Goal: Information Seeking & Learning: Learn about a topic

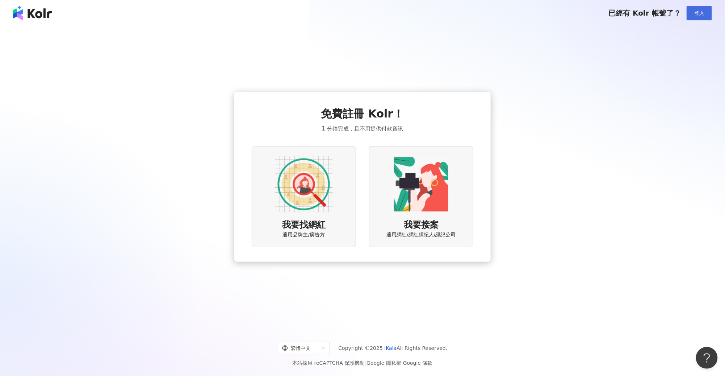
click at [692, 15] on button "登入" at bounding box center [699, 13] width 25 height 14
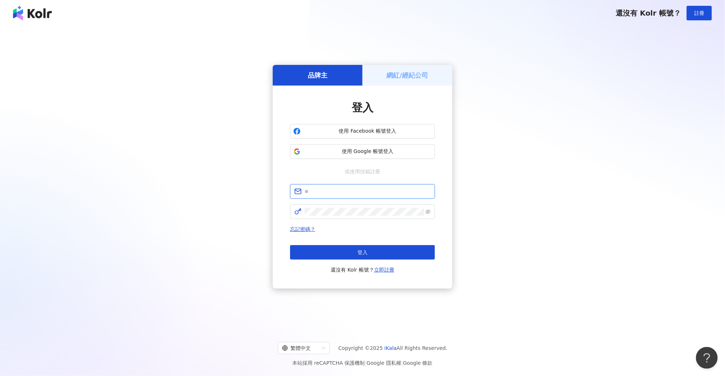
type input "**********"
click at [357, 249] on button "登入" at bounding box center [362, 252] width 145 height 14
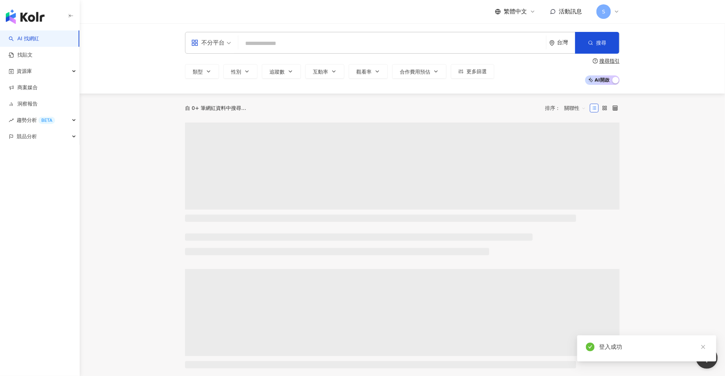
click at [286, 46] on input "search" at bounding box center [392, 44] width 302 height 14
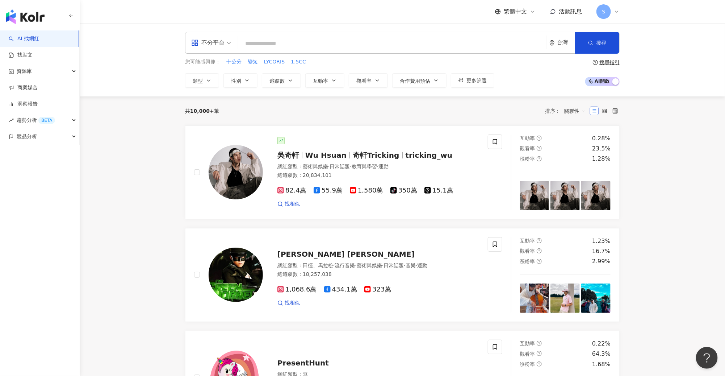
click at [268, 42] on input "search" at bounding box center [392, 44] width 302 height 14
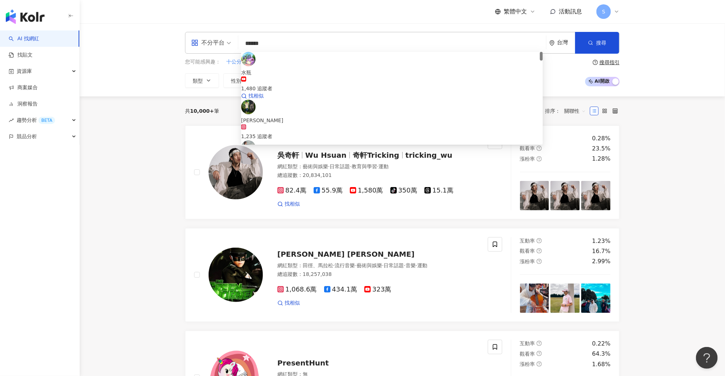
type input "****"
click at [321, 68] on span "水瓶小姐" at bounding box center [392, 72] width 302 height 8
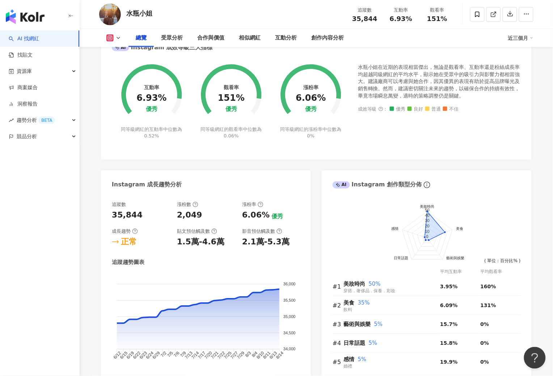
scroll to position [588, 0]
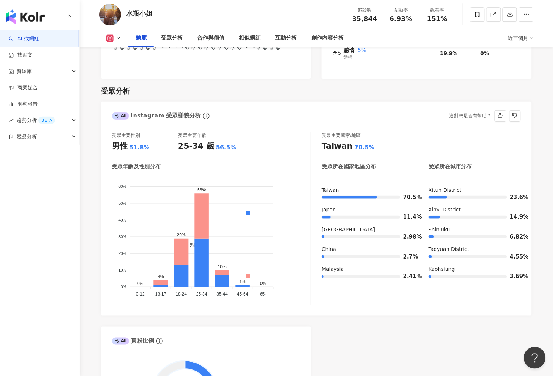
click at [273, 182] on foreignobject "男性 女性" at bounding box center [211, 237] width 199 height 123
click at [431, 101] on div "受眾分析 AI Instagram 受眾樣貌分析 受眾主要性別 男性 51.8% 受眾主要年齡 25-34 歲 56.5% 受眾年齡及性別分布 男性 女性 6…" at bounding box center [316, 260] width 431 height 362
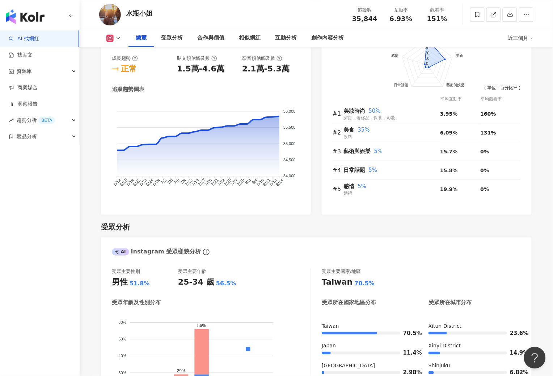
click at [118, 31] on div "總覽 受眾分析 合作與價值 相似網紅 互動分析 創作內容分析 近三個月" at bounding box center [316, 38] width 435 height 18
click at [119, 40] on icon at bounding box center [119, 38] width 6 height 6
click at [130, 69] on button "YouTube" at bounding box center [121, 68] width 34 height 10
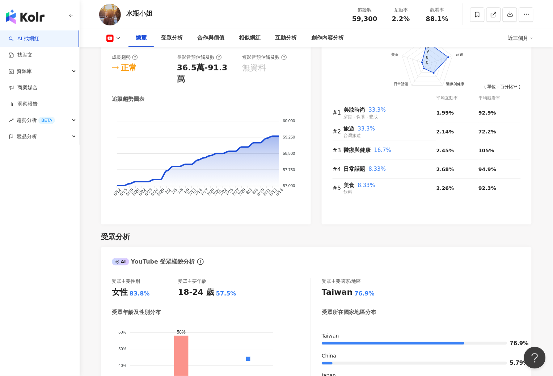
scroll to position [550, 0]
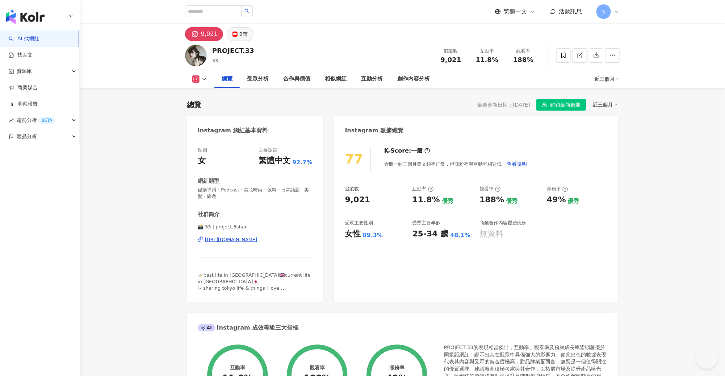
click at [233, 37] on button "2萬" at bounding box center [240, 34] width 27 height 14
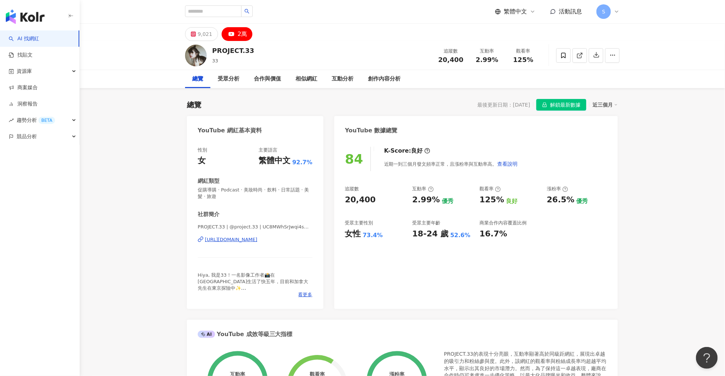
click at [208, 31] on div "9,021" at bounding box center [205, 34] width 14 height 10
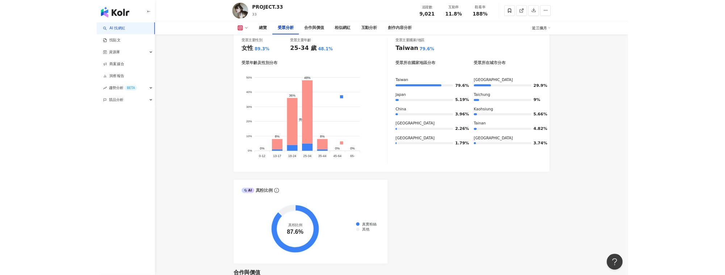
scroll to position [634, 0]
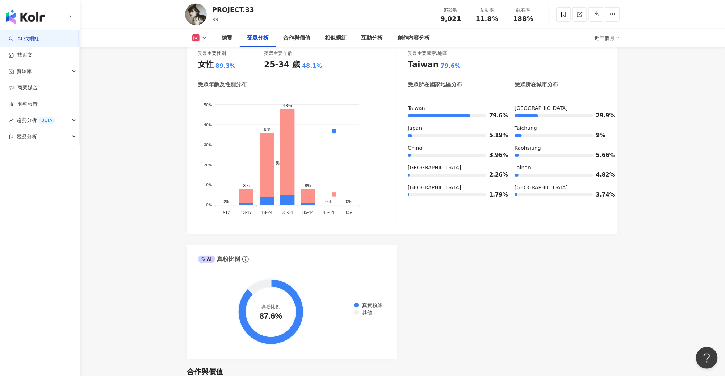
click at [4, 272] on div "AI 找網紅 找貼文 資源庫 商案媒合 洞察報告 趨勢分析 BETA 競品分析" at bounding box center [40, 202] width 80 height 345
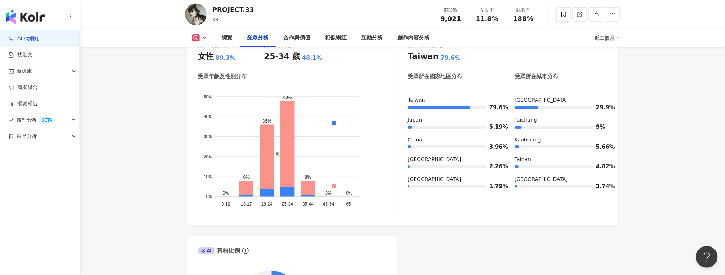
scroll to position [625, 0]
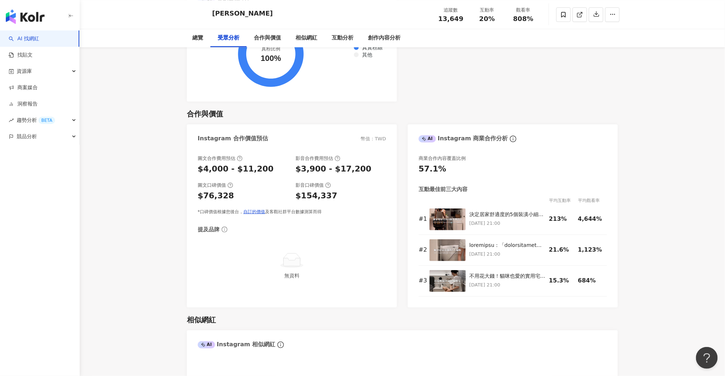
scroll to position [679, 0]
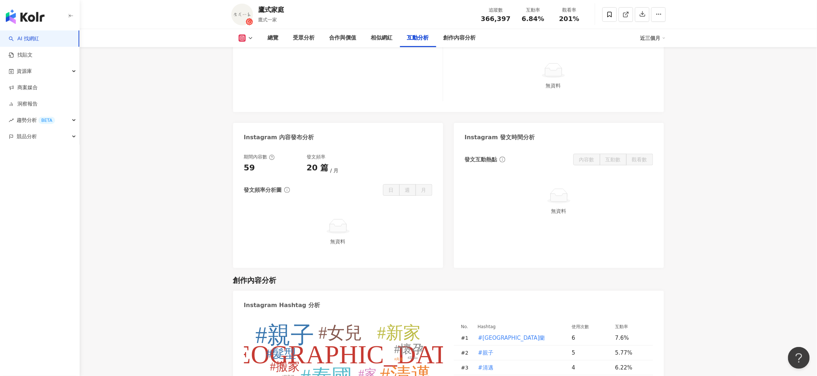
scroll to position [1884, 0]
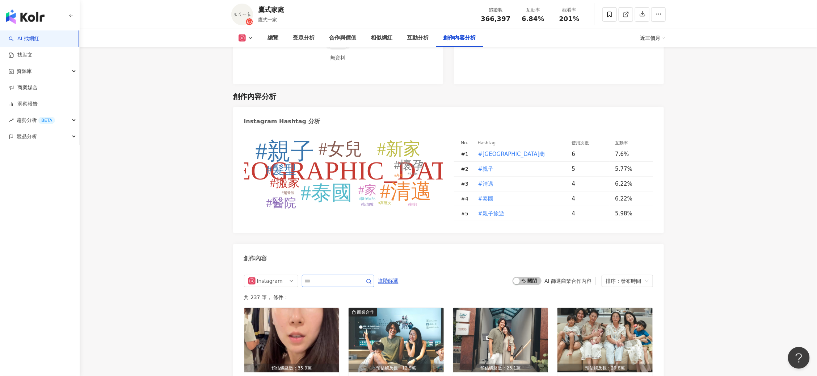
click at [354, 274] on span at bounding box center [338, 280] width 72 height 12
click at [353, 276] on input "text" at bounding box center [330, 280] width 51 height 9
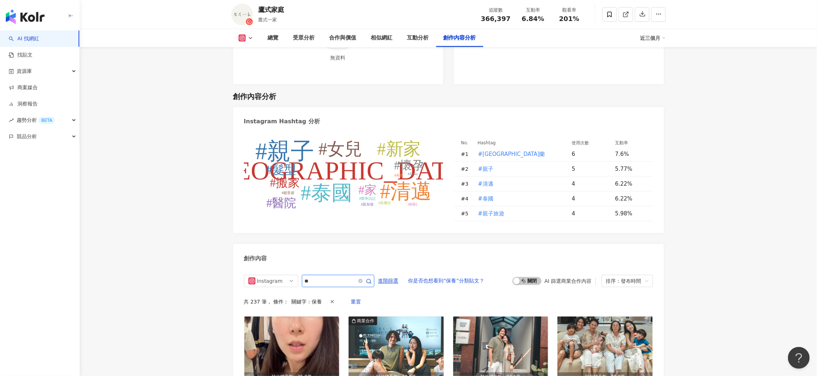
scroll to position [2046, 0]
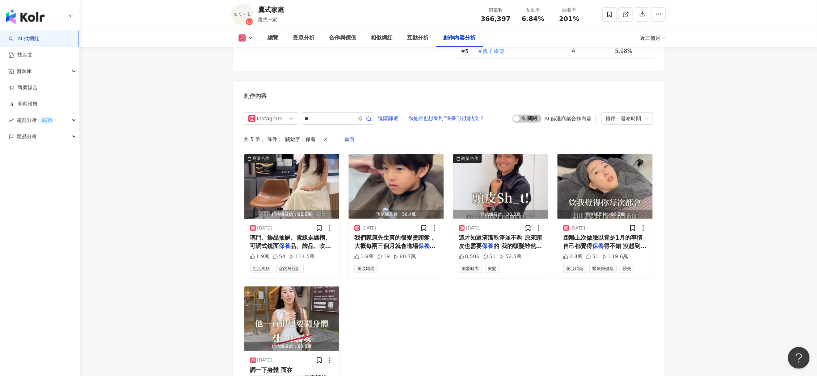
drag, startPoint x: 165, startPoint y: 205, endPoint x: 271, endPoint y: 115, distance: 138.7
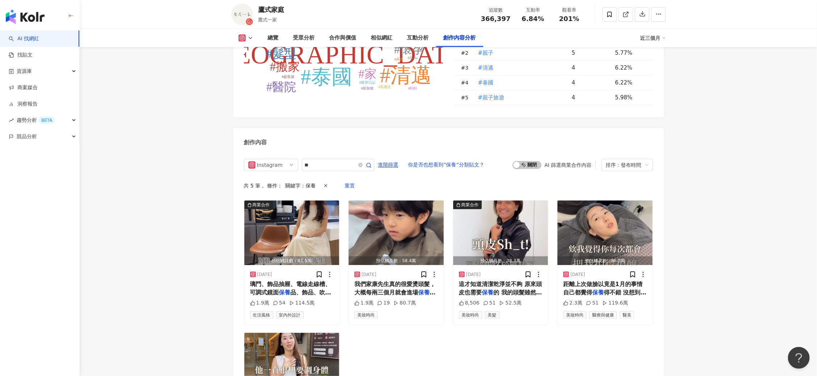
scroll to position [2001, 0]
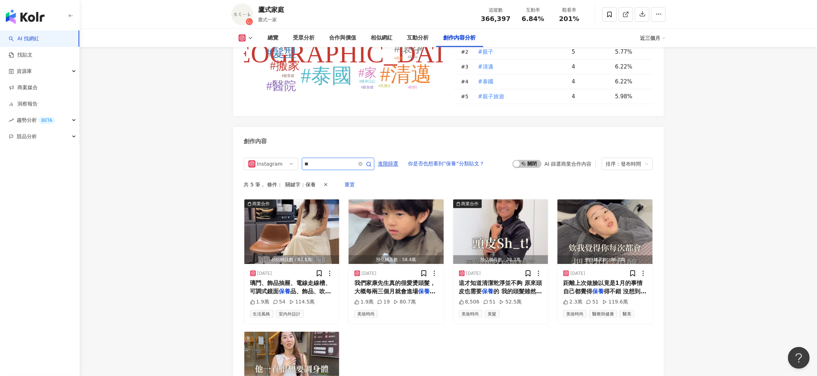
click at [356, 159] on input "**" at bounding box center [330, 163] width 51 height 9
click at [305, 199] on img "button" at bounding box center [291, 231] width 95 height 64
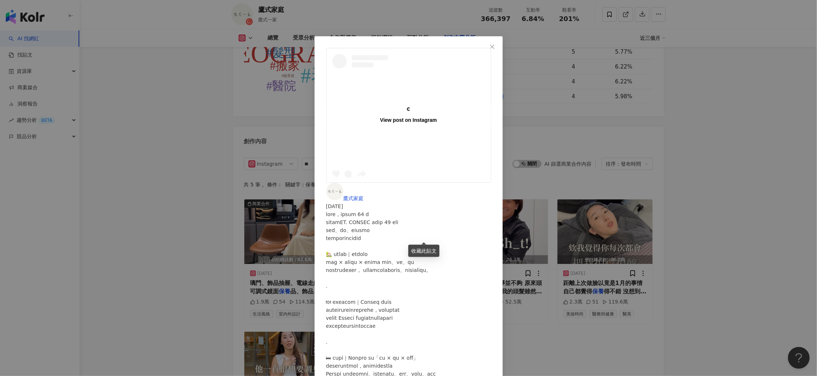
click at [703, 234] on div "View post on Instagram 鷹式家庭 2025/8/11 1.9萬 54 114.5萬 查看原始貼文" at bounding box center [408, 188] width 817 height 376
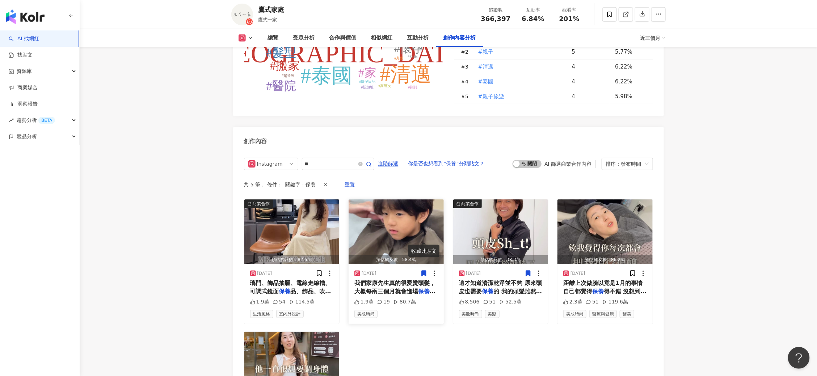
click at [399, 199] on img "button" at bounding box center [396, 231] width 95 height 64
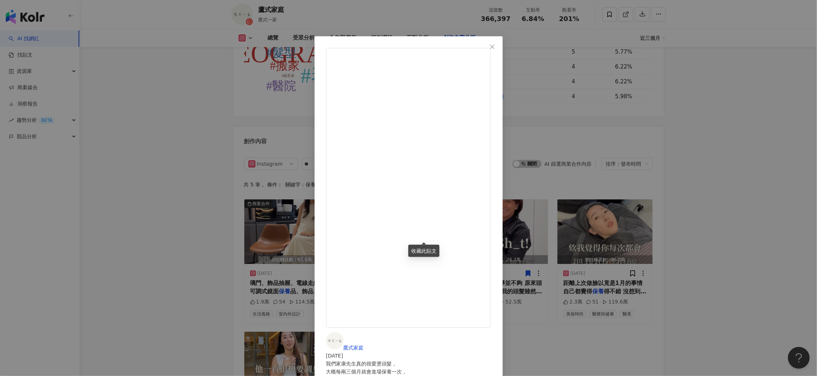
click at [808, 232] on div "鷹式家庭 2025/7/3 我們家康先生真的很愛燙頭髮，⁣ 大概每兩三個月就會進場保養一次，⁣ 頻率之高讓我懷疑他才是那位長髮公主。⁣ （可能也是因為康先生頭…" at bounding box center [408, 188] width 817 height 376
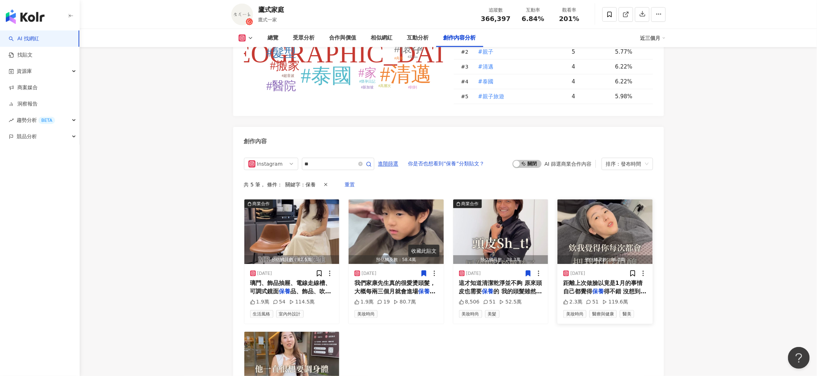
click at [615, 199] on img "button" at bounding box center [605, 231] width 95 height 64
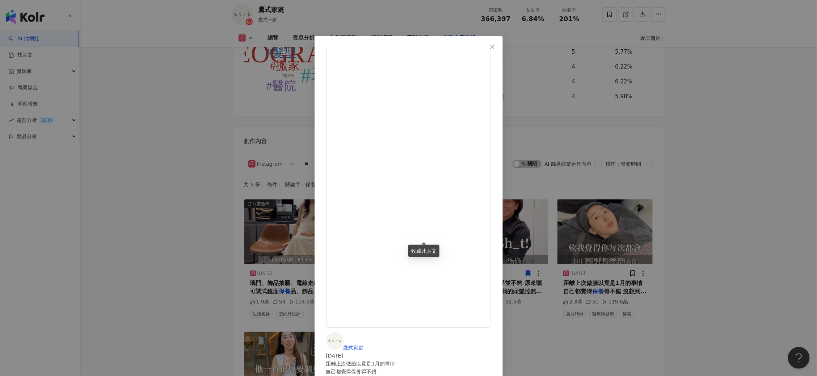
click at [737, 262] on div "鷹式家庭 2024/9/23 距離上次做臉以竟是1月的事情 自己都覺得保養得不錯 沒想到做完水飛梭整個被髒污驚嚇到 但我也不是重點 最主要就是帶康先生來保養 …" at bounding box center [408, 188] width 817 height 376
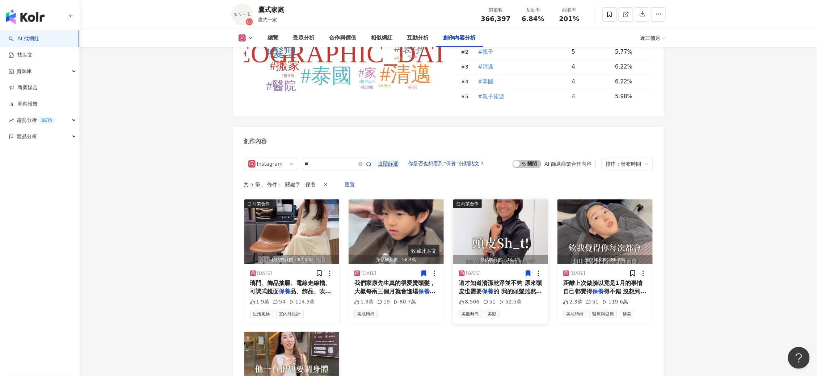
click at [486, 206] on img "button" at bounding box center [500, 231] width 95 height 64
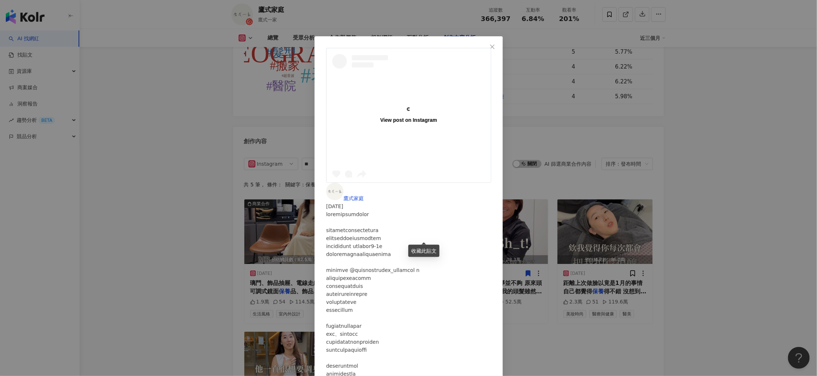
click at [504, 256] on div "View post on Instagram 鷹式家庭 2024/10/14 8,506 51 52.5萬 查看原始貼文" at bounding box center [408, 188] width 817 height 376
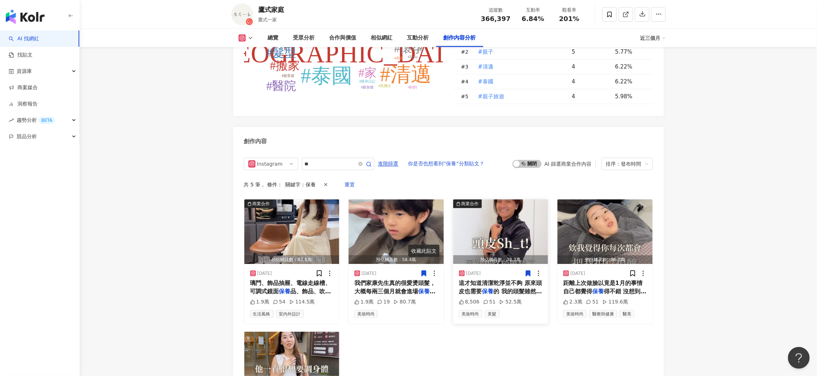
click at [504, 279] on span "這才知道清潔乾淨並不夠 原來頭皮也需要" at bounding box center [500, 286] width 83 height 15
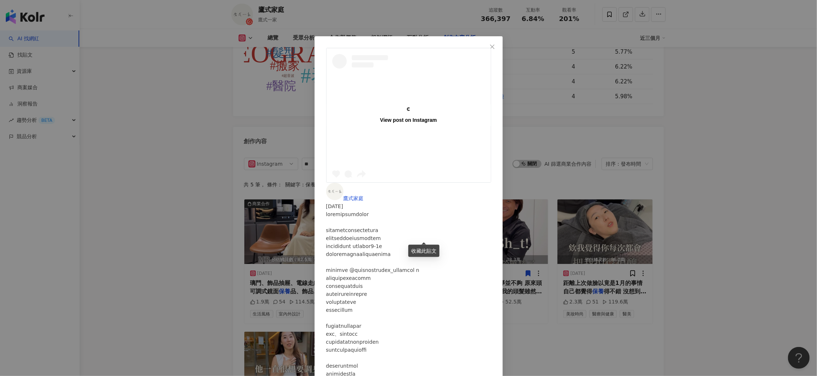
scroll to position [206, 0]
click at [543, 240] on div "View post on Instagram 鷹式家庭 2024/10/14 8,506 51 52.5萬 查看原始貼文" at bounding box center [408, 188] width 817 height 376
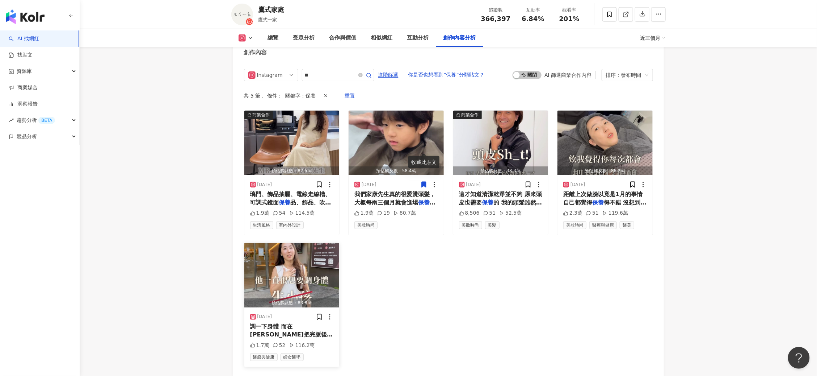
scroll to position [2091, 0]
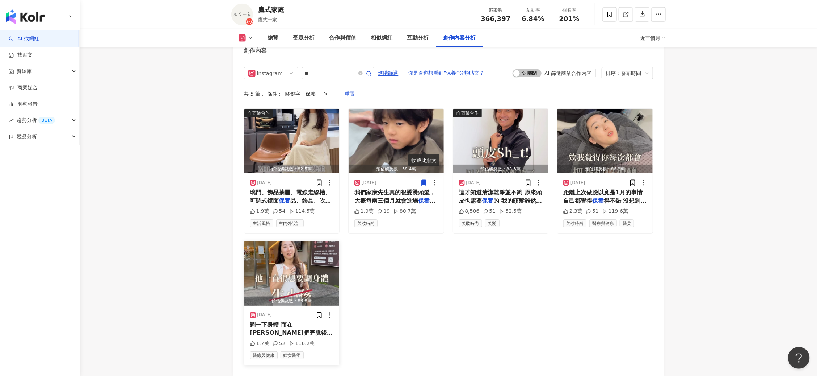
click at [317, 242] on img "button" at bounding box center [291, 273] width 95 height 64
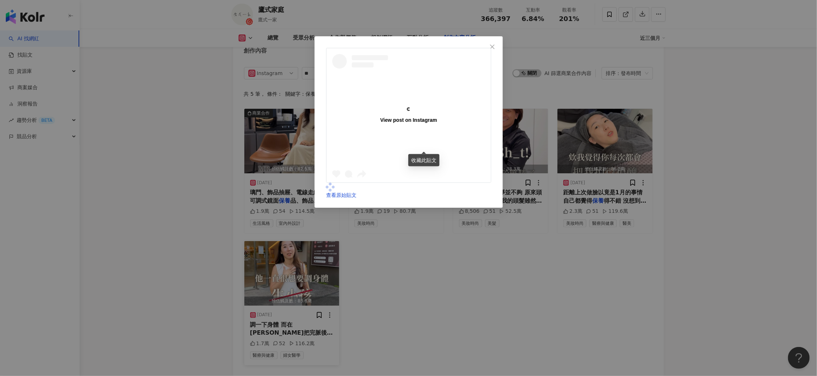
click at [317, 242] on div "View post on Instagram 查看原始貼文" at bounding box center [408, 188] width 817 height 376
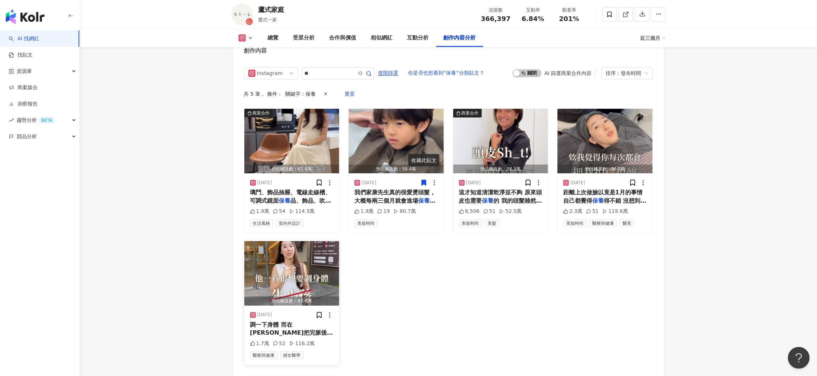
click at [328, 241] on img "button" at bounding box center [291, 273] width 95 height 64
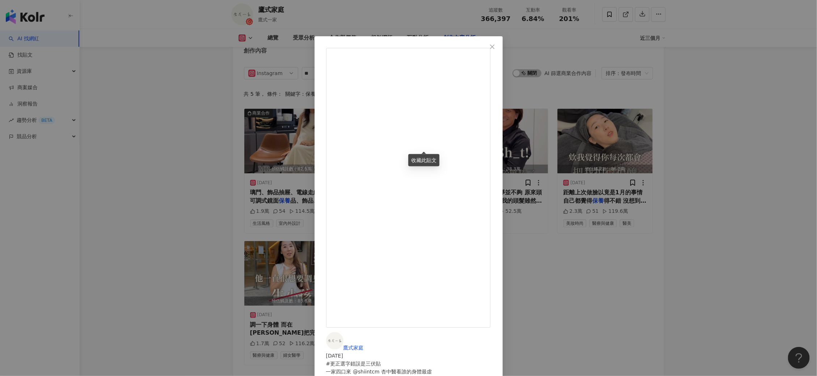
scroll to position [5, 0]
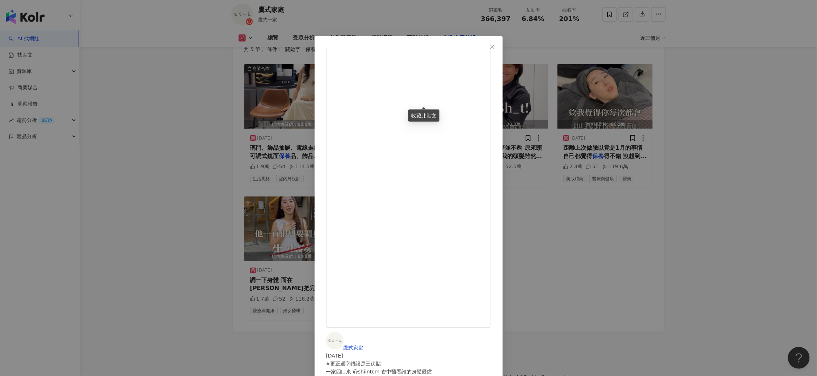
click at [644, 195] on div "鷹式家庭 2024/9/12 #更正選字錯誤是三伏貼 一家四口來 @shiintcm 杏中醫看誰的身體最虛 我們家三位男子黑肉底 大家可能都覺得最白的媽媽一定…" at bounding box center [408, 188] width 817 height 376
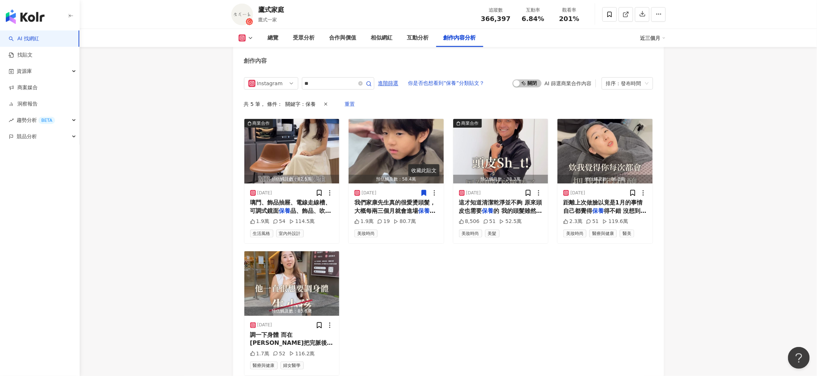
scroll to position [2000, 0]
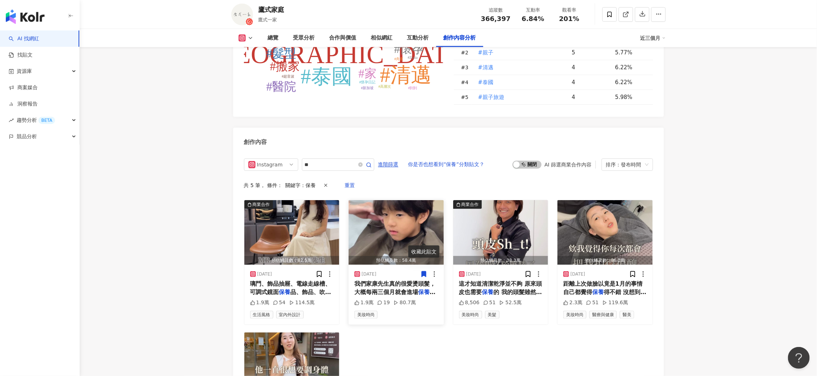
click at [404, 200] on img "button" at bounding box center [396, 232] width 95 height 64
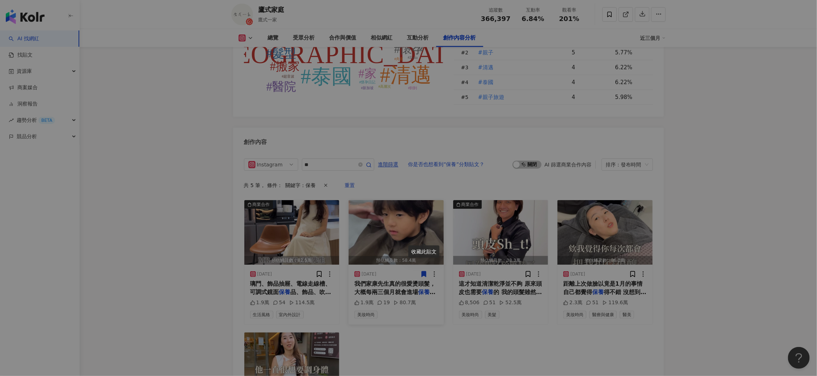
click at [404, 191] on div "View post on Instagram 鷹式家庭 2025/7/3 我們家康先生真的很愛燙頭髮，⁣ 大概每兩三個月就會進場保養一次，⁣ 頻率之高讓我懷疑…" at bounding box center [408, 188] width 817 height 376
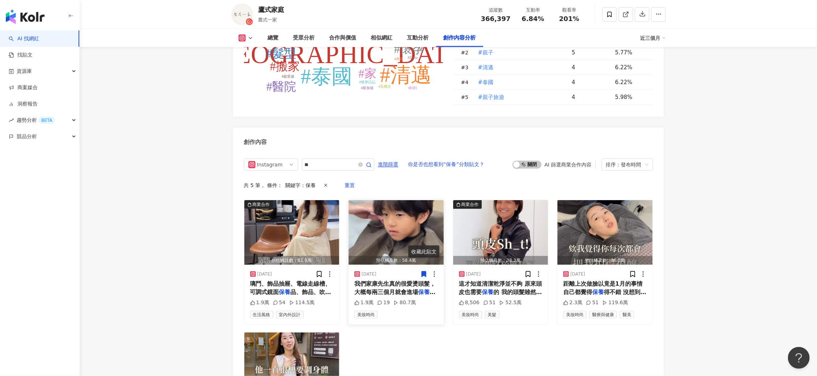
click at [412, 200] on img "button" at bounding box center [396, 232] width 95 height 64
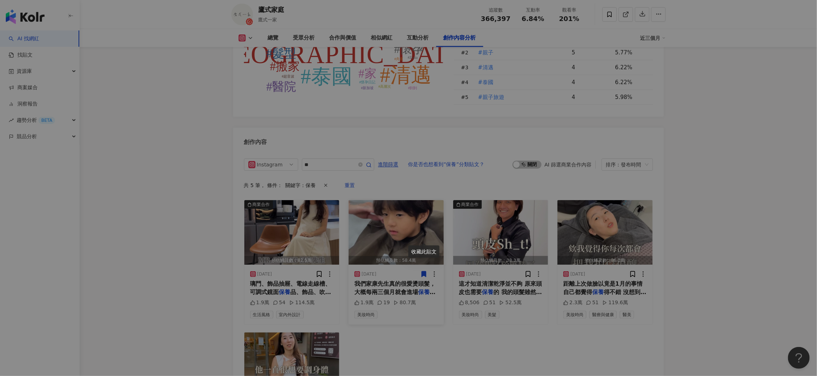
click at [412, 185] on div "View post on Instagram 鷹式家庭 2025/7/3 我們家康先生真的很愛燙頭髮，⁣ 大概每兩三個月就會進場保養一次，⁣ 頻率之高讓我懷疑…" at bounding box center [408, 188] width 817 height 376
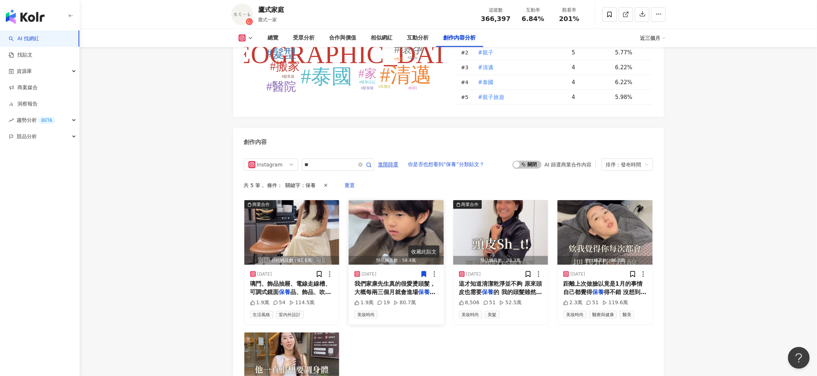
click at [412, 200] on img "button" at bounding box center [396, 232] width 95 height 64
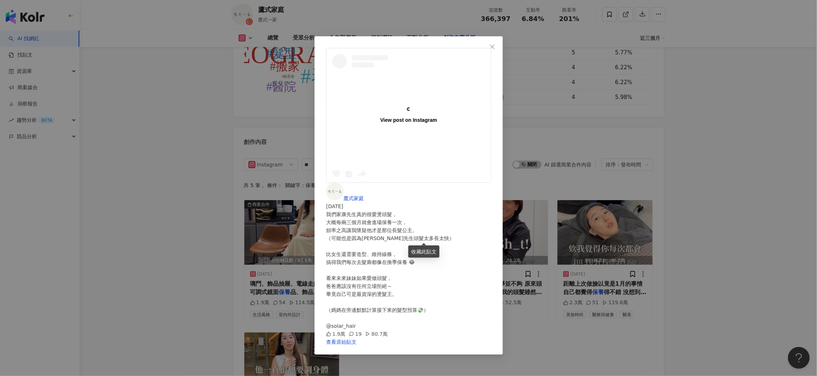
click at [412, 185] on div "View post on Instagram 鷹式家庭 2025/7/3 我們家康先生真的很愛燙頭髮，⁣ 大概每兩三個月就會進場保養一次，⁣ 頻率之高讓我懷疑…" at bounding box center [408, 188] width 817 height 376
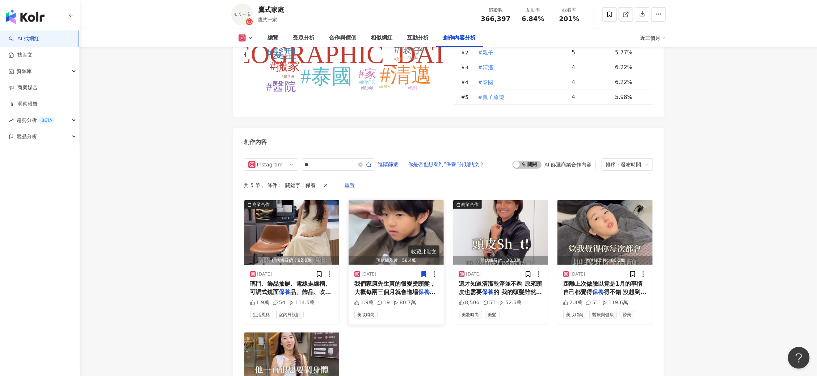
click at [412, 200] on img "button" at bounding box center [396, 232] width 95 height 64
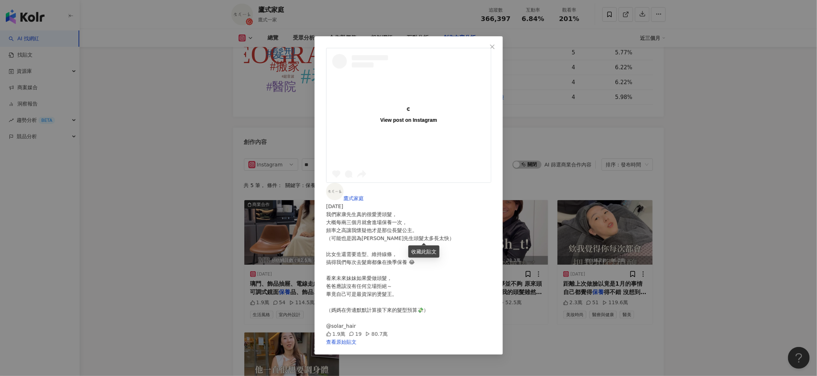
click at [412, 185] on div "View post on Instagram 鷹式家庭 2025/7/3 我們家康先生真的很愛燙頭髮，⁣ 大概每兩三個月就會進場保養一次，⁣ 頻率之高讓我懷疑…" at bounding box center [408, 188] width 817 height 376
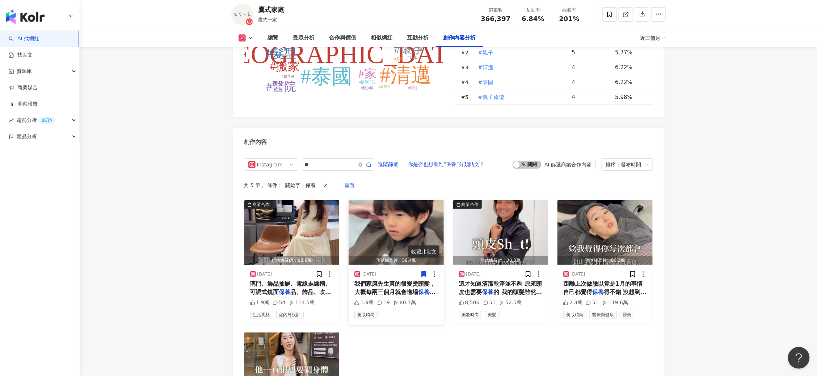
click at [412, 200] on img "button" at bounding box center [396, 232] width 95 height 64
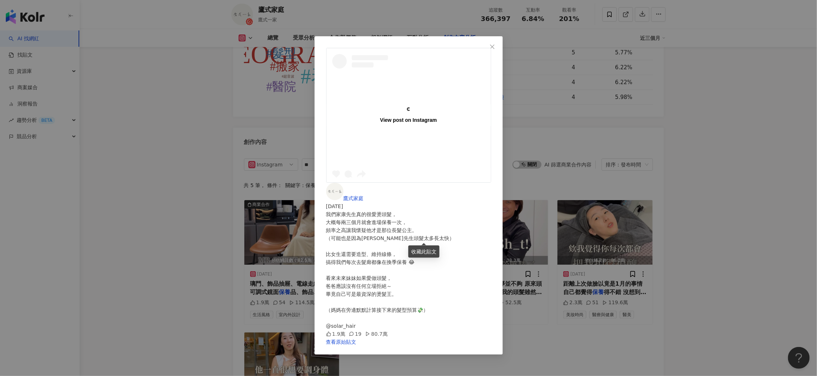
scroll to position [55, 0]
click at [582, 182] on div "View post on Instagram 鷹式家庭 2025/7/3 我們家康先生真的很愛燙頭髮，⁣ 大概每兩三個月就會進場保養一次，⁣ 頻率之高讓我懷疑…" at bounding box center [408, 188] width 817 height 376
click at [582, 200] on img "button" at bounding box center [605, 232] width 95 height 64
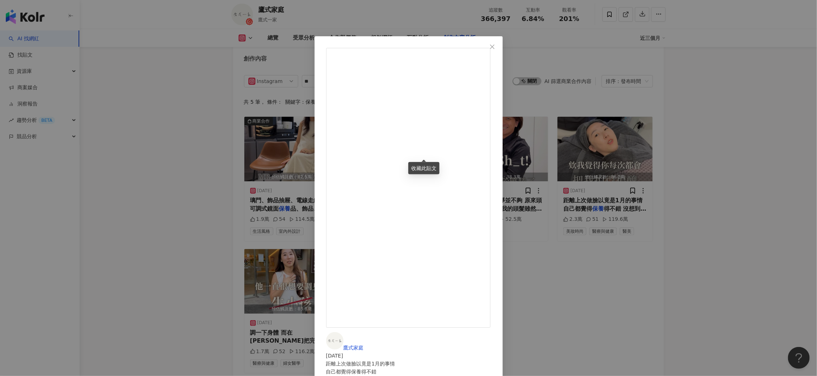
scroll to position [2091, 0]
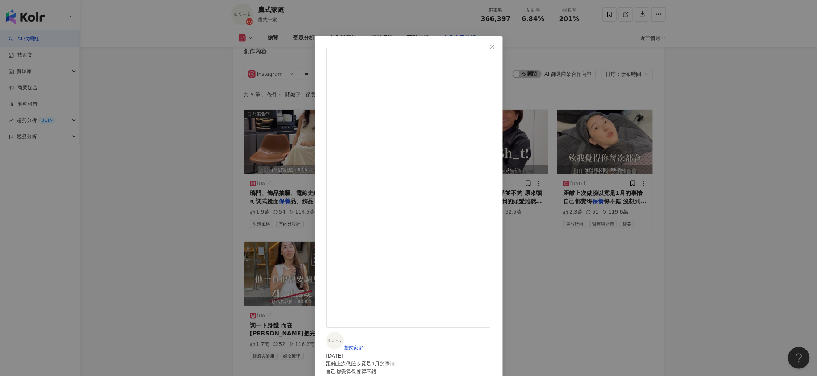
click at [649, 231] on div "鷹式家庭 2024/9/23 距離上次做臉以竟是1月的事情 自己都覺得保養得不錯 沒想到做完水飛梭整個被髒污驚嚇到 但我也不是重點 最主要就是帶康先生來保養 …" at bounding box center [408, 188] width 817 height 376
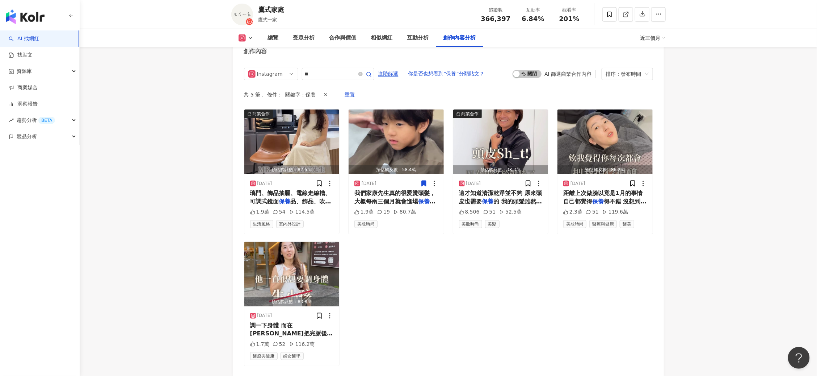
scroll to position [2000, 0]
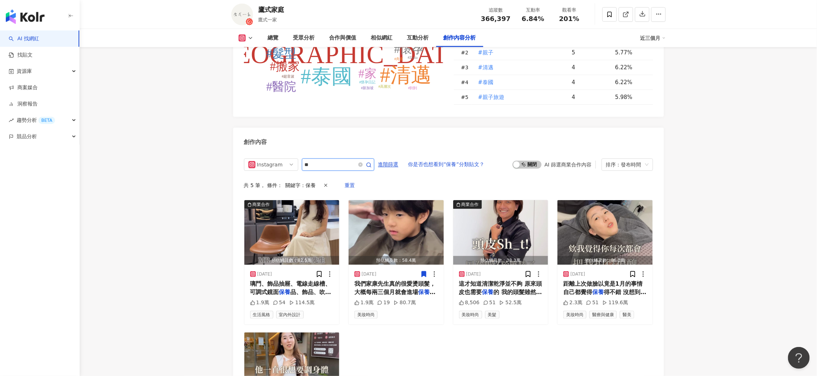
click at [321, 160] on input "**" at bounding box center [330, 164] width 51 height 9
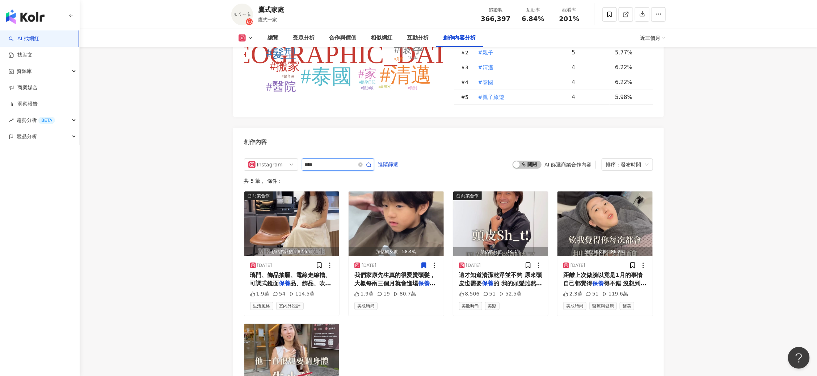
scroll to position [2046, 0]
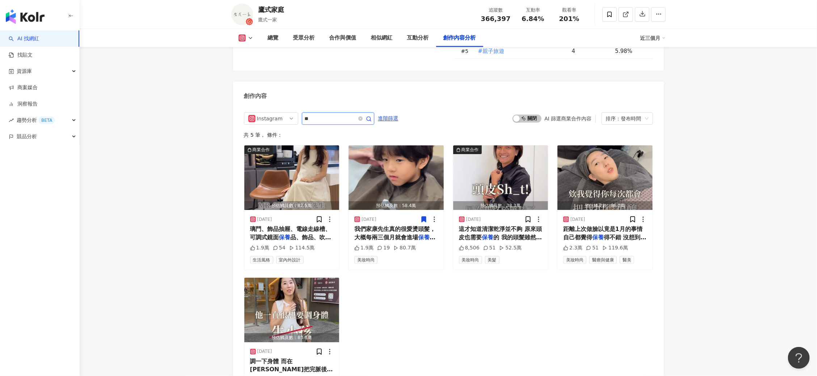
type input "*"
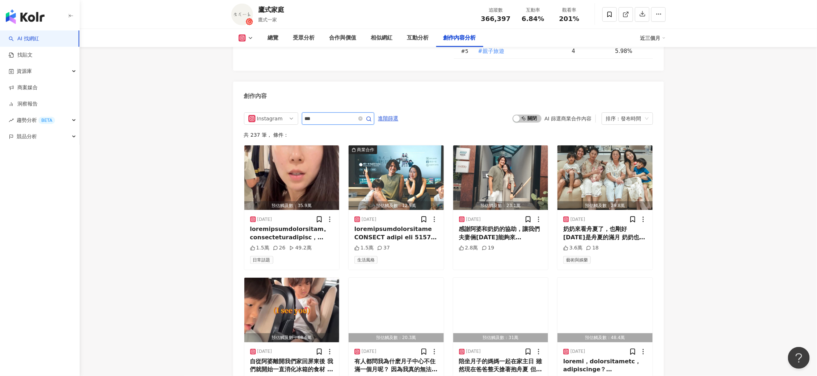
type input "*"
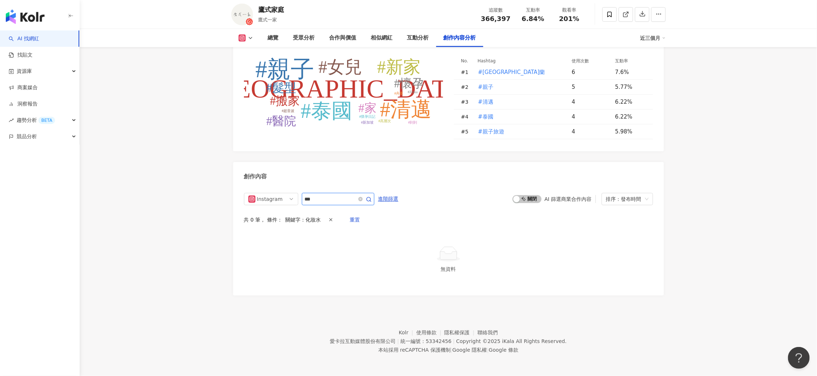
scroll to position [1929, 0]
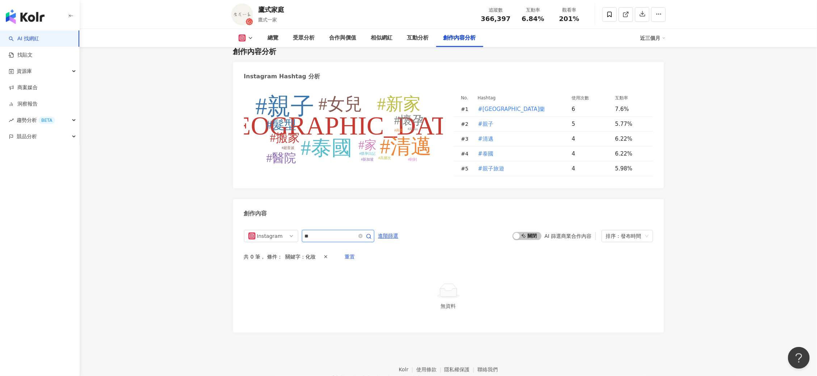
scroll to position [2003, 0]
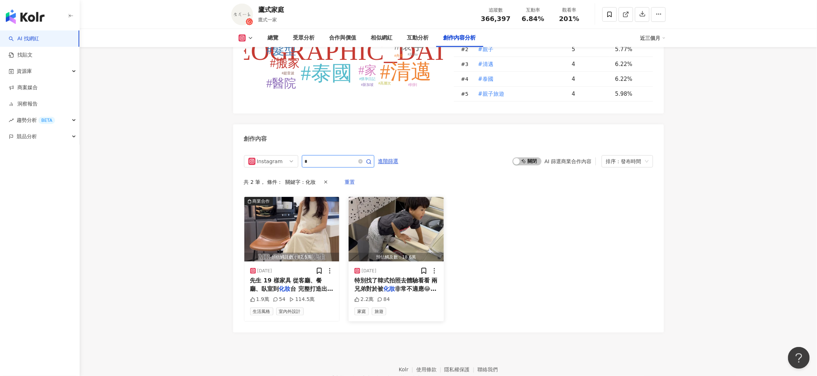
type input "*"
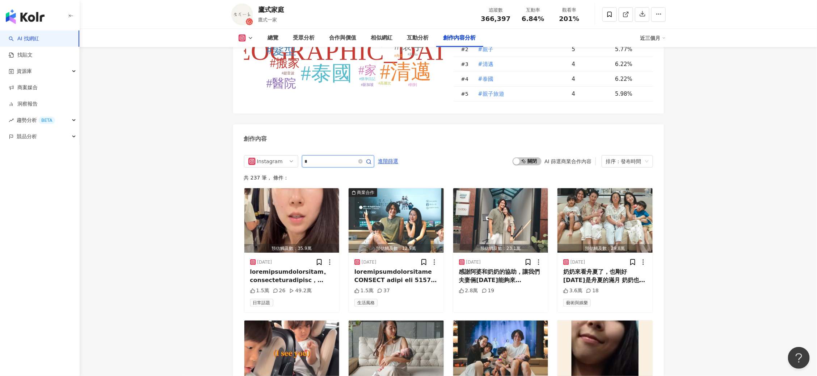
scroll to position [2046, 0]
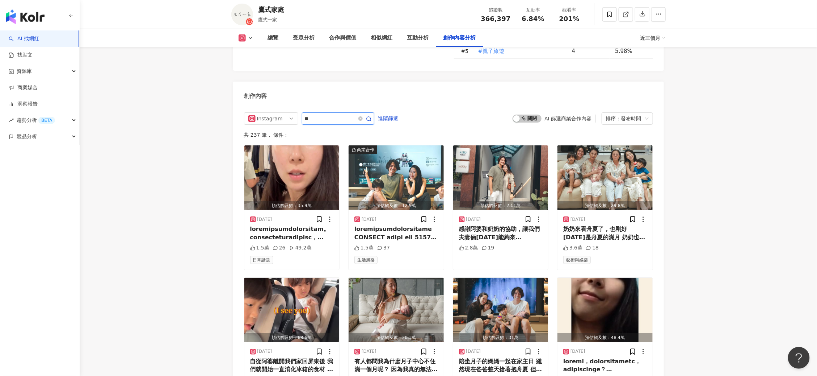
type input "*"
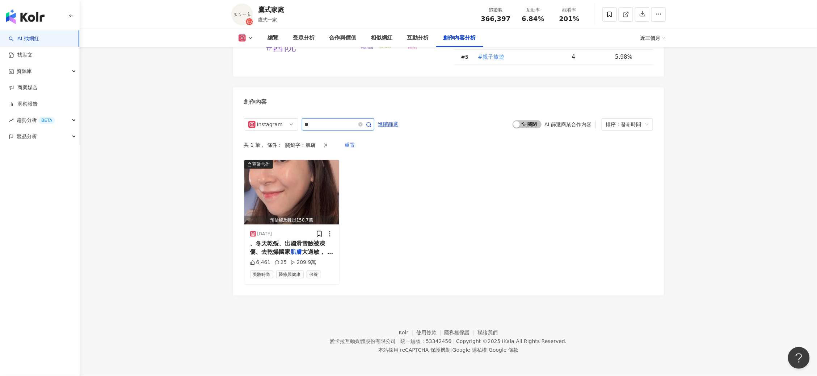
scroll to position [2003, 0]
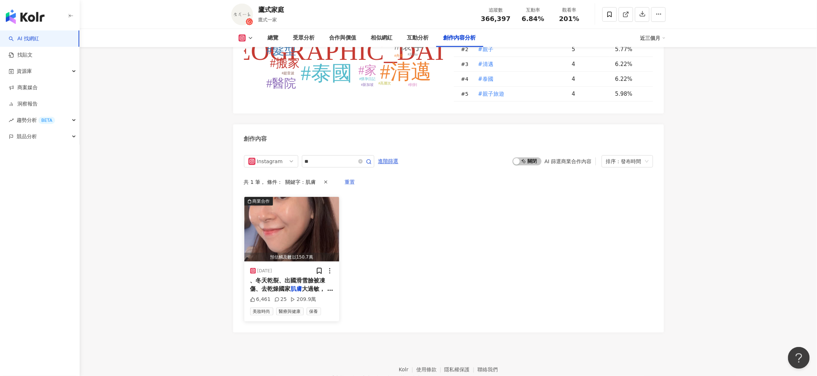
click at [296, 197] on img "button" at bounding box center [291, 229] width 95 height 64
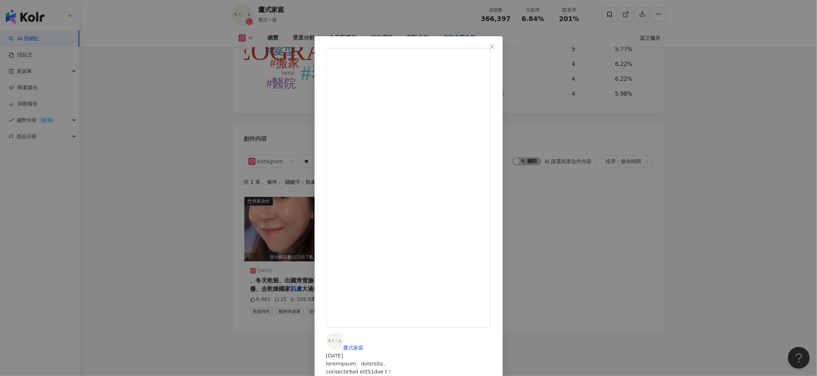
click at [682, 116] on div "鷹式家庭 2025/6/16 6,461 25 209.9萬 查看原始貼文" at bounding box center [408, 188] width 817 height 376
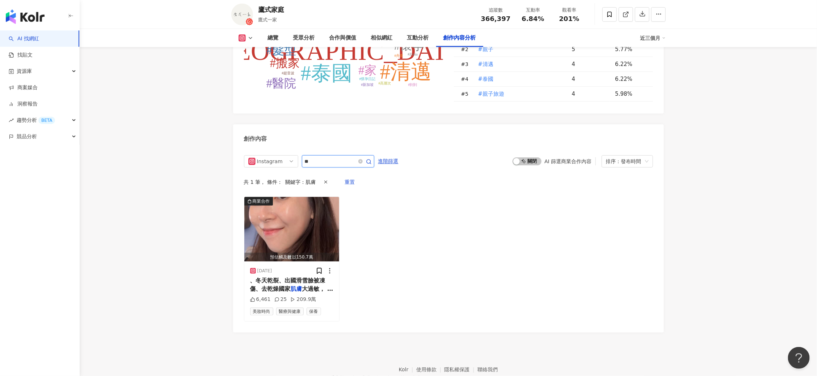
click at [336, 157] on input "**" at bounding box center [330, 161] width 51 height 9
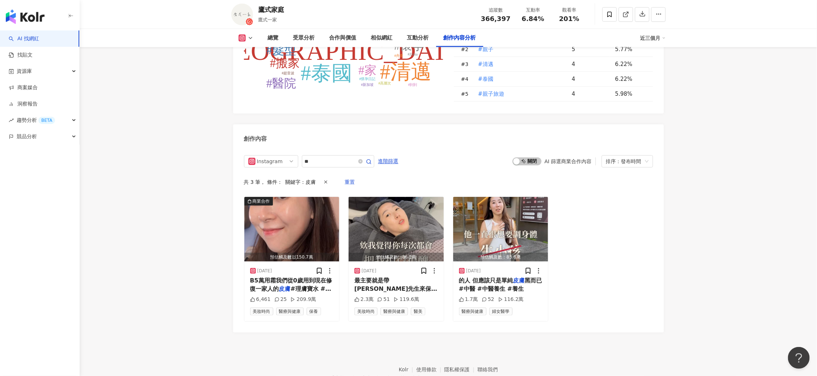
click at [241, 32] on div "總覽 受眾分析 合作與價值 相似網紅 互動分析 創作內容分析 近三個月" at bounding box center [448, 38] width 435 height 18
click at [325, 157] on input "**" at bounding box center [330, 161] width 51 height 9
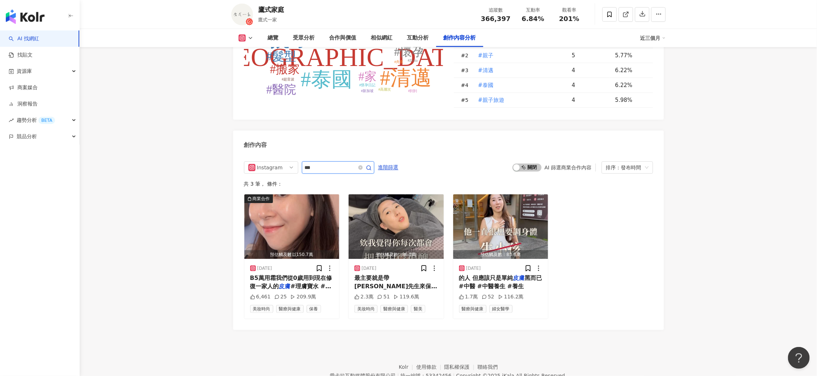
scroll to position [2003, 0]
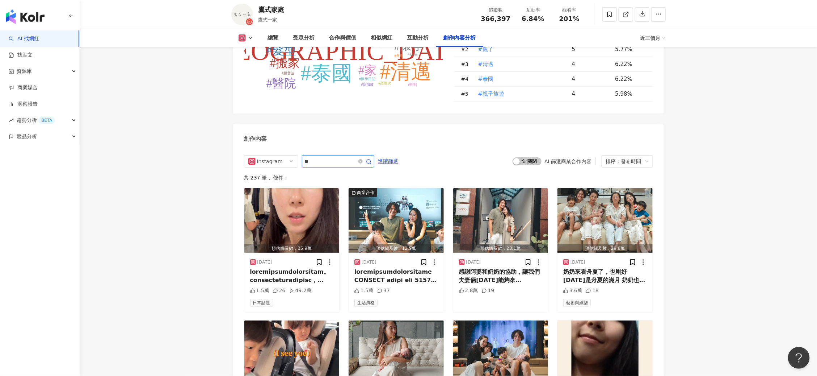
type input "*"
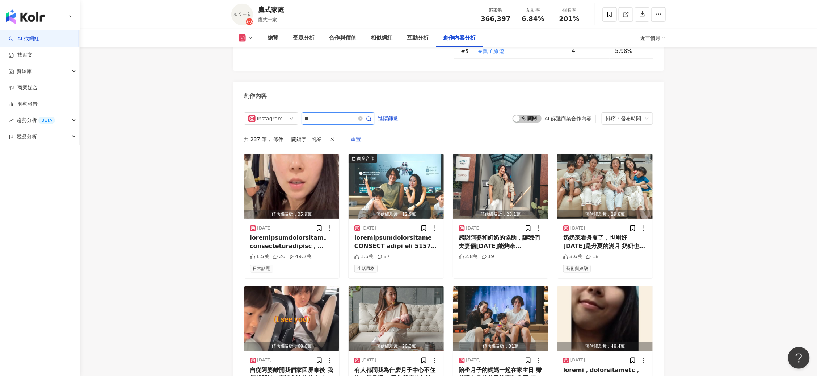
scroll to position [1929, 0]
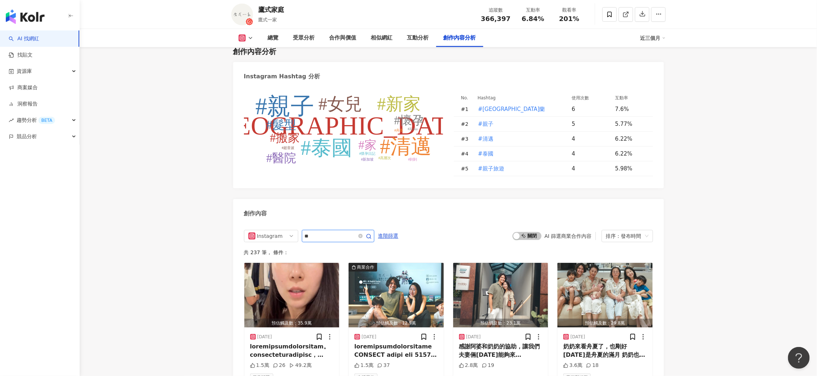
scroll to position [2046, 0]
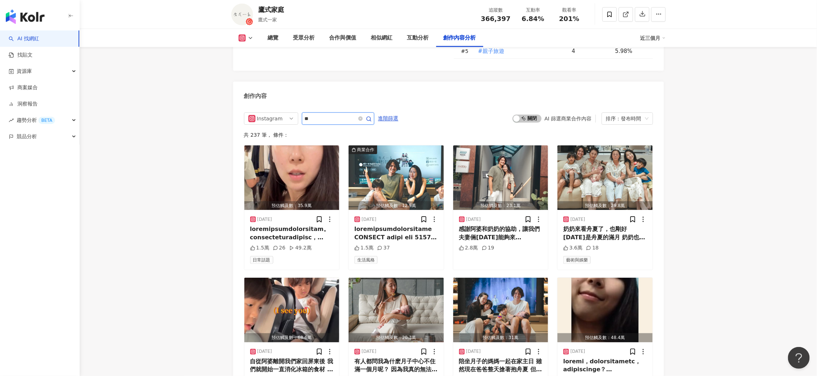
type input "*"
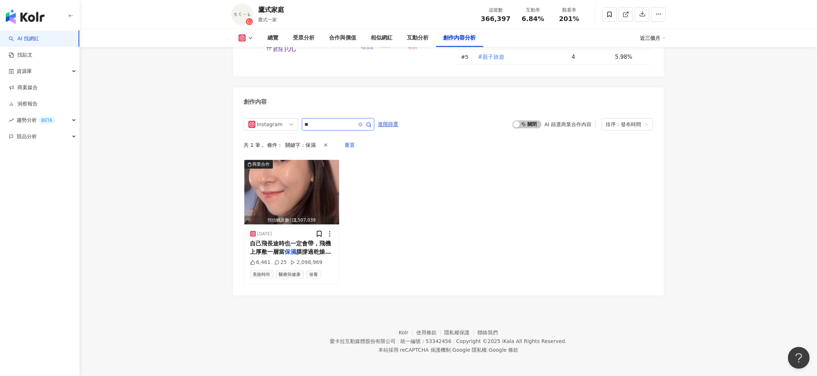
scroll to position [2003, 0]
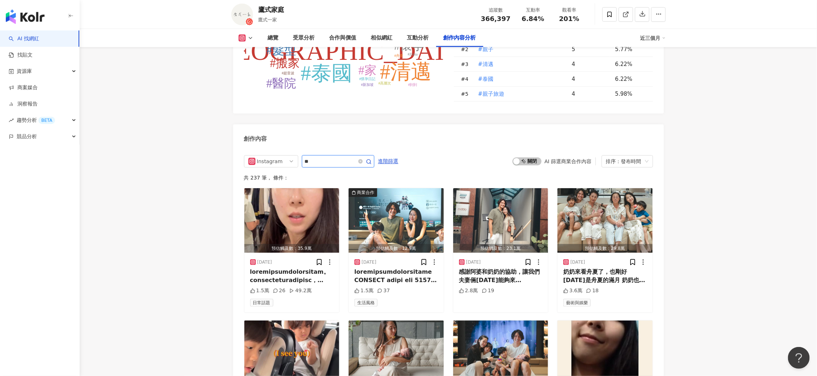
scroll to position [2046, 0]
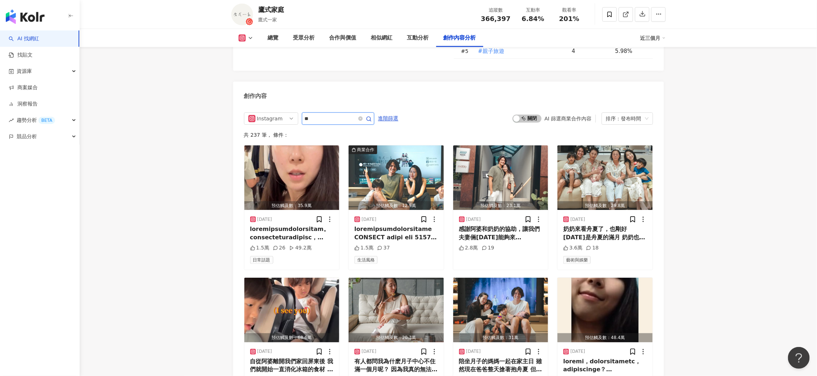
type input "*"
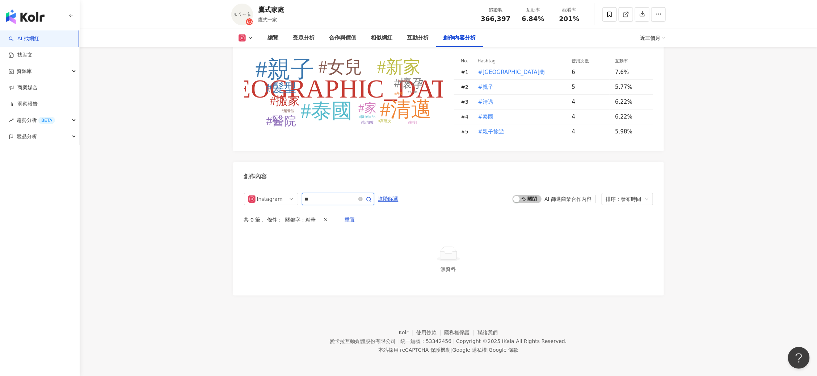
scroll to position [1929, 0]
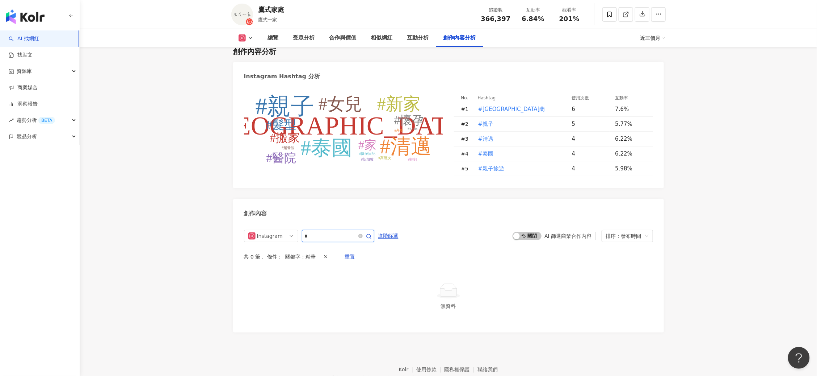
type input "*"
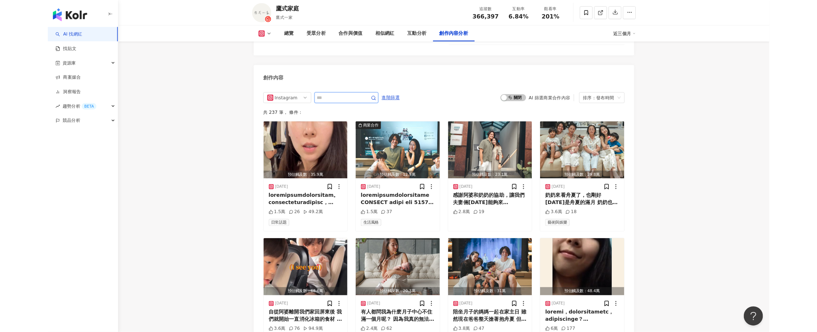
scroll to position [2038, 0]
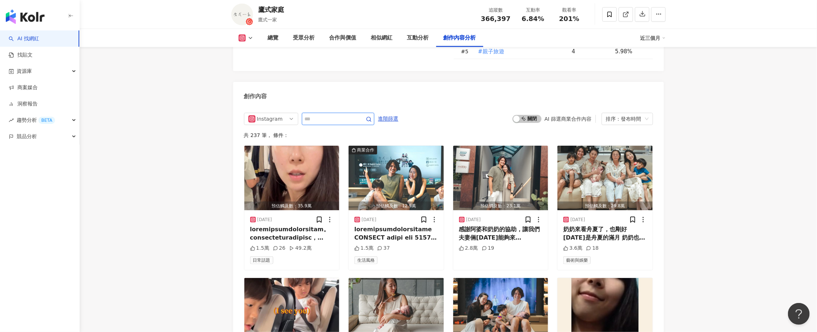
click at [331, 114] on input "text" at bounding box center [330, 118] width 51 height 9
type input "*"
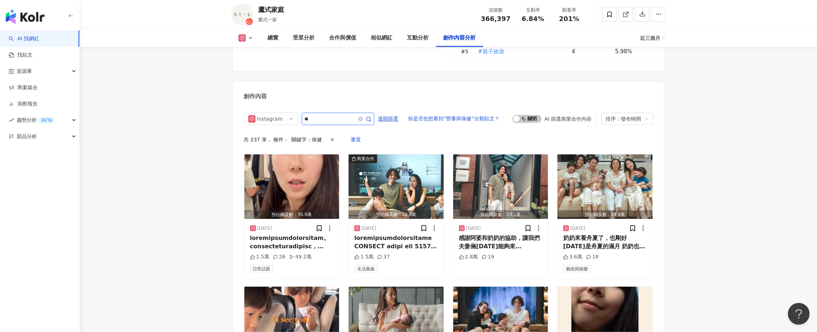
scroll to position [1965, 0]
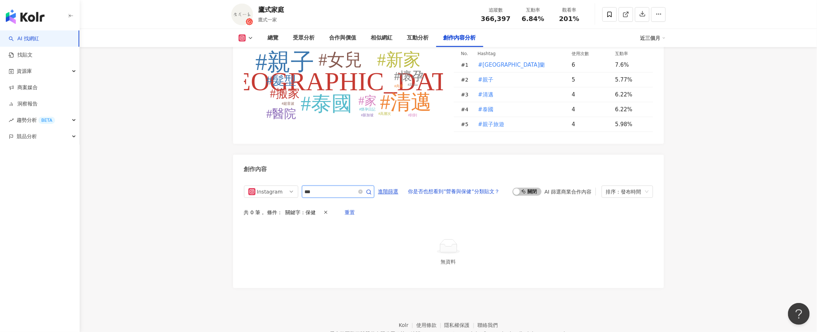
type input "***"
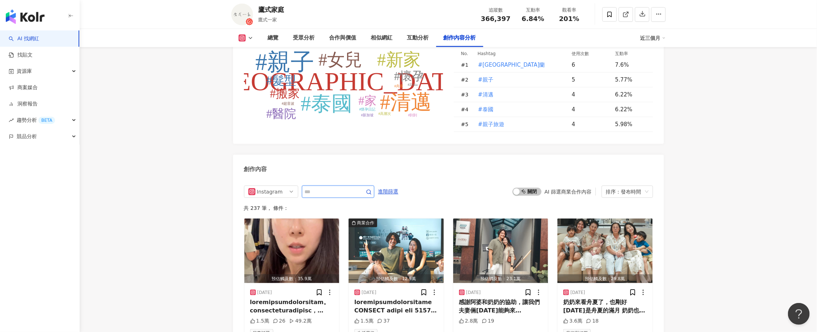
scroll to position [2038, 0]
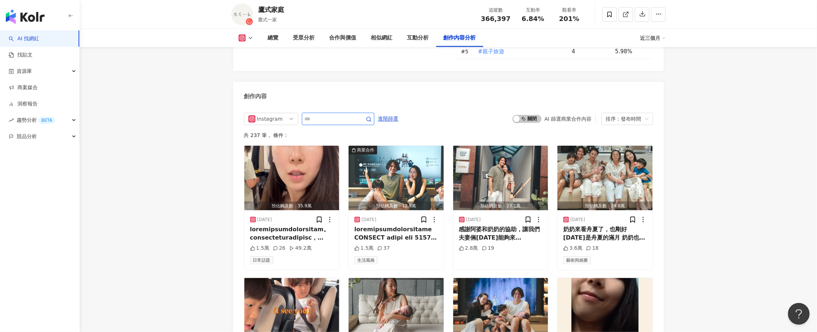
type input "*"
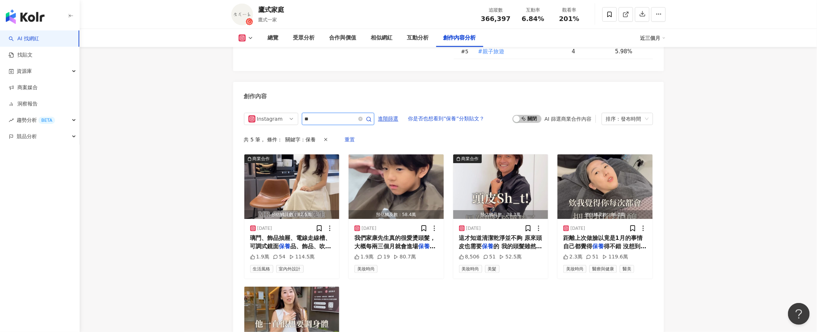
click at [321, 114] on input "**" at bounding box center [330, 118] width 51 height 9
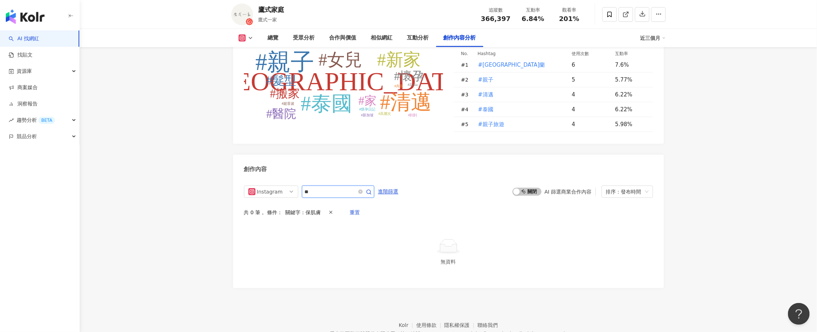
scroll to position [2038, 0]
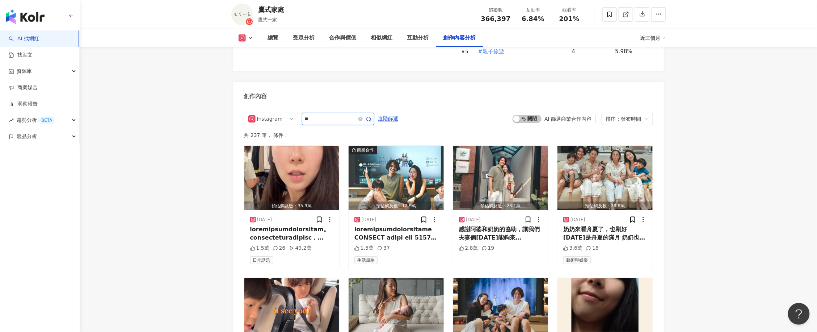
type input "*"
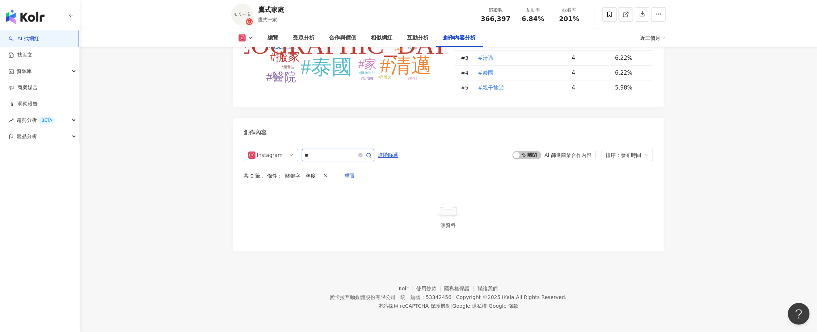
scroll to position [1965, 0]
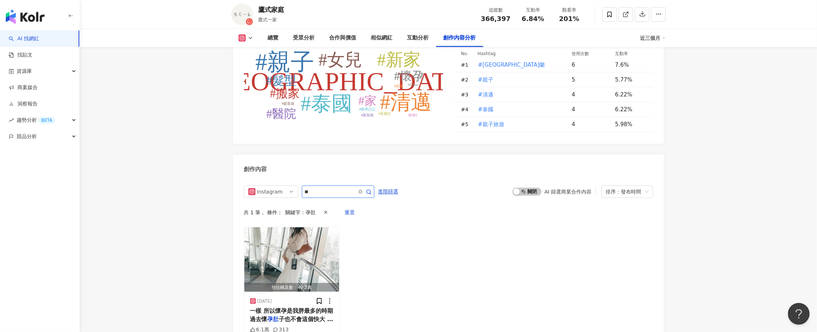
scroll to position [2038, 0]
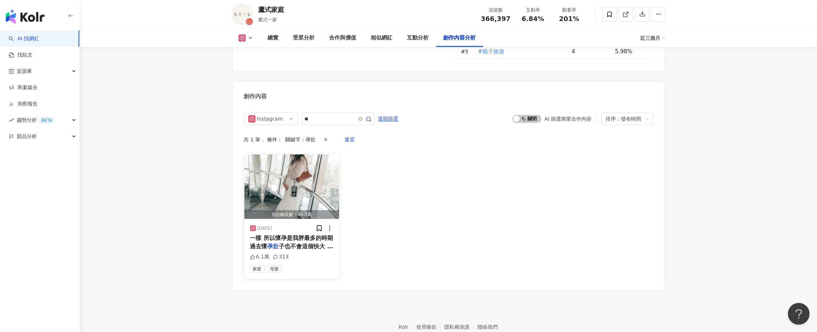
click at [304, 170] on img "button" at bounding box center [291, 186] width 95 height 64
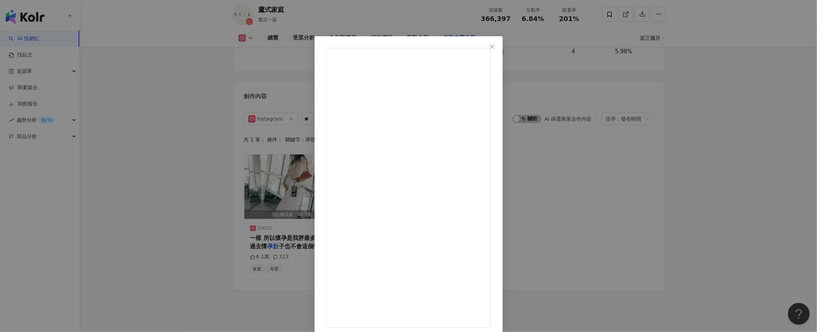
scroll to position [22, 0]
click at [639, 144] on div "鷹式家庭 2025/2/9 6.1萬 313 查看原始貼文" at bounding box center [408, 166] width 817 height 332
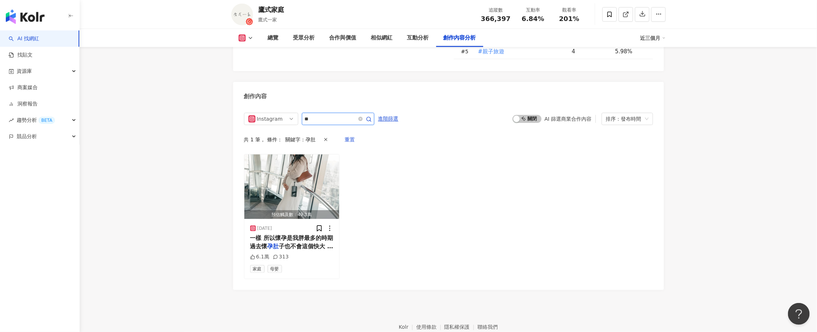
click at [353, 114] on input "**" at bounding box center [330, 118] width 51 height 9
type input "**"
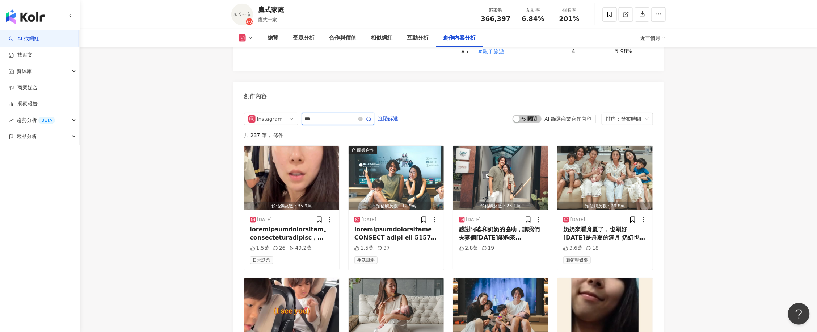
type input "***"
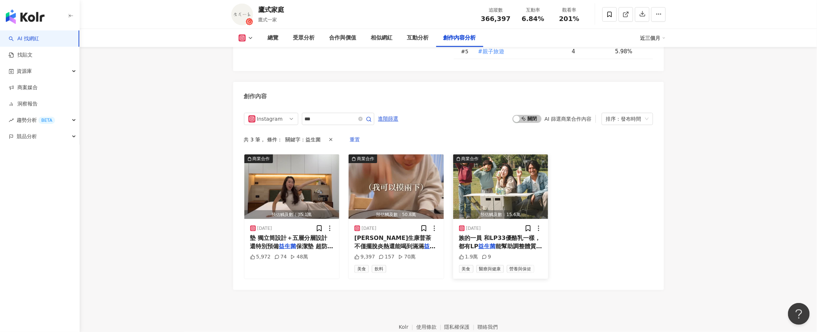
click at [477, 169] on img "button" at bounding box center [500, 186] width 95 height 64
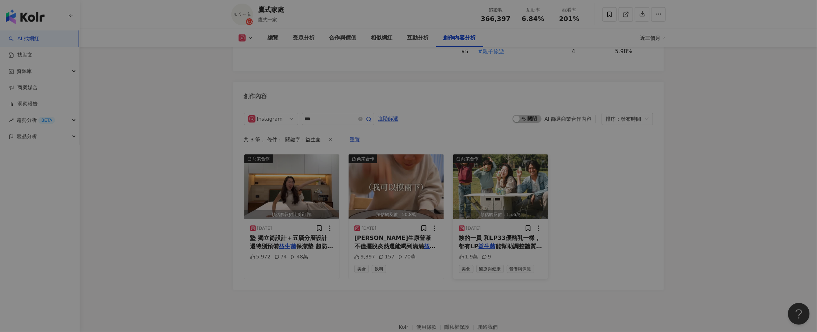
click at [477, 191] on div "查看原始貼文" at bounding box center [408, 195] width 165 height 8
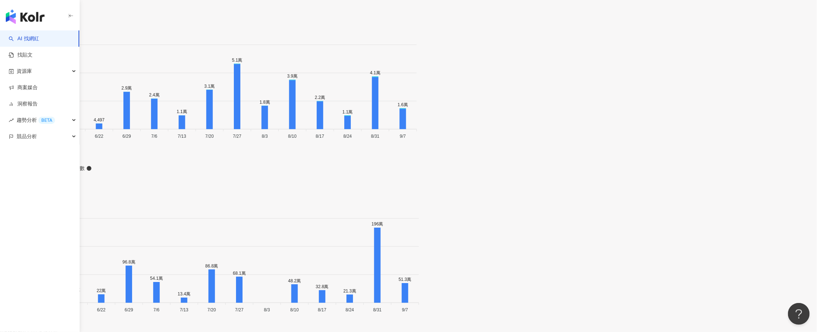
scroll to position [2263, 0]
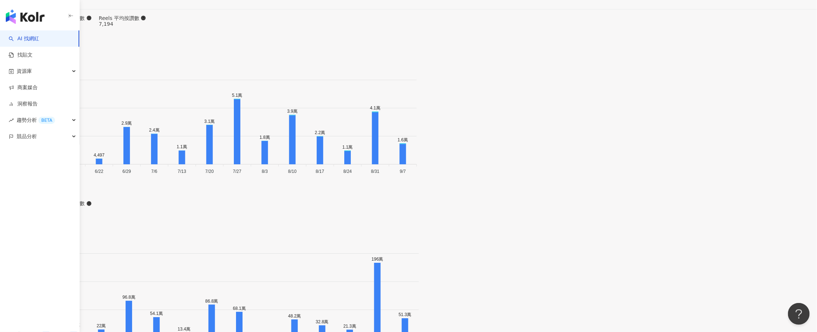
type input "*"
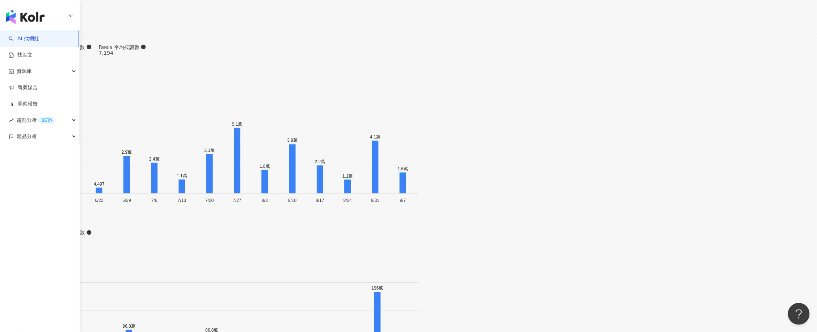
scroll to position [2160, 0]
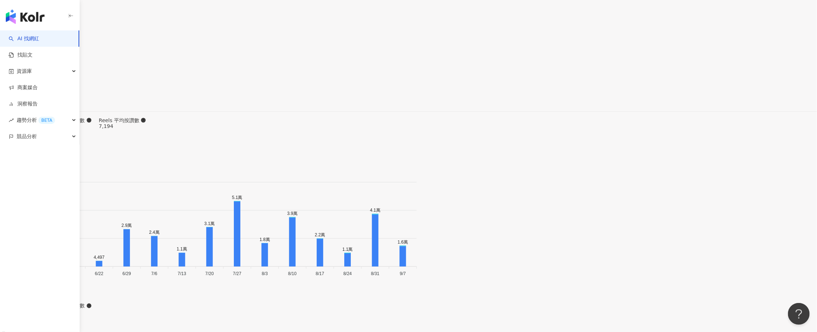
type input "*"
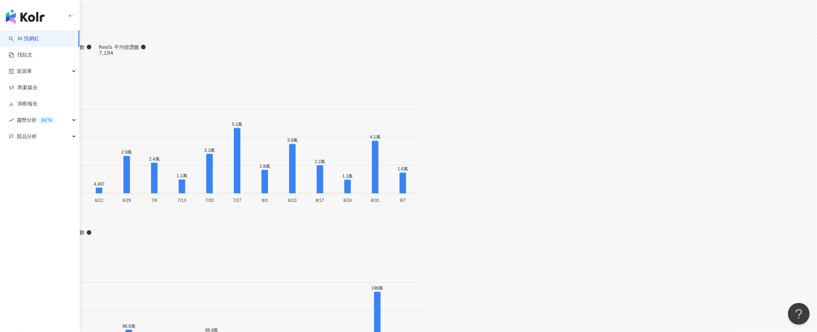
scroll to position [2160, 0]
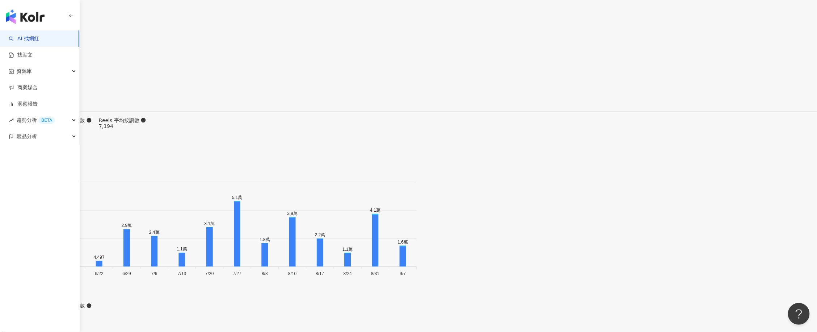
type input "*"
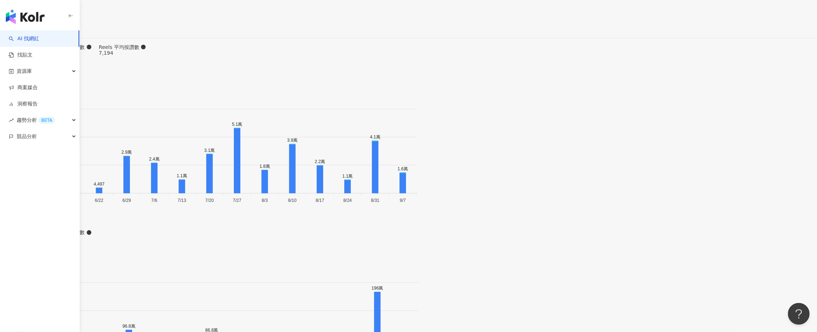
scroll to position [2160, 0]
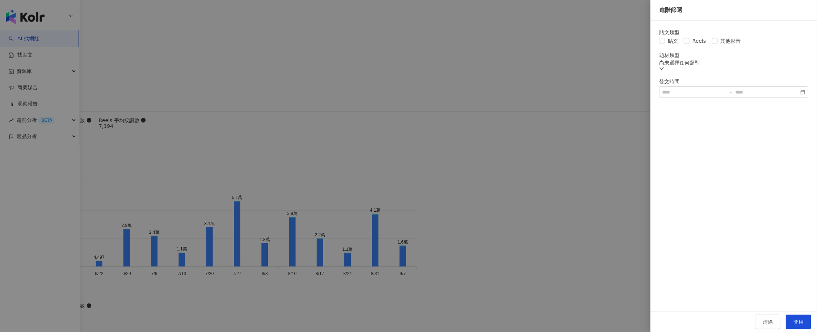
click at [696, 66] on div "尚未選擇任何類型" at bounding box center [733, 63] width 149 height 6
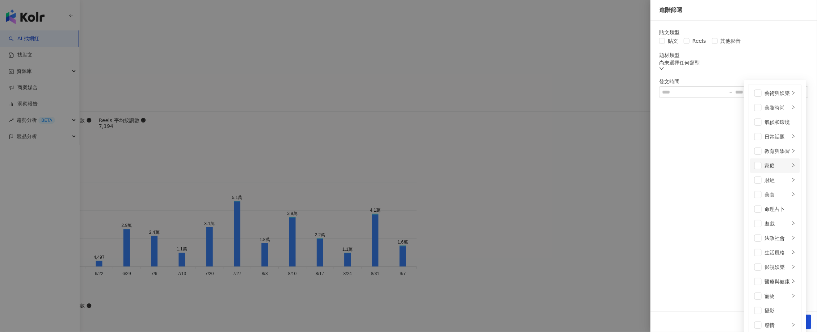
scroll to position [251, 0]
click at [771, 30] on div "貼文類型" at bounding box center [733, 32] width 149 height 6
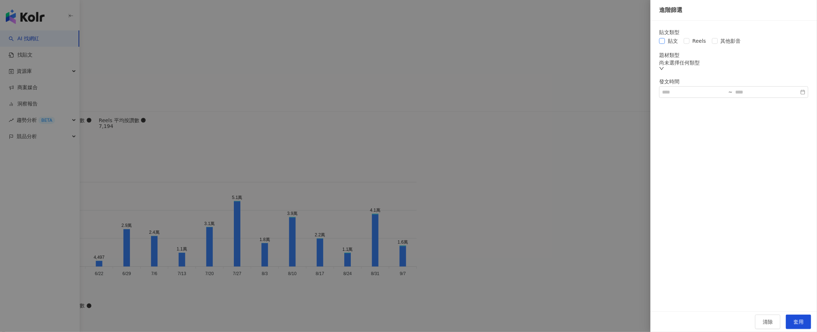
click at [667, 41] on span "貼文" at bounding box center [673, 41] width 16 height 8
click at [428, 171] on div at bounding box center [408, 166] width 817 height 332
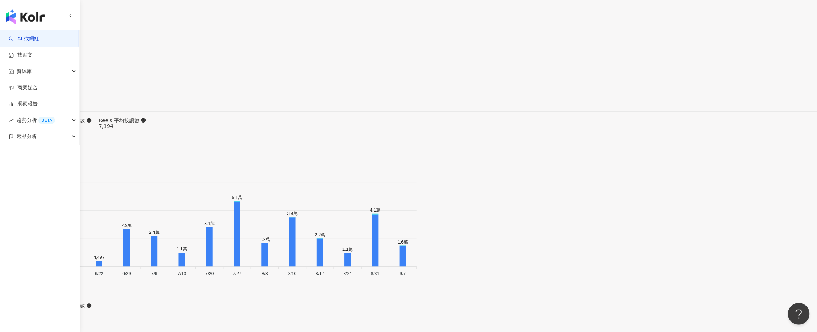
type input "**"
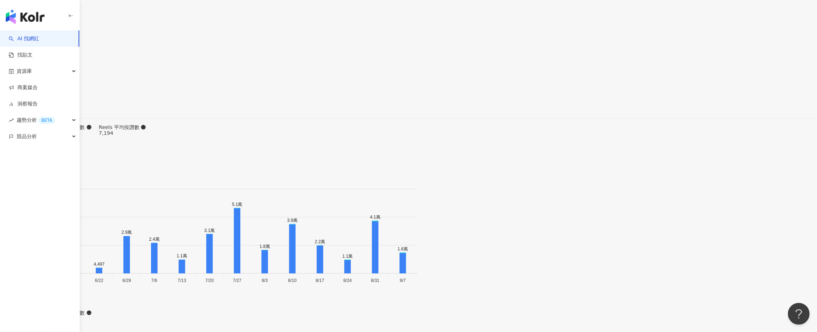
scroll to position [2160, 0]
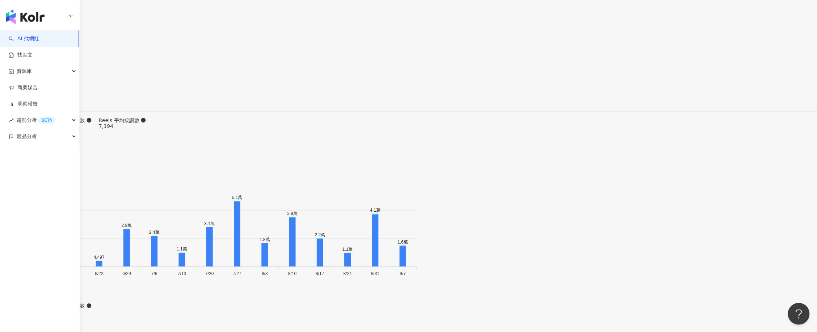
scroll to position [2234, 0]
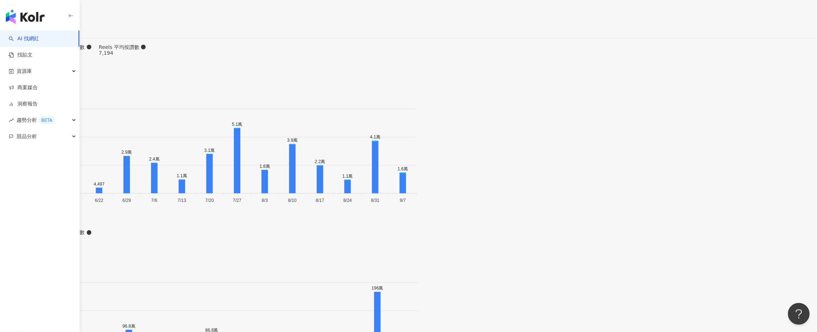
type input "*"
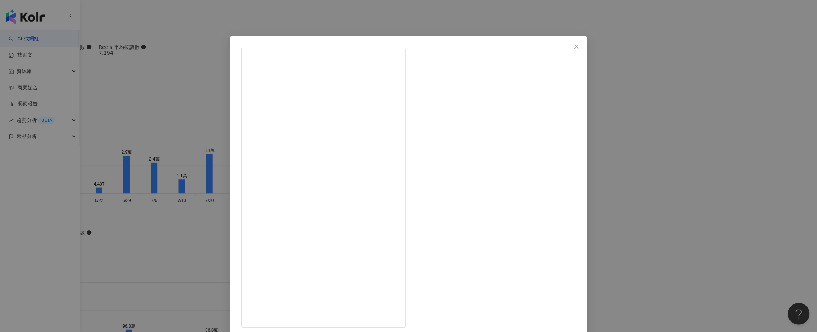
click at [680, 112] on div "蔡佩軒 2025/9/11 2,809 42 8萬 查看原始貼文" at bounding box center [408, 166] width 817 height 332
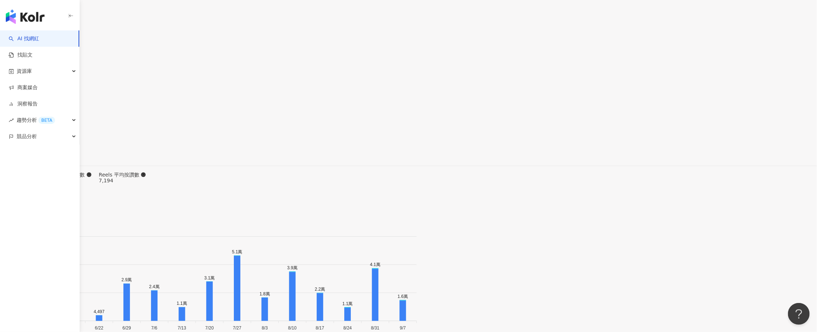
scroll to position [2098, 0]
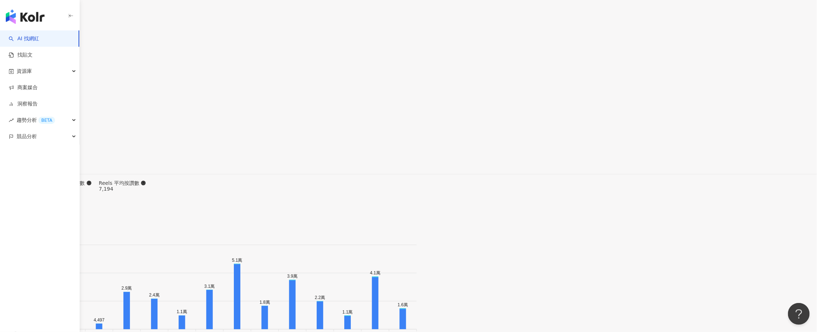
type input "*"
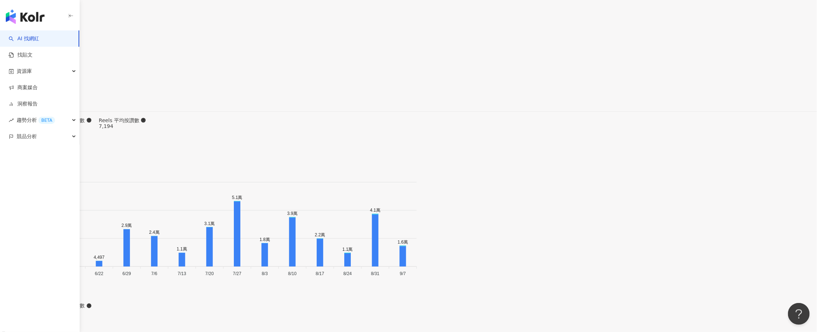
scroll to position [2115, 0]
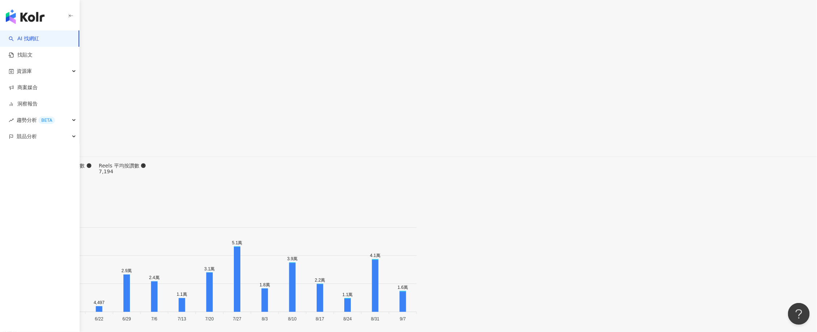
drag, startPoint x: 338, startPoint y: 202, endPoint x: 286, endPoint y: 196, distance: 52.2
type input "****"
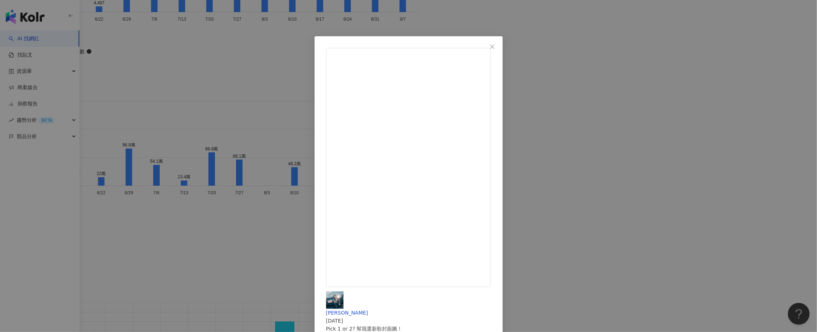
click at [732, 152] on div "蔡佩軒 2025/8/31 Pick 1 or 2? 幫我選新歌封面圖！ Escolha 1 ou 2? Isto é para a nossa nova m…" at bounding box center [408, 166] width 817 height 332
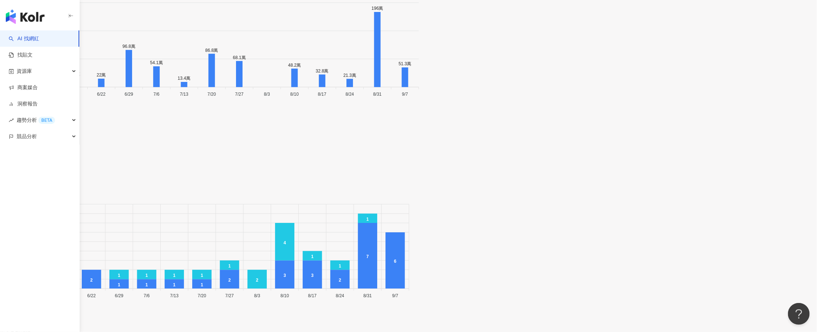
scroll to position [2517, 0]
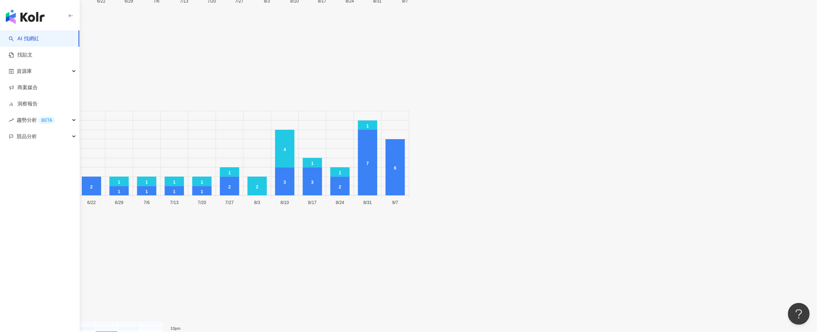
scroll to position [2607, 0]
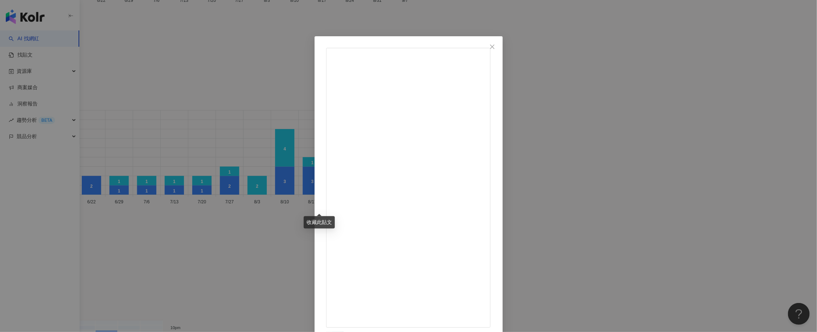
click at [766, 189] on div "蔡佩軒 2025/6/16 雖不知道在講啥，但理工直男很努力請掌聲鼓勵👏🏻 最後定妝噴霧直接變防蚊噴霧⋯😂 No we do not spray mosqui…" at bounding box center [408, 166] width 817 height 332
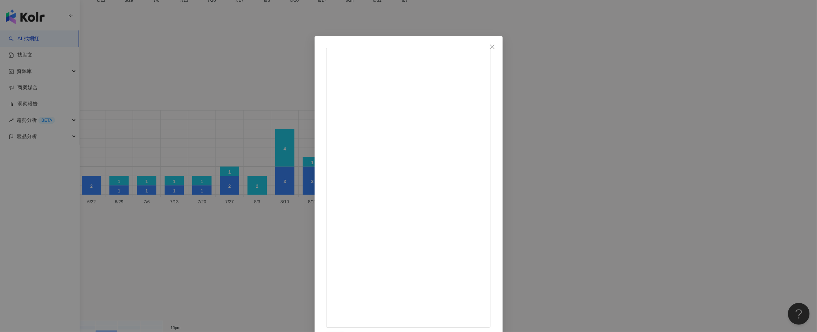
click at [697, 171] on div "蔡佩軒 2025/6/16 雖不知道在講啥，但理工直男很努力請掌聲鼓勵👏🏻 最後定妝噴霧直接變防蚊噴霧⋯😂 No we do not spray mosqui…" at bounding box center [408, 166] width 817 height 332
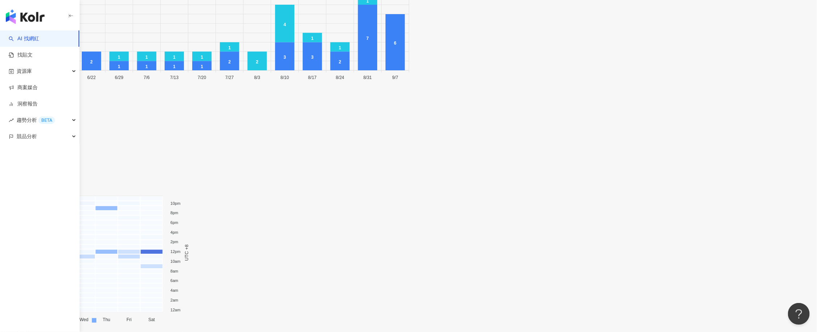
scroll to position [2743, 0]
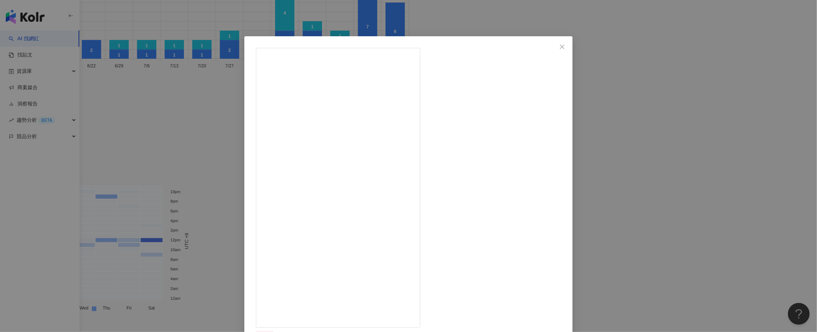
click at [711, 138] on div "ELLE Taiwan 2025/4/17 讓明星也瘋狂的「自拍」魔力～怎麼拍都美！ 🎤創作女歌手 #蔡佩軒 @ariel_tsai ：用手機拍下自己和「Ch…" at bounding box center [408, 166] width 817 height 332
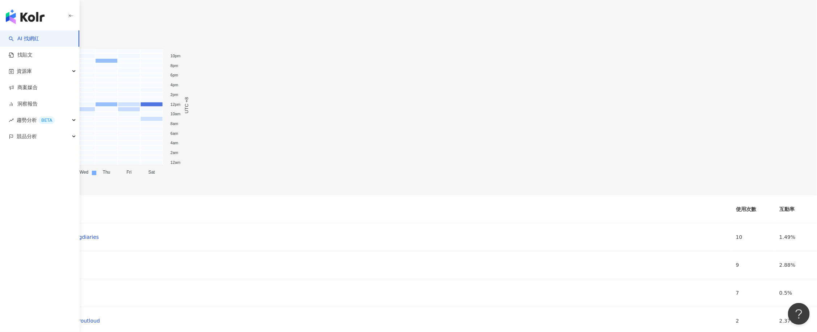
scroll to position [2834, 0]
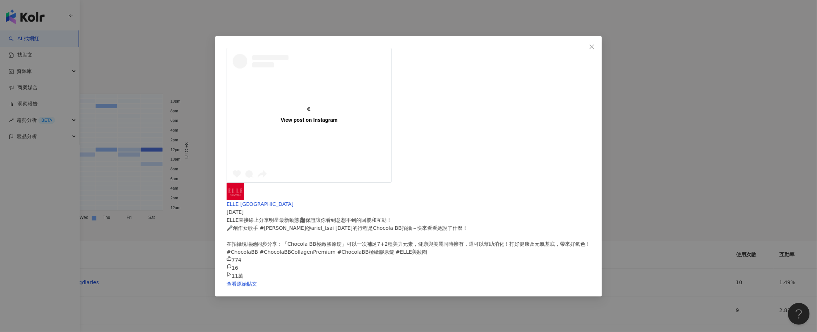
click at [677, 183] on div "View post on Instagram ELLE Taiwan 2025/3/25 ELLE直接線上分享明星最新動態🎥保證讓你看到意想不到的回覆和互動！…" at bounding box center [408, 166] width 817 height 332
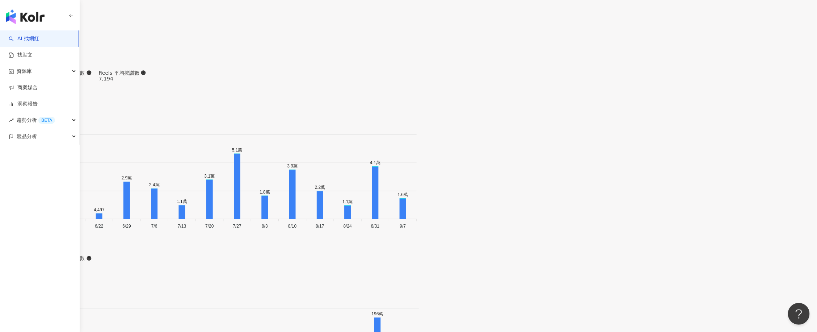
scroll to position [2155, 0]
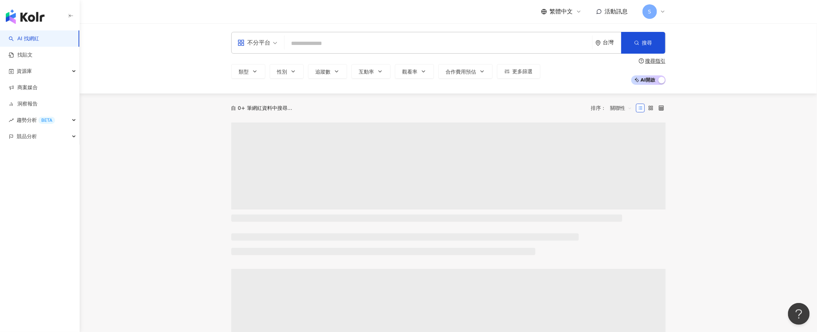
click at [320, 43] on input "search" at bounding box center [439, 44] width 302 height 14
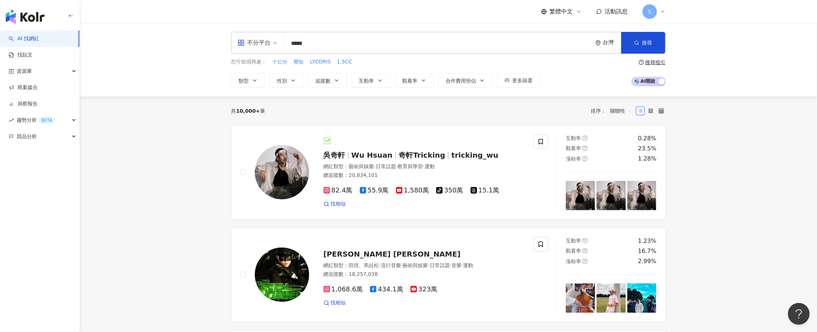
type input "****"
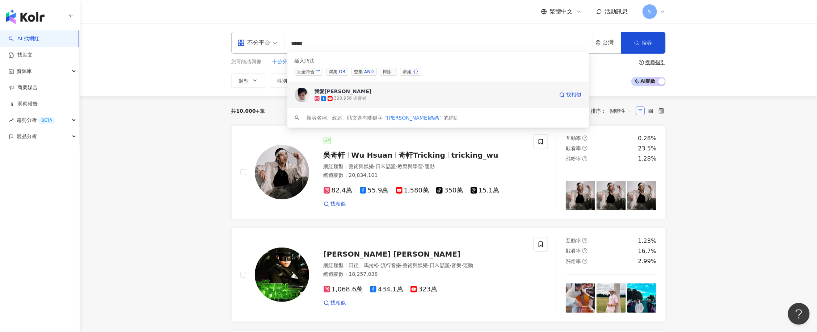
click at [336, 89] on div "我愛[PERSON_NAME]" at bounding box center [343, 91] width 57 height 7
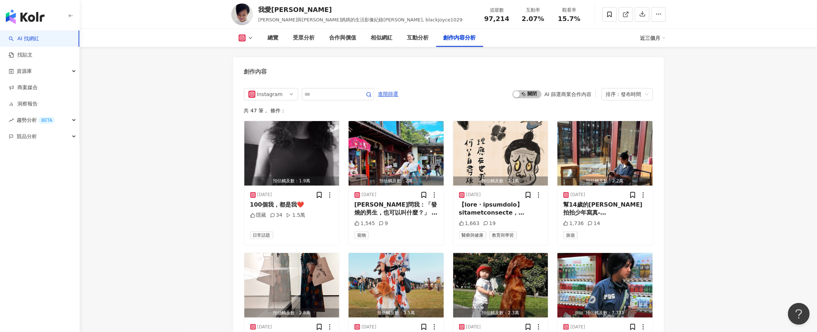
scroll to position [2128, 0]
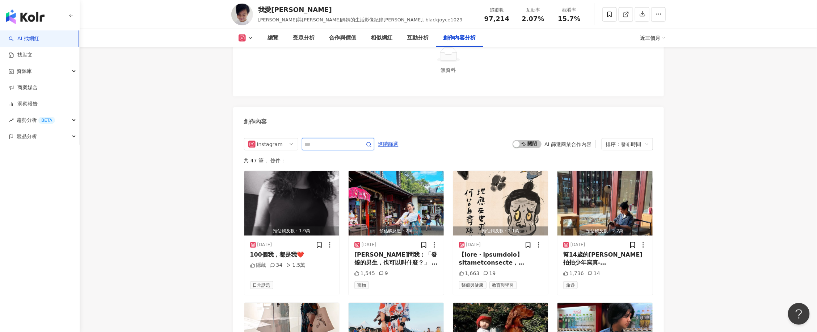
click at [328, 140] on input "text" at bounding box center [330, 144] width 51 height 9
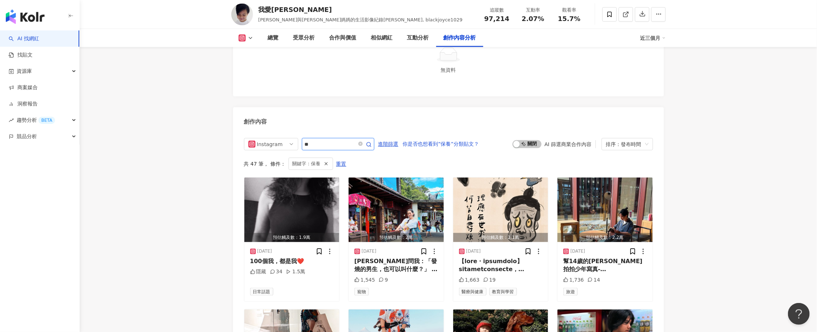
scroll to position [2178, 0]
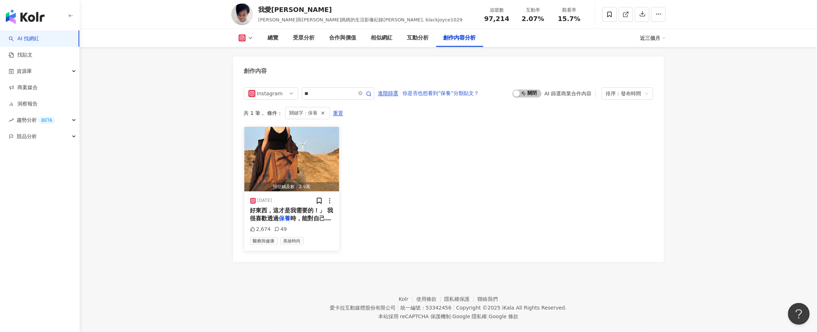
click at [294, 169] on img "button" at bounding box center [291, 159] width 95 height 64
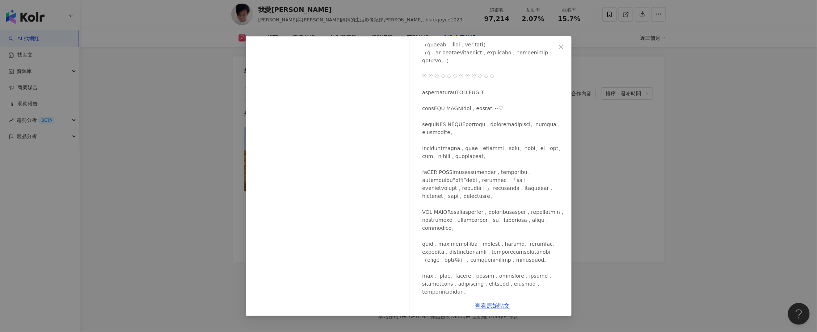
scroll to position [181, 0]
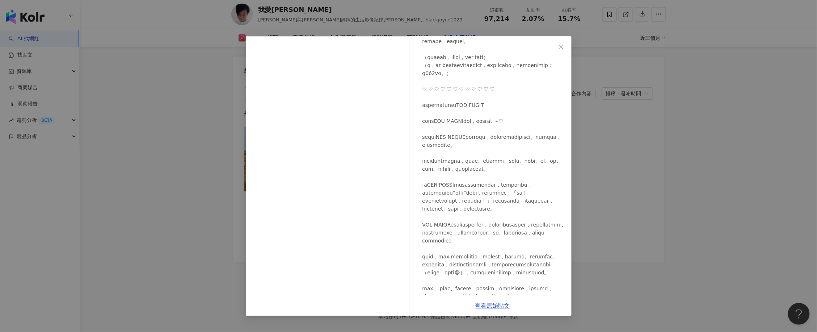
click at [496, 297] on div "查看原始貼文" at bounding box center [493, 305] width 158 height 21
click at [496, 300] on div "查看原始貼文" at bounding box center [493, 305] width 158 height 21
click at [496, 302] on link "查看原始貼文" at bounding box center [492, 305] width 35 height 7
click at [743, 163] on div "我愛小馬克 2025/2/19 2,674 49 查看原始貼文" at bounding box center [408, 166] width 817 height 332
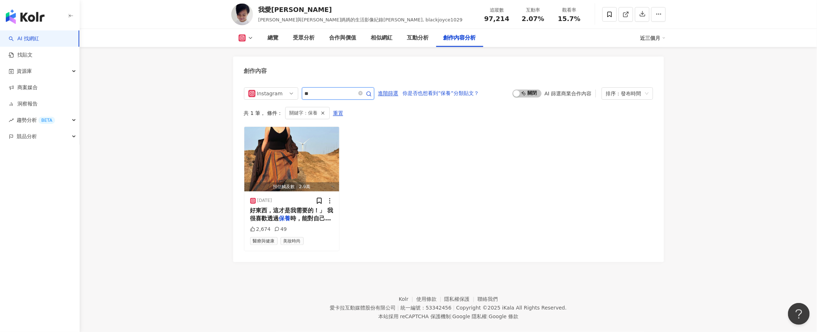
click at [322, 89] on input "**" at bounding box center [330, 93] width 51 height 9
type input "*"
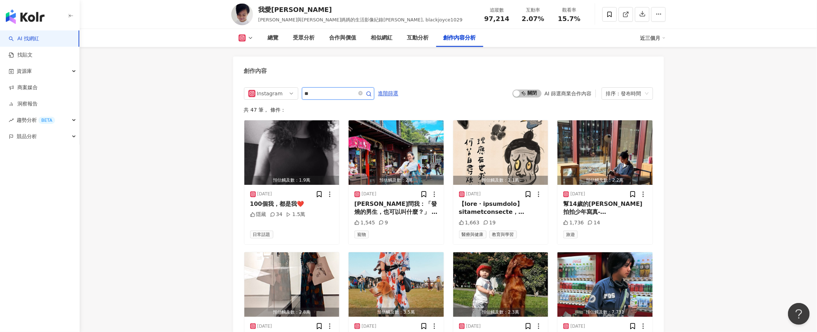
type input "**"
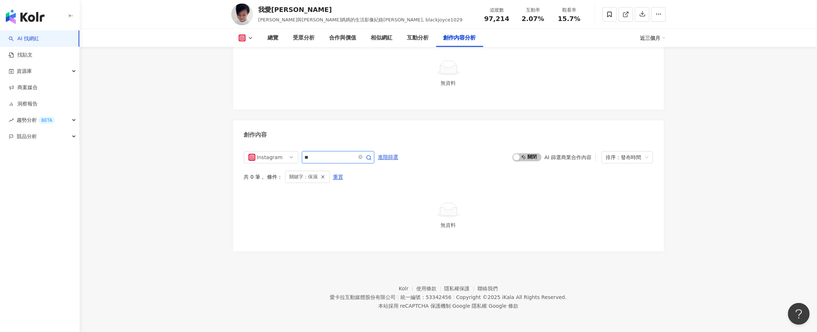
scroll to position [2105, 0]
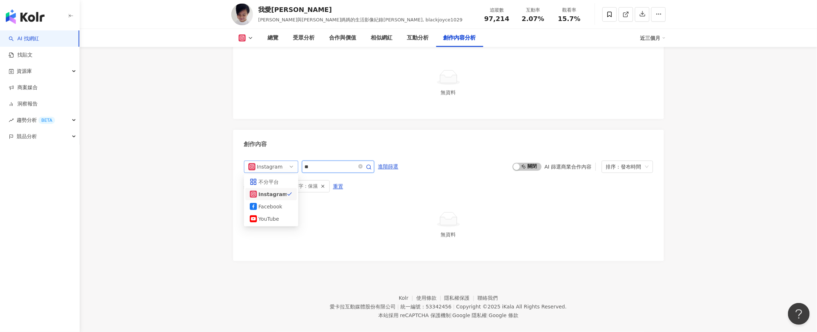
click at [285, 161] on span "Instagram" at bounding box center [271, 167] width 46 height 12
click at [281, 202] on div "Facebook" at bounding box center [271, 206] width 24 height 8
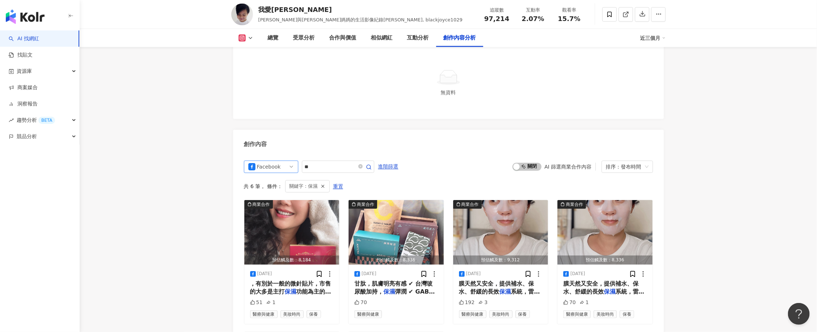
scroll to position [2150, 0]
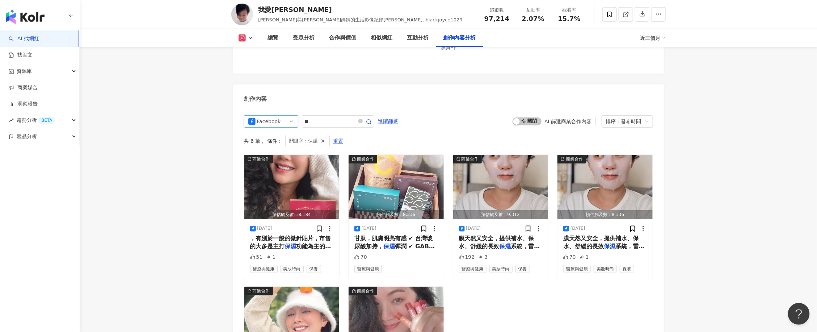
click at [292, 155] on img "button" at bounding box center [291, 187] width 95 height 64
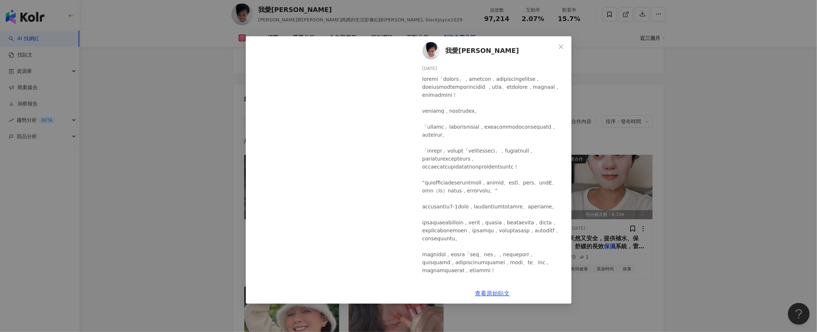
click at [668, 153] on div "我愛小馬克 2025/8/7 51 1 查看原始貼文" at bounding box center [408, 166] width 817 height 332
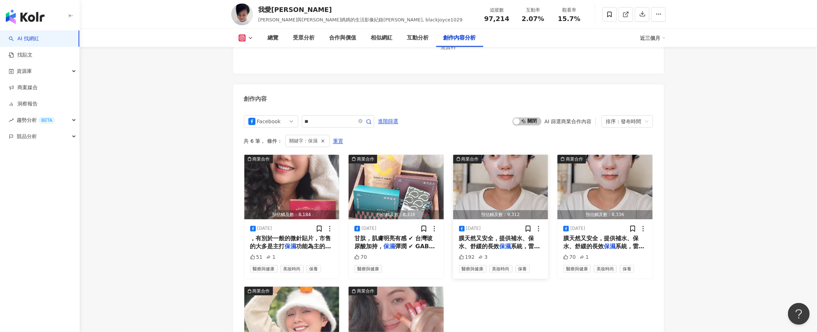
click at [491, 181] on img "button" at bounding box center [500, 187] width 95 height 64
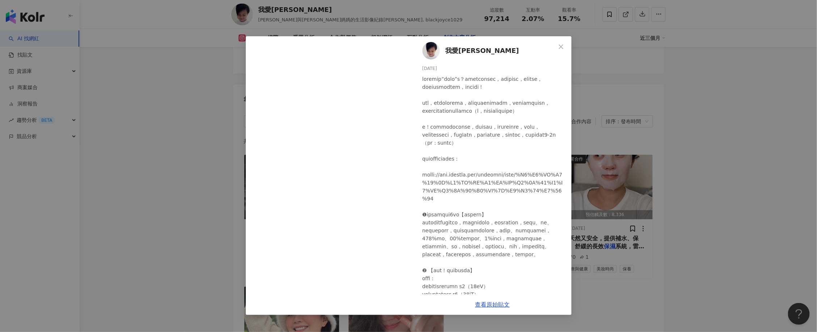
click at [713, 175] on div "我愛小馬克 2025/4/17 192 3 查看原始貼文" at bounding box center [408, 166] width 817 height 332
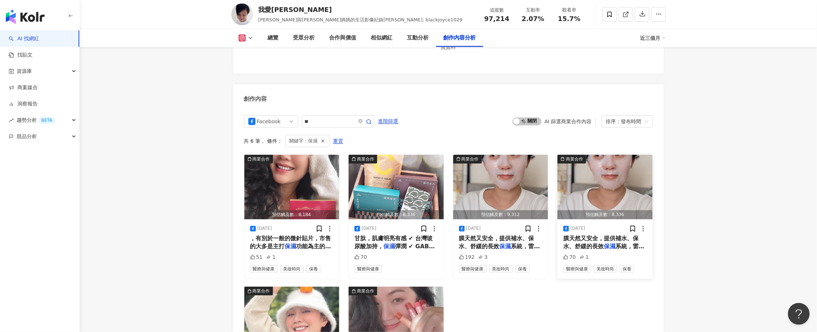
click at [613, 190] on img "button" at bounding box center [605, 187] width 95 height 64
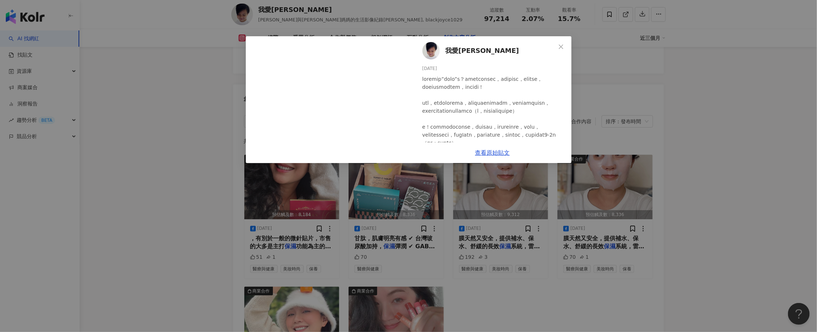
click at [682, 170] on div "我愛小馬克 2025/4/16 70 1 查看原始貼文" at bounding box center [408, 166] width 817 height 332
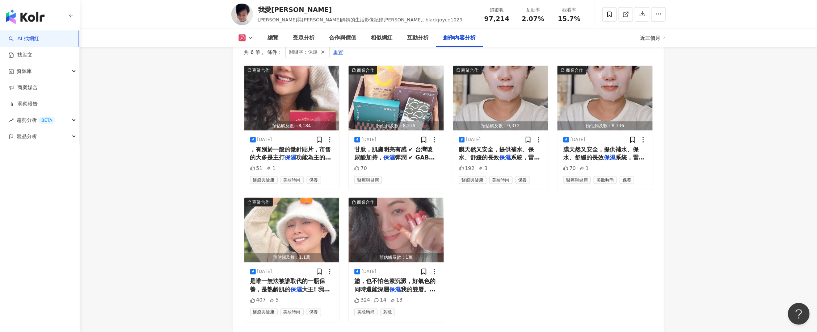
scroll to position [2241, 0]
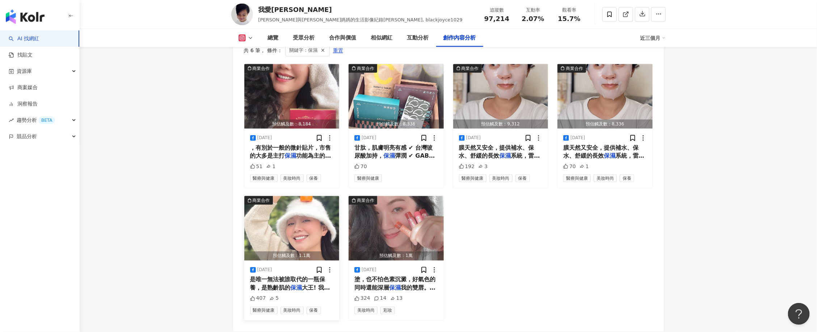
click at [301, 214] on img "button" at bounding box center [291, 228] width 95 height 64
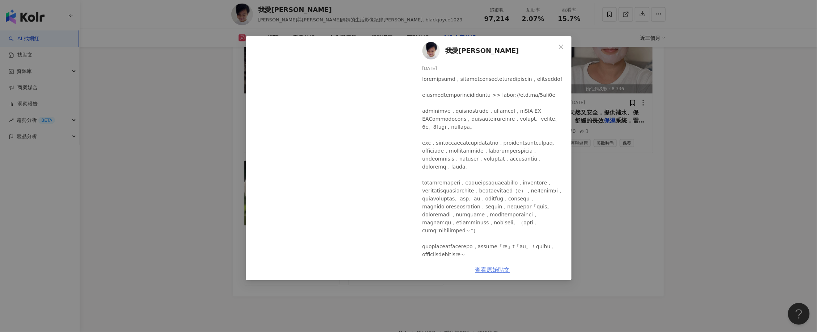
scroll to position [2312, 0]
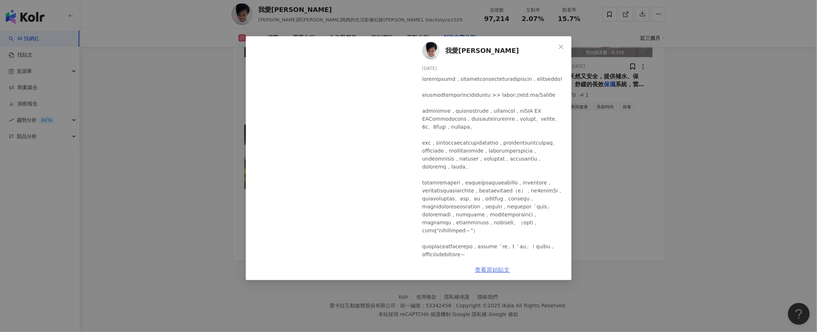
click at [500, 270] on link "查看原始貼文" at bounding box center [492, 269] width 35 height 7
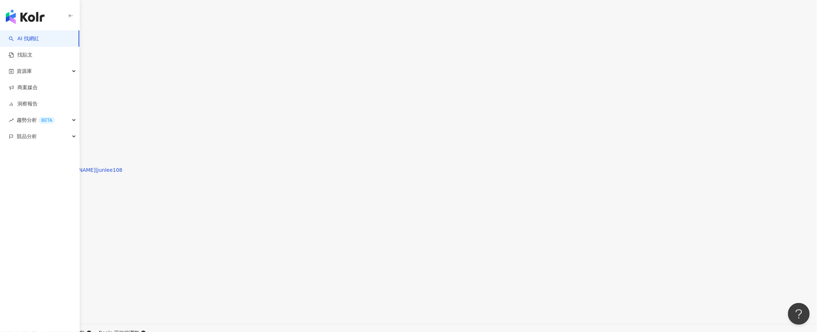
scroll to position [2172, 0]
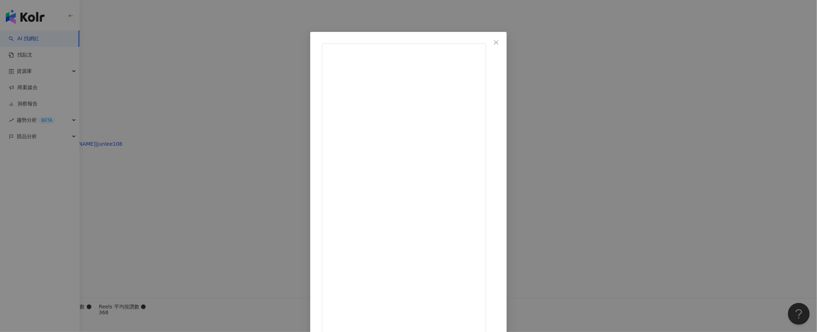
scroll to position [6, 0]
click at [667, 155] on div "瑪G Wild Lifestyle [DATE] 1,534 查看原始貼文" at bounding box center [408, 166] width 817 height 332
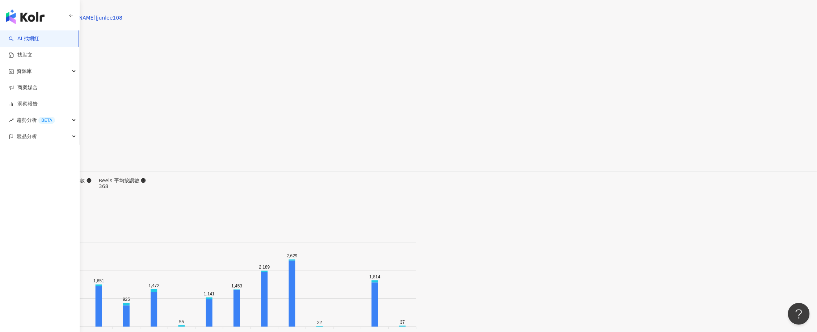
scroll to position [2460, 0]
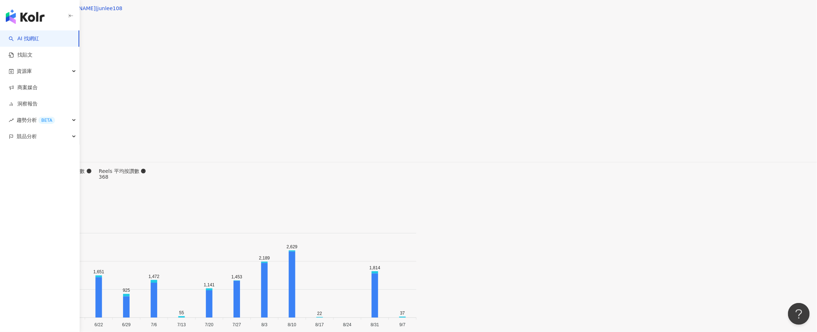
click at [571, 172] on div "View post on Instagram 查看原始貼文" at bounding box center [408, 166] width 817 height 332
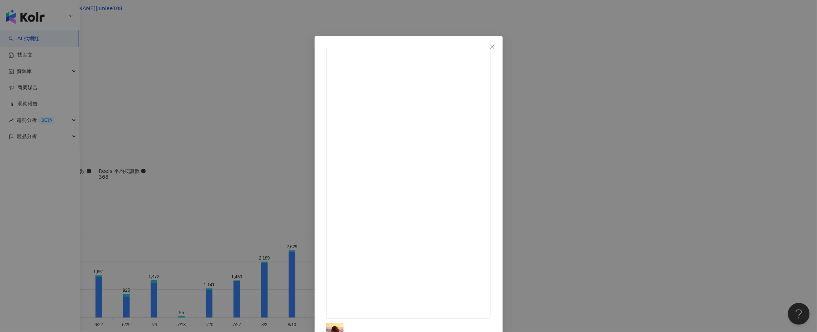
click at [714, 194] on div "[PERSON_NAME] Wild Lifestyle [DATE] 隱藏 11 查看原始貼文" at bounding box center [408, 166] width 817 height 332
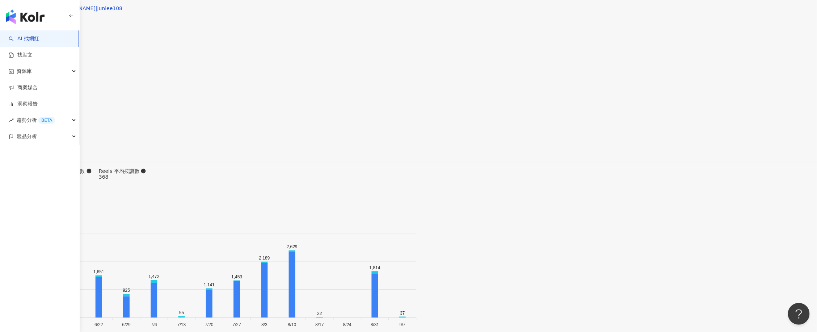
click at [500, 180] on div "View post on Instagram 查看原始貼文" at bounding box center [408, 166] width 817 height 332
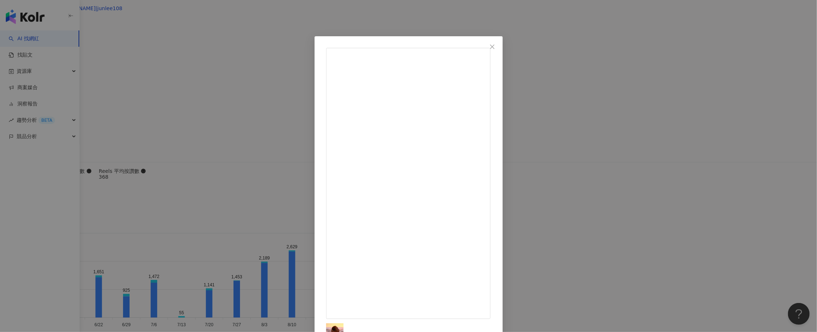
click at [655, 179] on div "瑪G Wild Lifestyle [DATE] 0 2 查看原始貼文" at bounding box center [408, 166] width 817 height 332
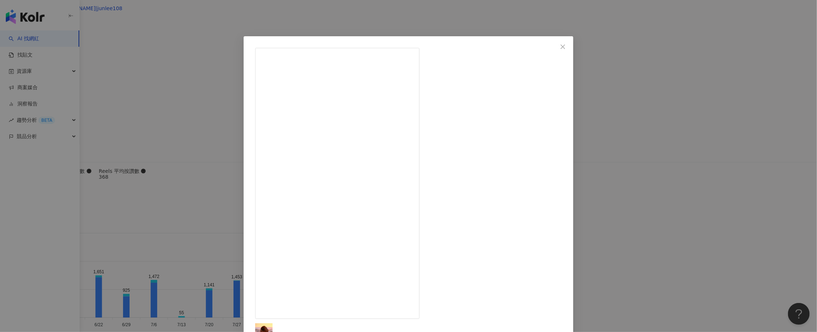
click at [703, 162] on div "瑪G Wild Lifestyle [DATE] 快學！Aesop店員都在做的臉部淋巴按摩✨ 記得去年底我要去買「純淨無瑕調理液」時被告知缺貨，害我好傷心，後…" at bounding box center [408, 166] width 817 height 332
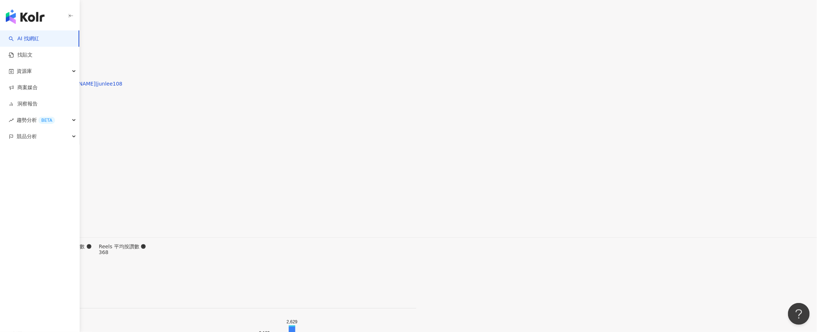
scroll to position [2279, 0]
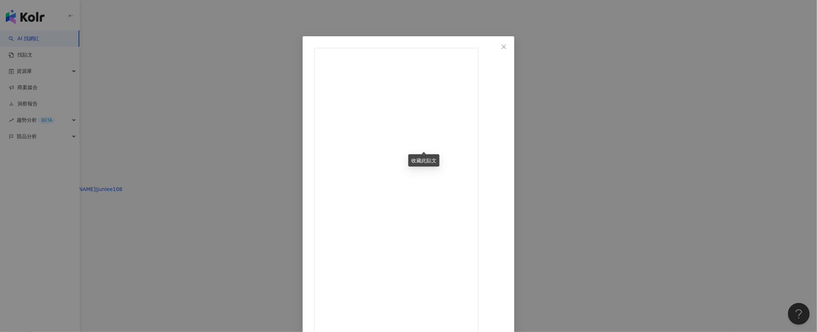
click at [699, 191] on div "瑪G Wild Lifestyle [DATE] 🖤✨ 發現越來越多愛人都在台中 多了好多去台中的理由 每一次去雖然短暫但都擁有滿滿的幸福感 第一次帶媽媽體驗…" at bounding box center [408, 166] width 817 height 332
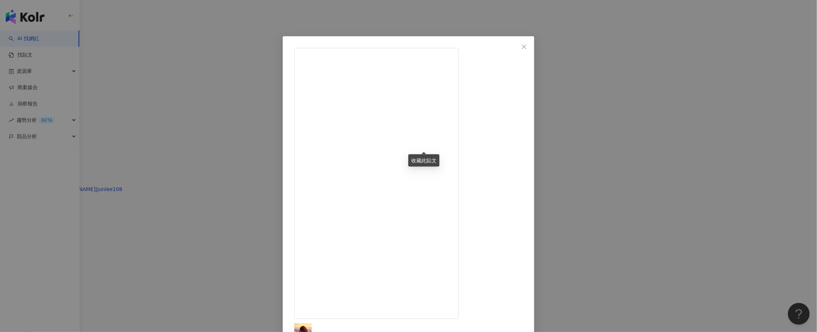
click at [665, 142] on div "瑪G Wild Lifestyle [DATE] 隱藏 15 2.1萬 查看原始貼文" at bounding box center [408, 166] width 817 height 332
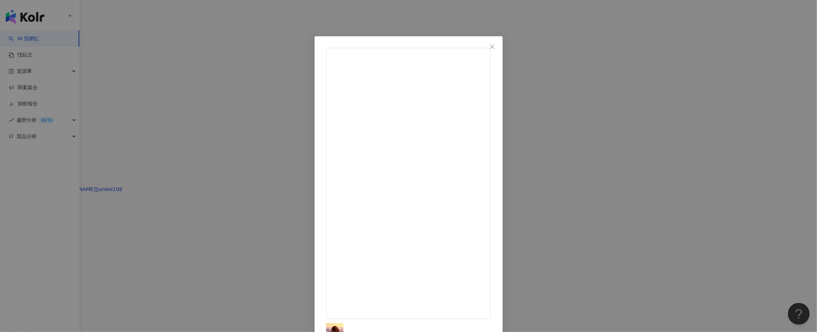
click at [598, 189] on div "瑪G Wild Lifestyle [DATE] 隱藏 10 1.6萬 查看原始貼文" at bounding box center [408, 166] width 817 height 332
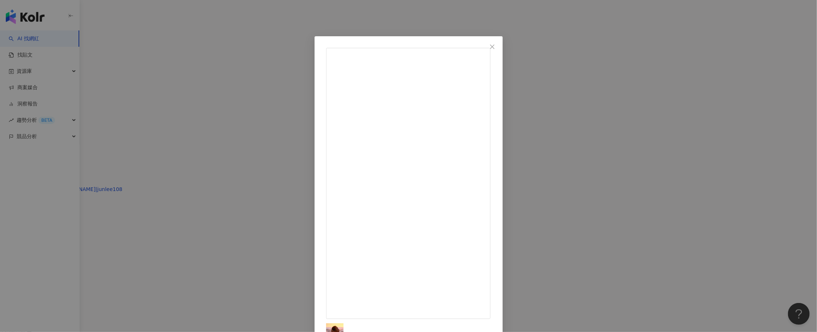
scroll to position [136, 0]
click at [649, 182] on div "瑪G Wild Lifestyle [DATE] 隱藏 8 查看原始貼文" at bounding box center [408, 166] width 817 height 332
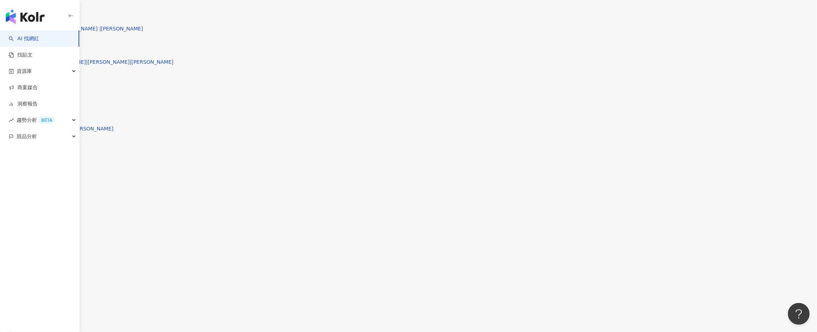
scroll to position [2007, 0]
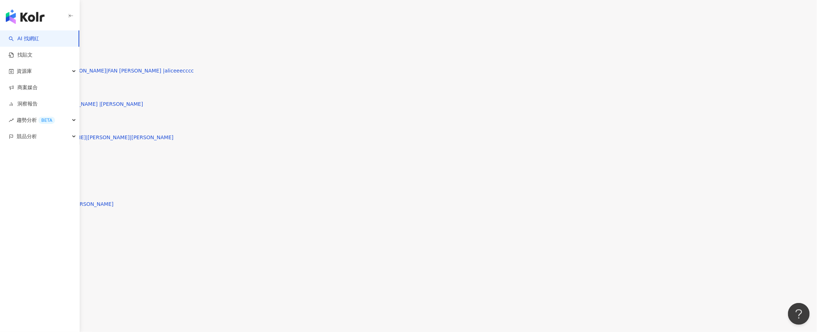
type input "*"
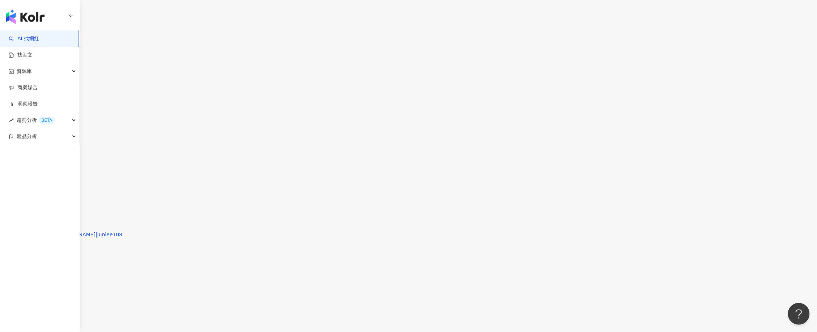
type input "*"
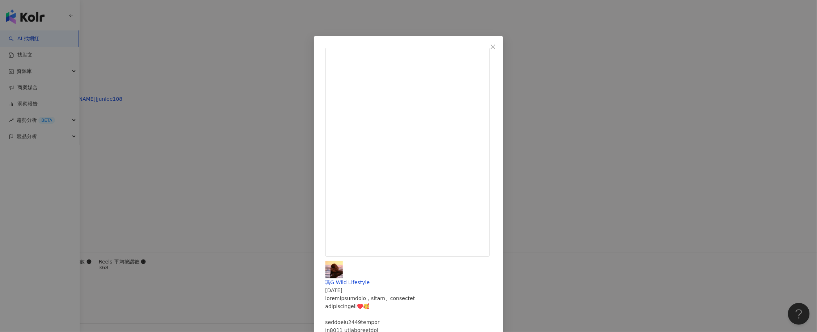
click at [729, 210] on div "瑪G Wild Lifestyle [DATE] 隱藏 7 查看原始貼文" at bounding box center [408, 166] width 817 height 332
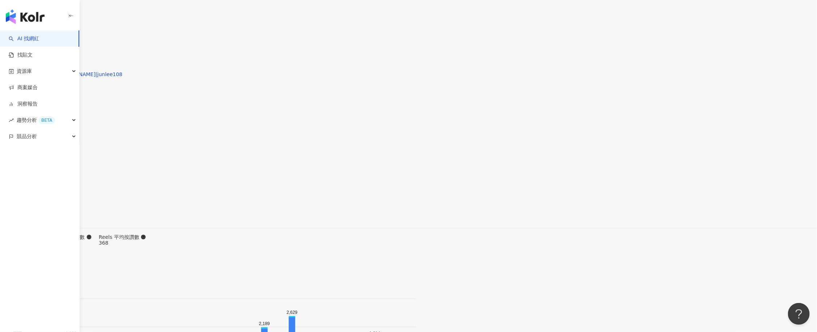
scroll to position [2415, 0]
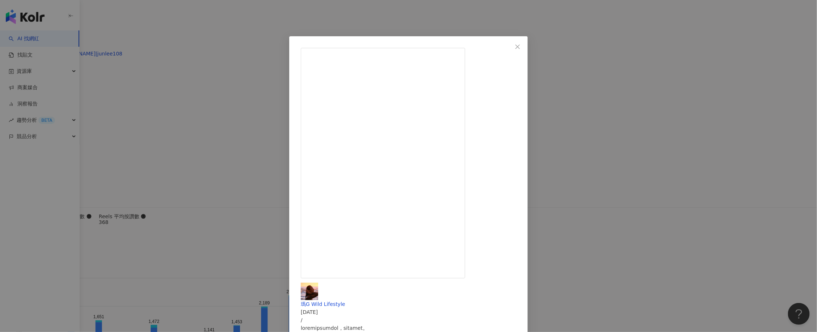
scroll to position [136, 0]
click at [685, 162] on div "瑪G Wild Lifestyle [DATE] 隱藏 1 查看原始貼文" at bounding box center [408, 166] width 817 height 332
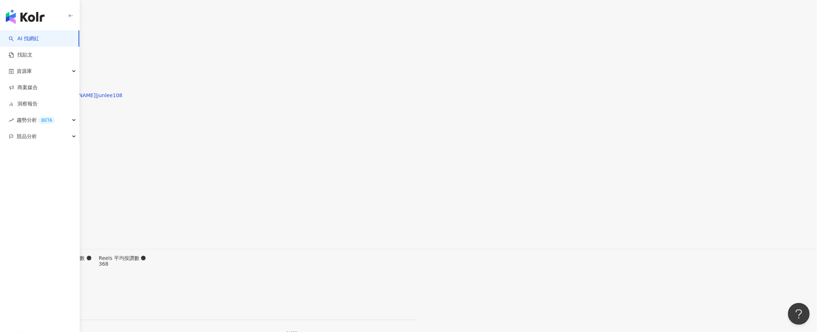
scroll to position [2324, 0]
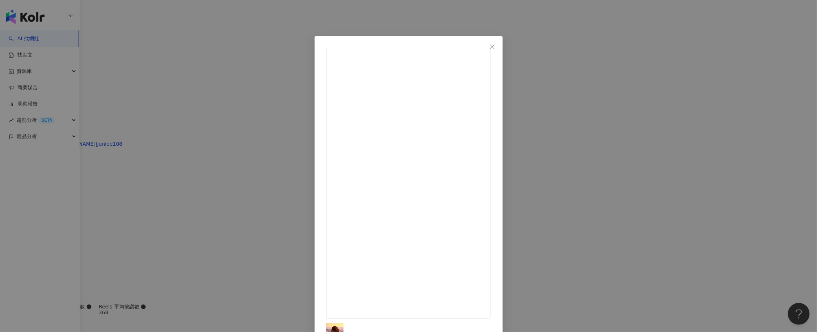
click at [760, 204] on div "瑪G Wild Lifestyle [DATE] 隱藏 73 4.3萬 查看原始貼文" at bounding box center [408, 166] width 817 height 332
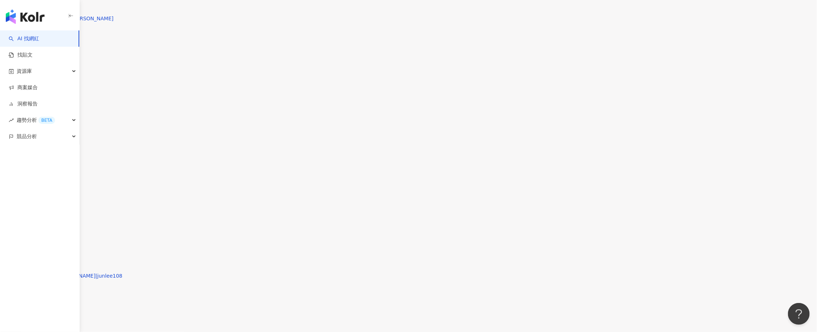
scroll to position [2098, 0]
type input "*"
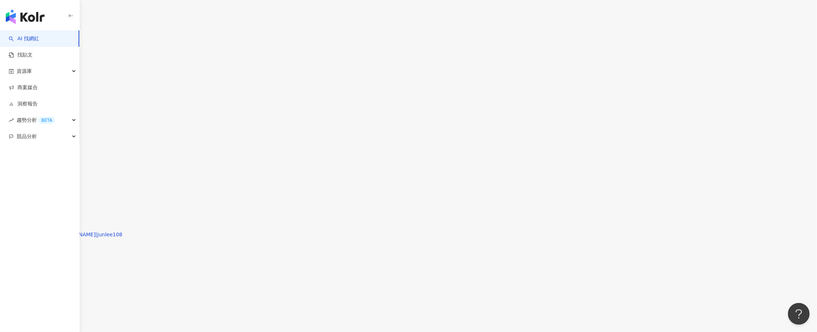
type input "**"
click at [105, 42] on input "search" at bounding box center [76, 36] width 59 height 14
paste input "**********"
type input "**********"
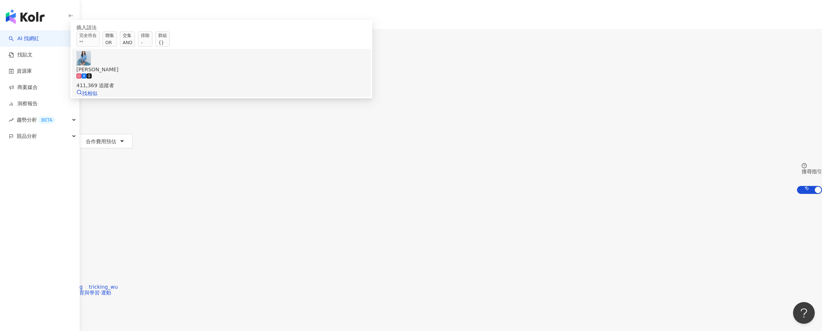
click at [334, 74] on span "[PERSON_NAME]" at bounding box center [221, 70] width 290 height 8
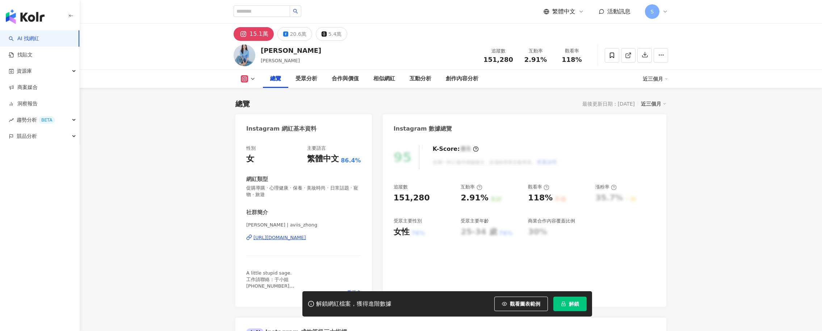
click at [578, 306] on span "解鎖" at bounding box center [574, 304] width 10 height 6
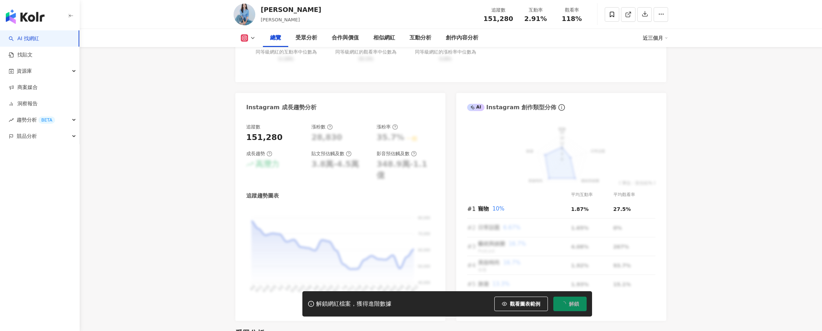
click at [578, 306] on span "解鎖" at bounding box center [574, 304] width 10 height 6
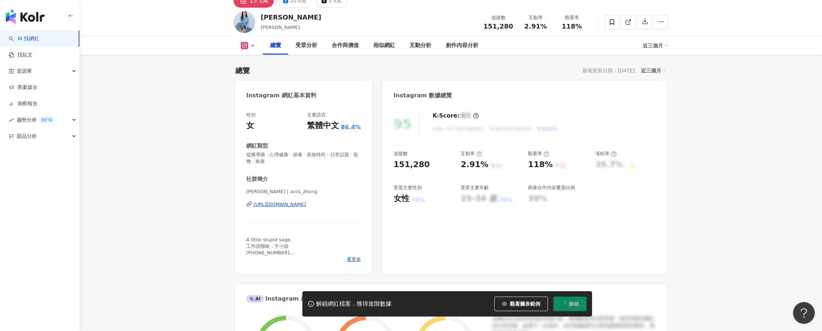
scroll to position [0, 0]
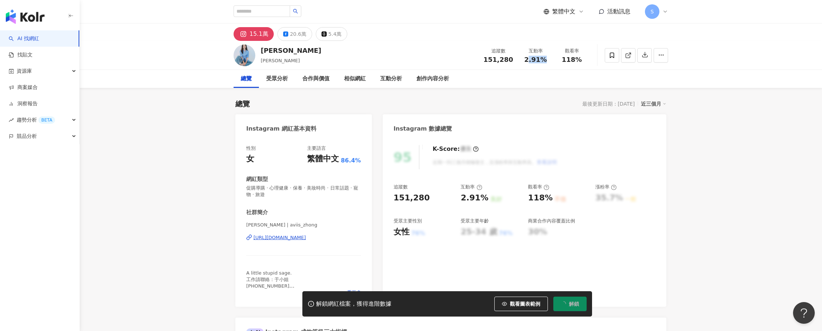
drag, startPoint x: 528, startPoint y: 60, endPoint x: 549, endPoint y: 61, distance: 21.4
click at [549, 61] on div "2.91%" at bounding box center [536, 59] width 28 height 7
click at [517, 64] on div "追蹤數 151,280 互動率 2.91% 觀看率 118%" at bounding box center [534, 55] width 111 height 21
drag, startPoint x: 524, startPoint y: 59, endPoint x: 545, endPoint y: 59, distance: 21.0
click at [545, 59] on div "2.91%" at bounding box center [536, 59] width 28 height 7
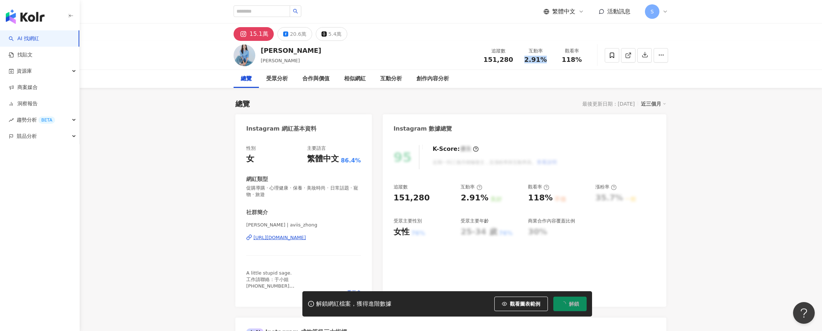
copy span "2.91%"
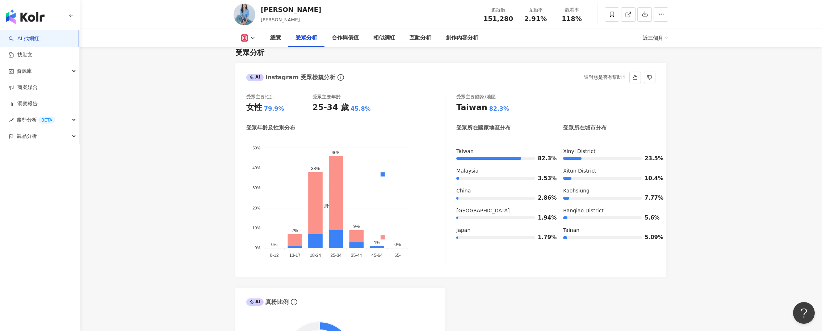
scroll to position [583, 0]
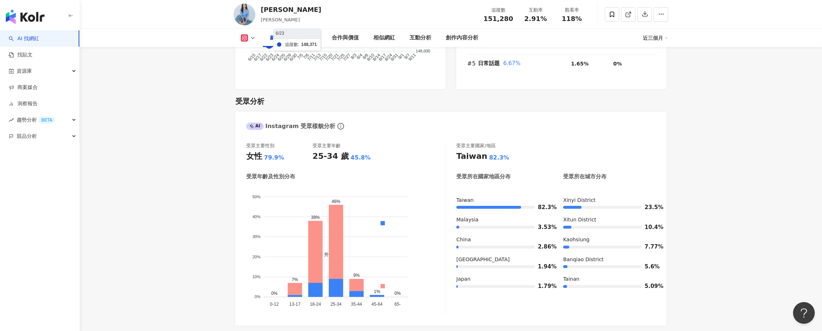
click at [244, 40] on rect at bounding box center [245, 37] width 6 height 5
click at [251, 42] on div "總覽 受眾分析 合作與價值 相似網紅 互動分析 創作內容分析 近三個月" at bounding box center [451, 38] width 435 height 18
click at [252, 44] on div "總覽 受眾分析 合作與價值 相似網紅 互動分析 創作內容分析 近三個月" at bounding box center [451, 38] width 435 height 18
click at [251, 37] on icon at bounding box center [253, 38] width 6 height 6
click at [263, 68] on button "Facebook" at bounding box center [256, 68] width 37 height 10
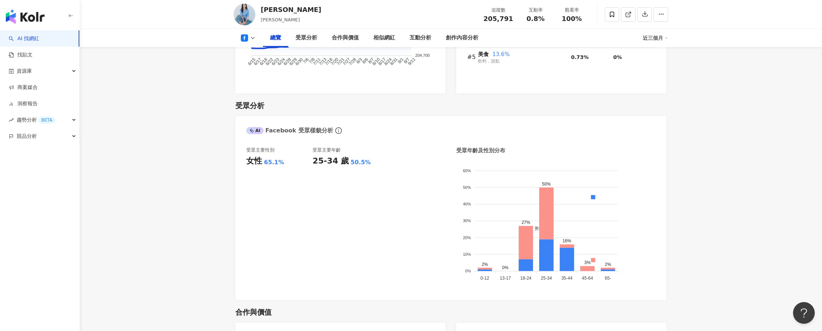
click at [544, 21] on div "0.8%" at bounding box center [536, 18] width 28 height 7
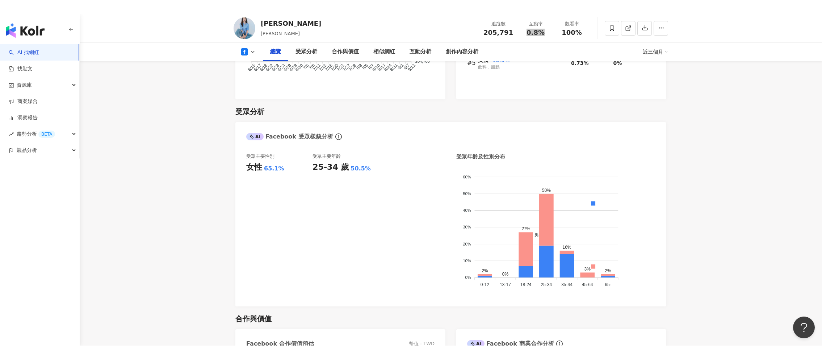
scroll to position [575, 0]
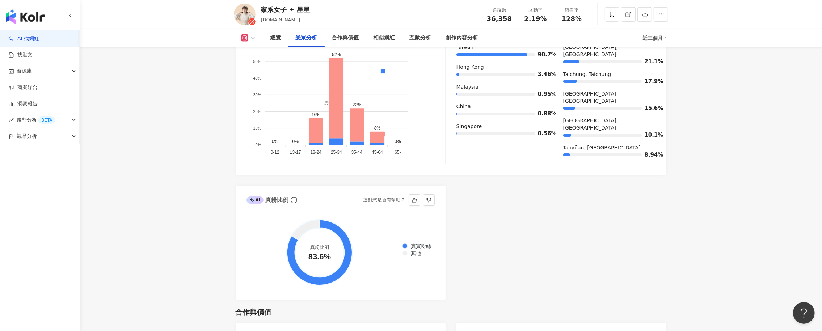
scroll to position [588, 0]
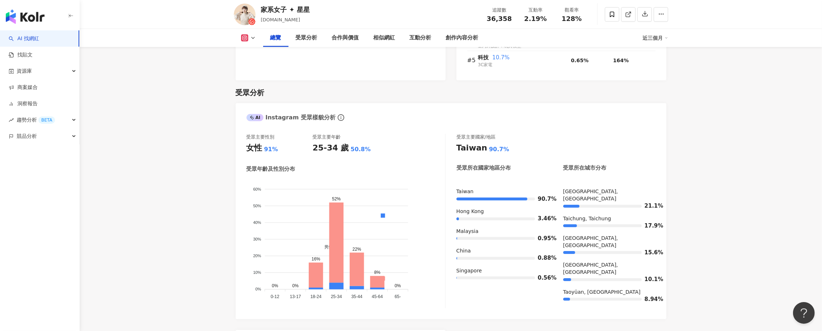
click at [255, 40] on icon at bounding box center [253, 38] width 6 height 6
click at [267, 86] on button "YouTube" at bounding box center [259, 85] width 43 height 10
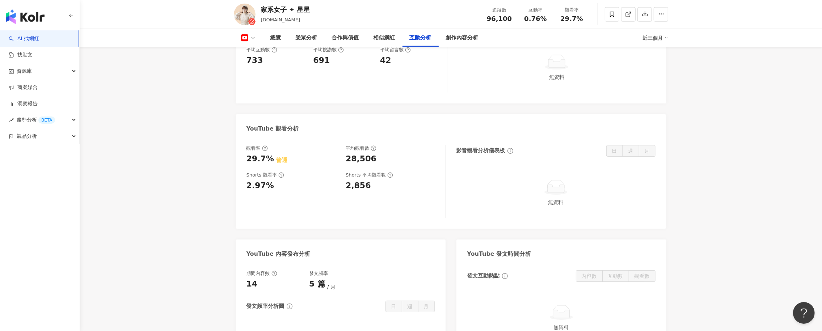
scroll to position [1222, 0]
drag, startPoint x: 344, startPoint y: 156, endPoint x: 383, endPoint y: 159, distance: 38.9
click at [383, 159] on div "觀看率 29.7% 普通 平均觀看數 28,506" at bounding box center [343, 154] width 192 height 20
copy div "28,506"
click at [145, 35] on div "總覽 受眾分析 合作與價值 相似網紅 互動分析 創作內容分析 近三個月" at bounding box center [451, 38] width 743 height 18
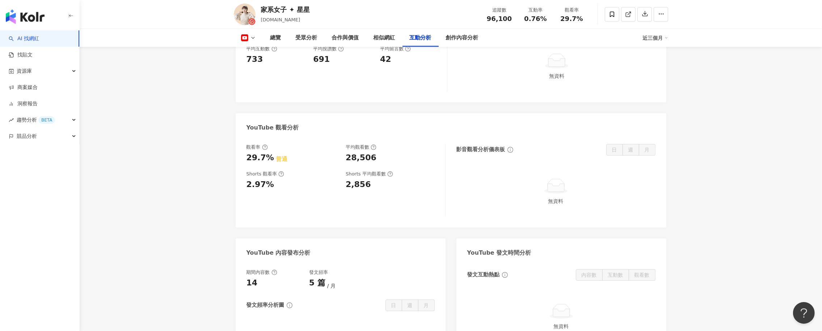
click at [73, 20] on button "button" at bounding box center [71, 17] width 6 height 16
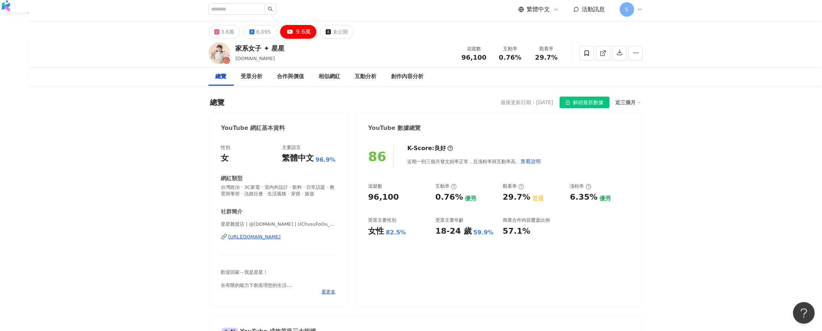
scroll to position [0, 0]
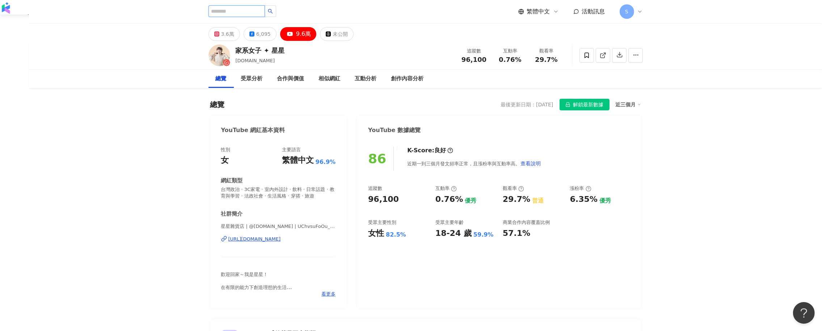
click at [264, 14] on input "search" at bounding box center [237, 11] width 56 height 12
paste input "***"
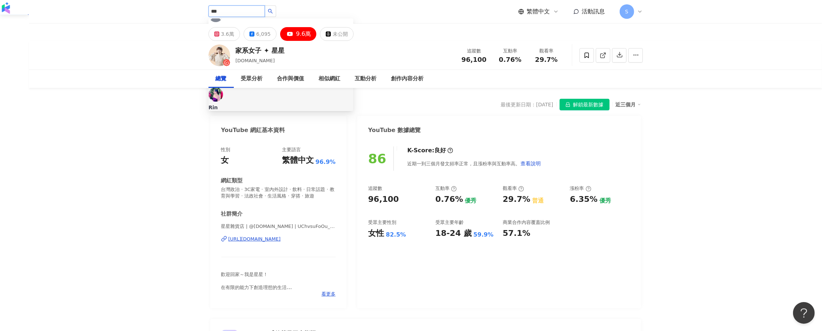
click at [265, 9] on input "***" at bounding box center [237, 11] width 56 height 12
paste input "**********"
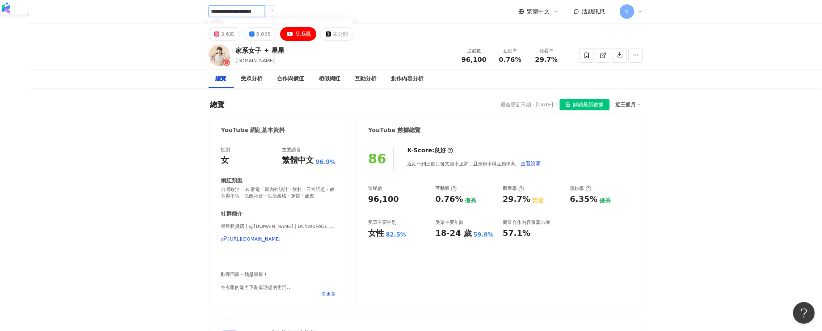
scroll to position [0, 0]
drag, startPoint x: 230, startPoint y: 11, endPoint x: 373, endPoint y: 15, distance: 143.1
click at [371, 15] on div "**********" at bounding box center [426, 11] width 435 height 23
type input "********"
click at [306, 50] on div "97,305 追蹤者" at bounding box center [281, 58] width 145 height 16
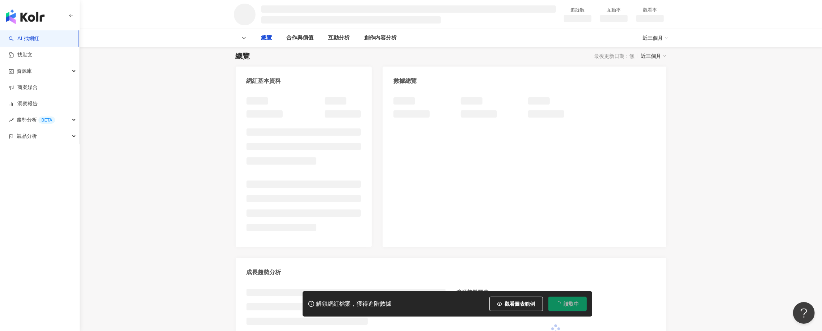
scroll to position [79, 0]
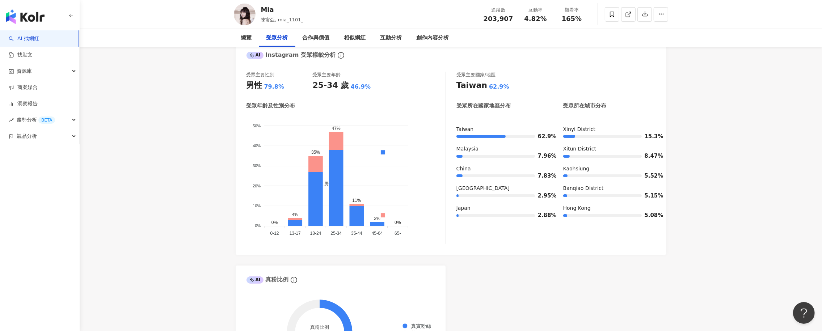
scroll to position [667, 0]
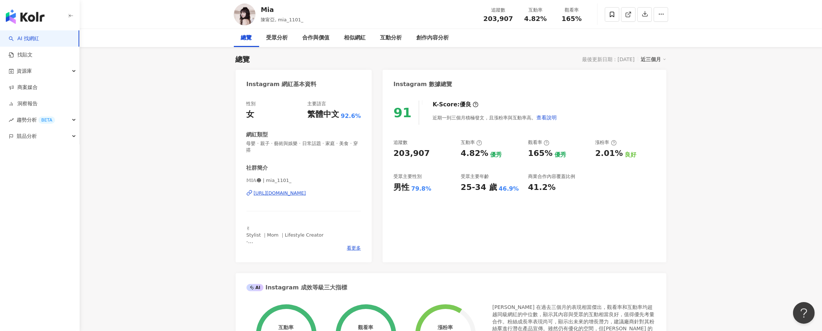
scroll to position [0, 0]
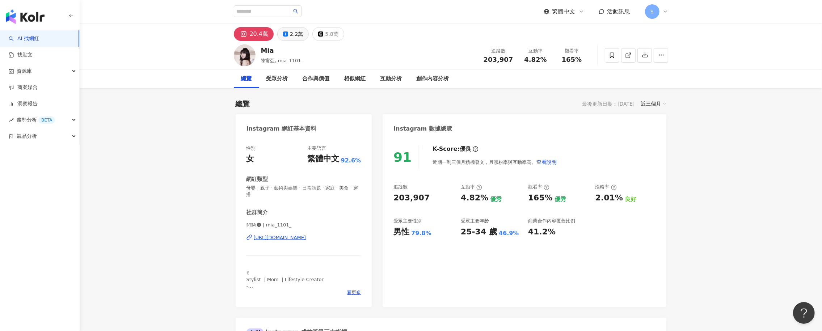
click at [292, 33] on div "2.2萬" at bounding box center [296, 34] width 13 height 10
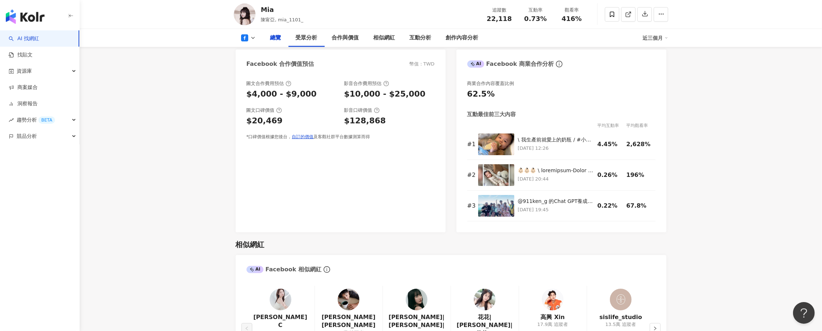
scroll to position [498, 0]
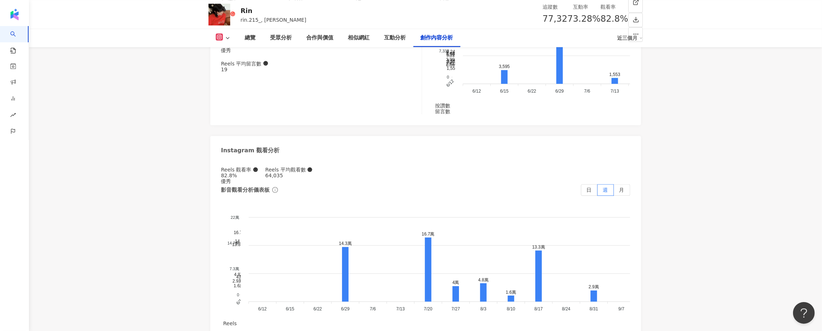
scroll to position [2130, 0]
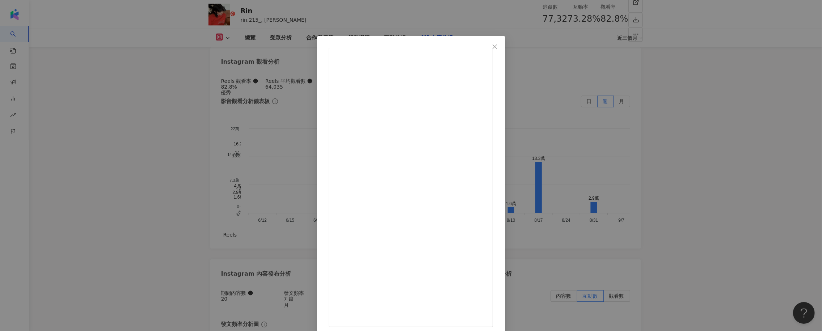
scroll to position [2256, 0]
click at [618, 149] on div "Rin 2025/3/2 2,488 8 查看原始貼文" at bounding box center [411, 165] width 822 height 331
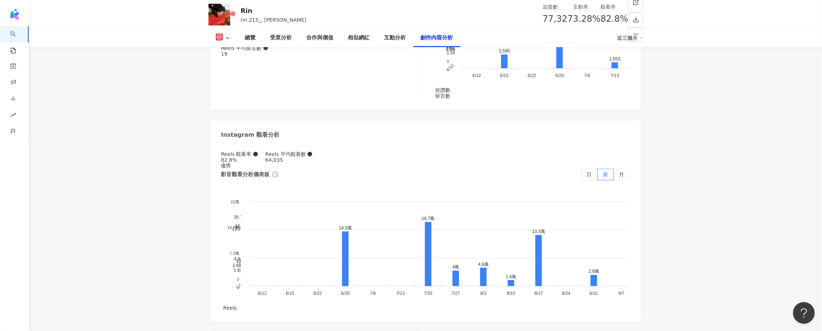
scroll to position [2254, 0]
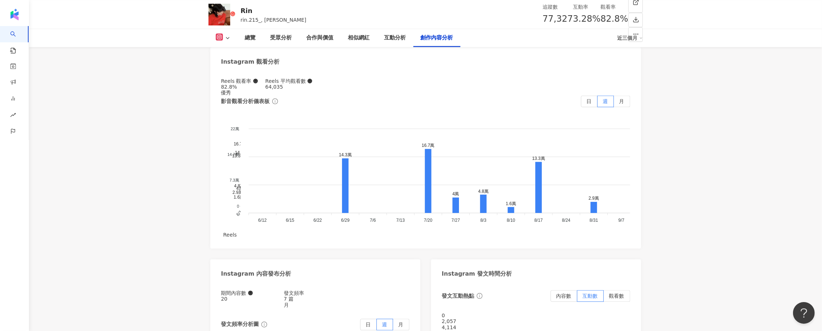
type input "*"
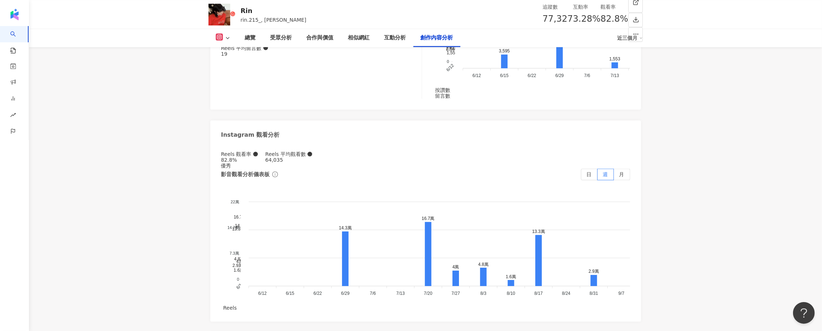
type input "*"
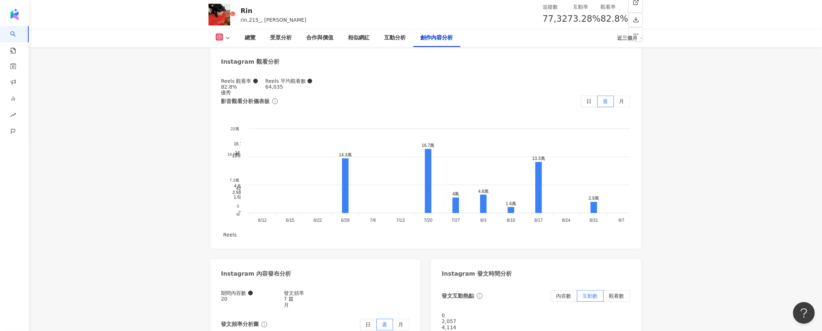
scroll to position [2181, 0]
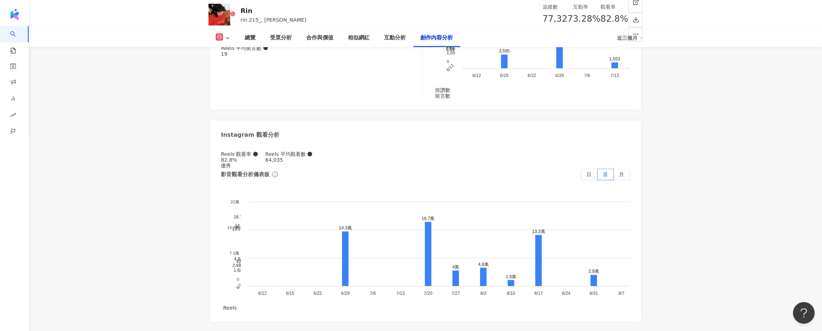
scroll to position [2254, 0]
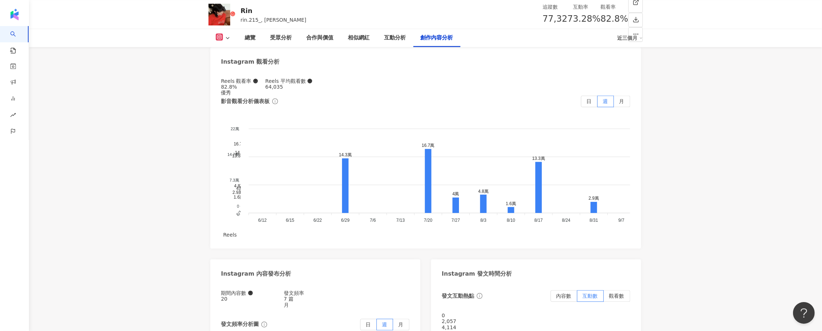
type input "*"
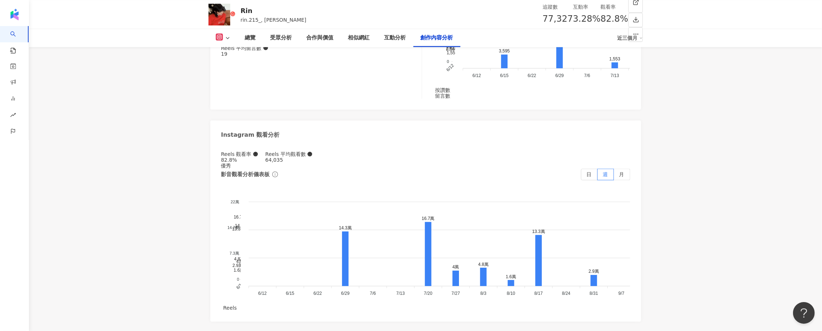
type input "*"
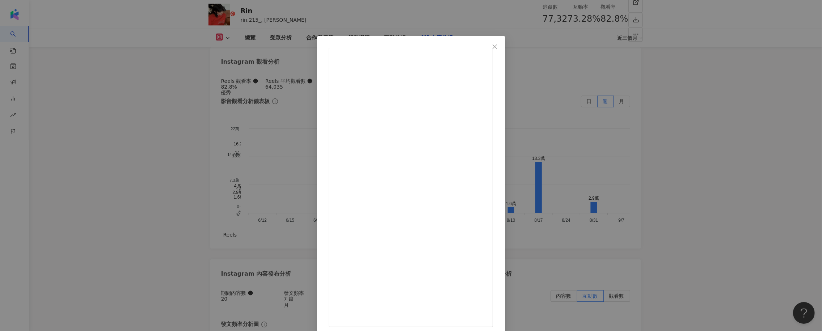
click at [590, 88] on div "Rin 2025/2/21 （2.15） 剪短髮後有點不習慣所以都沒發什麼照片 謝謝大家的祝福 Rinrin 0歲🌛✨ 最近在研究短髮怎麼做造型 準備N1前先…" at bounding box center [411, 165] width 822 height 331
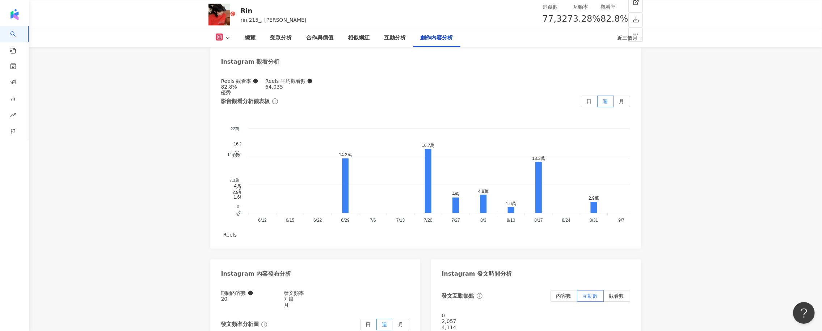
type input "*"
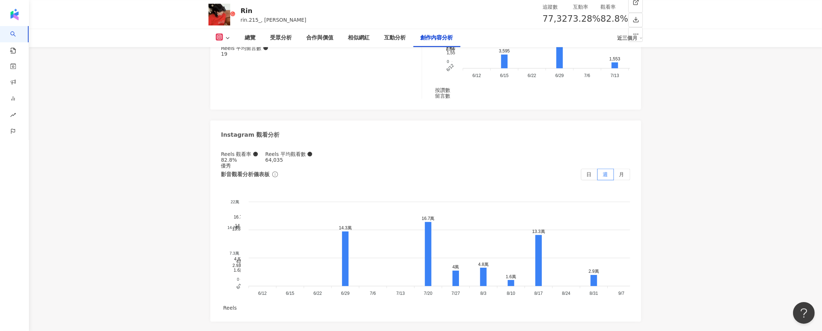
type input "*"
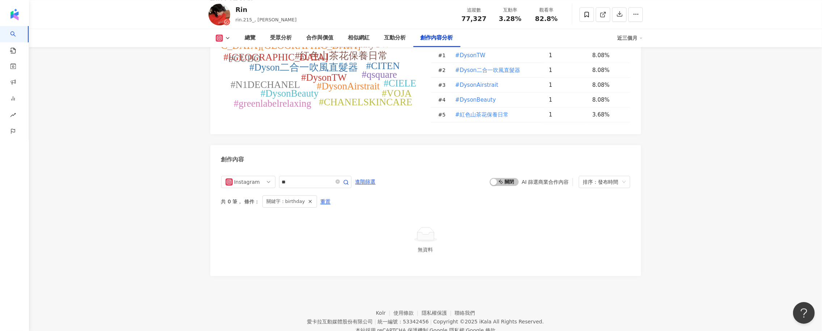
type input "*"
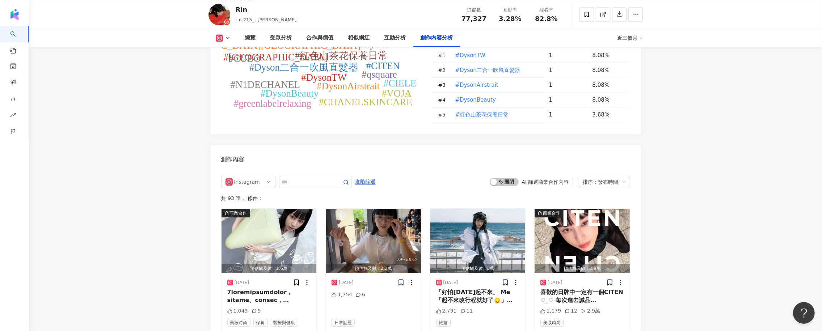
scroll to position [2254, 0]
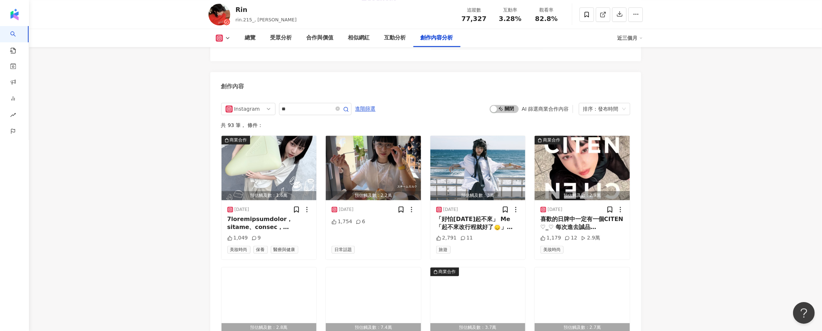
type input "*"
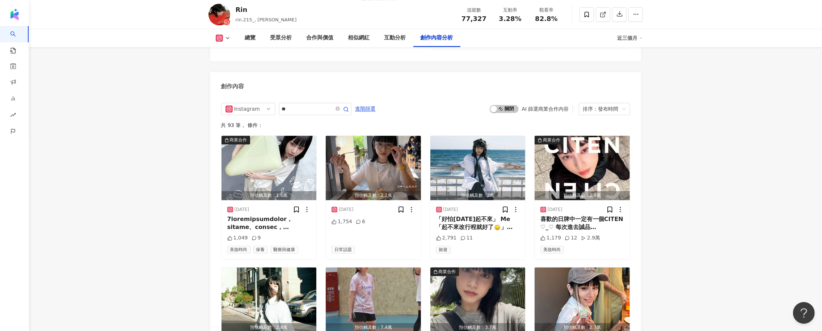
type input "*"
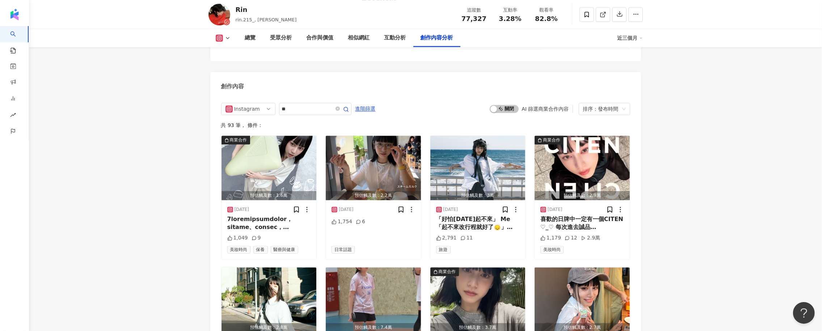
type input "*"
type input "**"
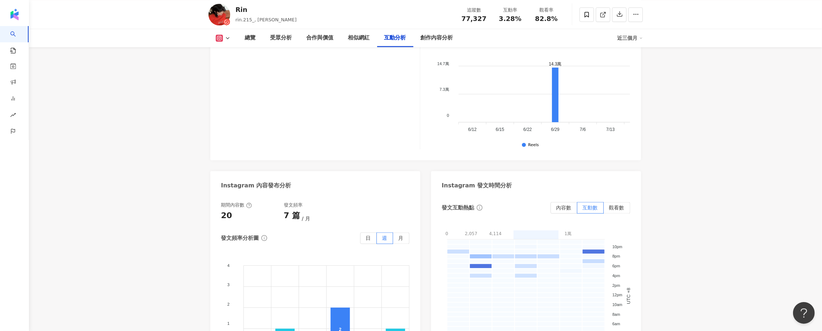
scroll to position [1728, 0]
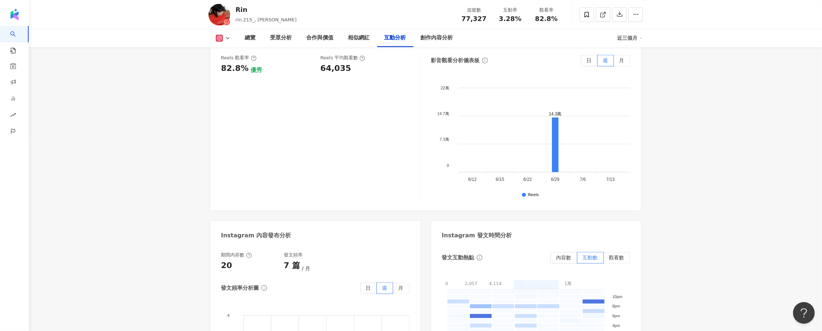
click at [248, 13] on div "Rin" at bounding box center [266, 9] width 61 height 9
click at [246, 13] on div "Rin" at bounding box center [266, 9] width 61 height 9
click at [245, 19] on span "rin.215_, [PERSON_NAME]" at bounding box center [266, 19] width 61 height 5
click at [264, 17] on span "rin.215_, [PERSON_NAME]" at bounding box center [266, 19] width 61 height 5
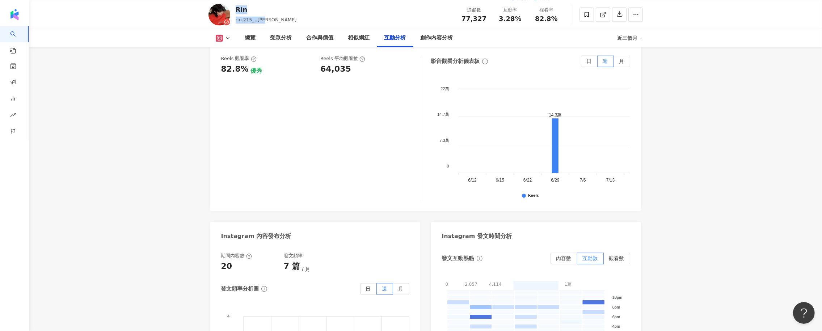
drag, startPoint x: 238, startPoint y: 8, endPoint x: 276, endPoint y: 21, distance: 40.4
click at [276, 21] on div "[PERSON_NAME].215_, [PERSON_NAME] 追蹤數 77,327 互動率 3.28% 觀看率 82.8%" at bounding box center [426, 14] width 464 height 29
copy div "[PERSON_NAME].215_, [PERSON_NAME]"
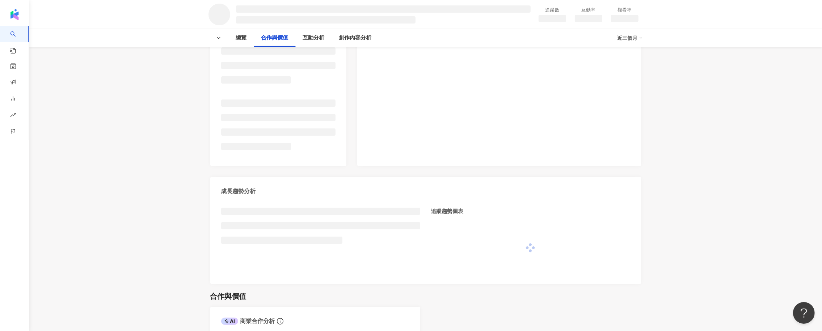
scroll to position [362, 0]
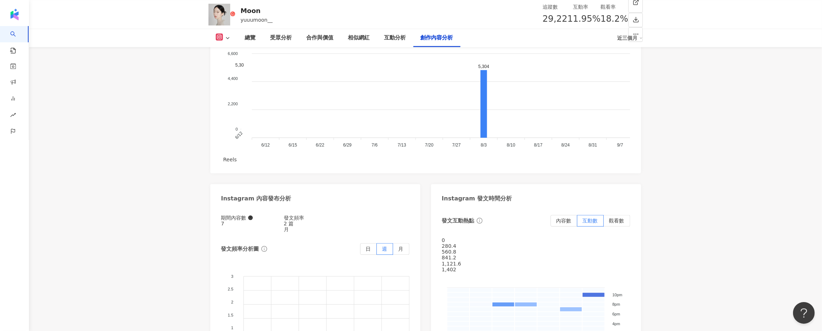
scroll to position [2150, 0]
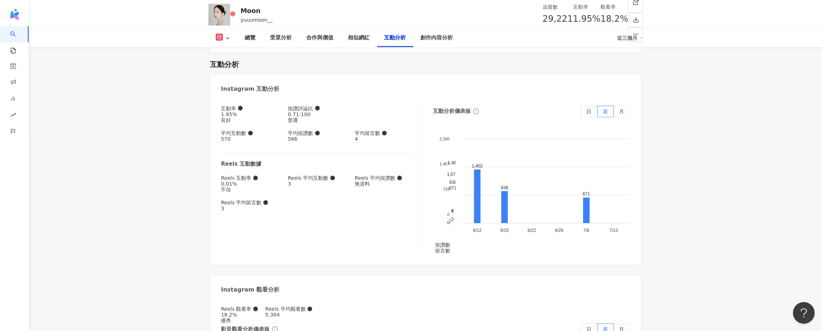
scroll to position [2119, 0]
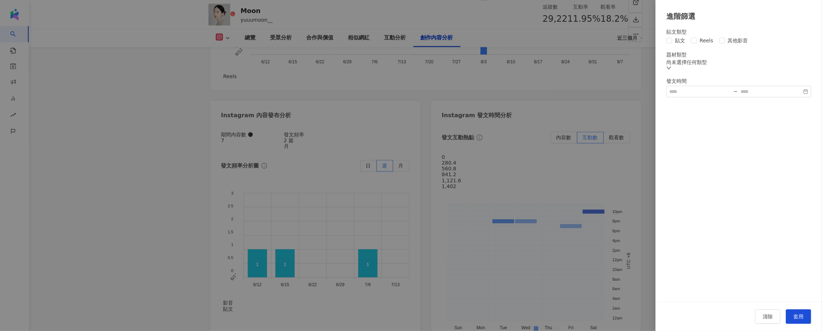
click at [361, 84] on div at bounding box center [411, 165] width 822 height 331
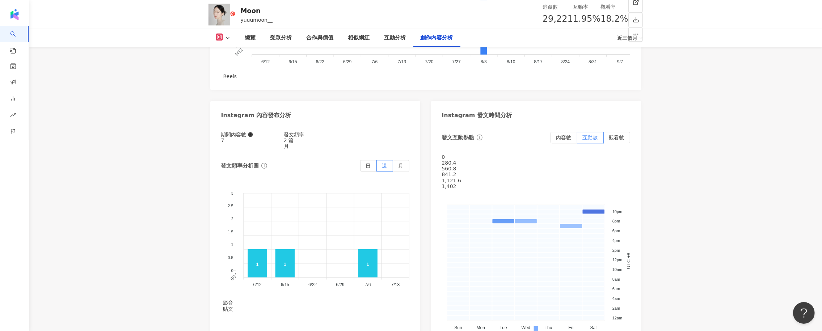
type input "*"
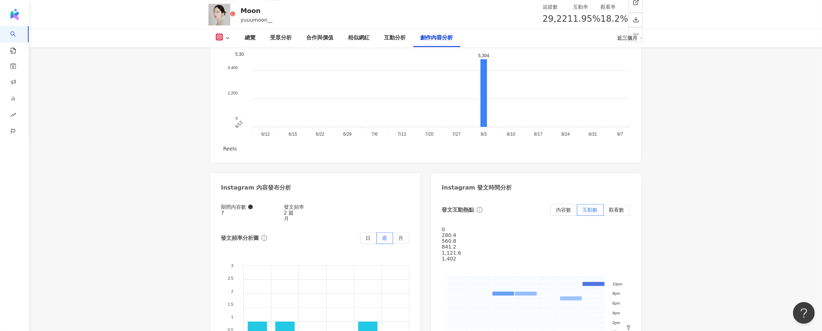
type input "*"
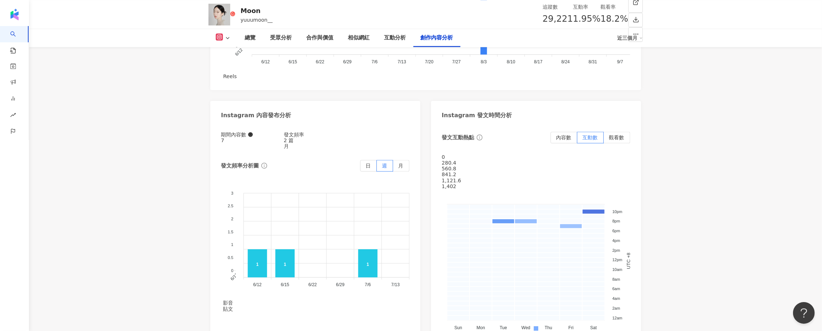
scroll to position [2139, 0]
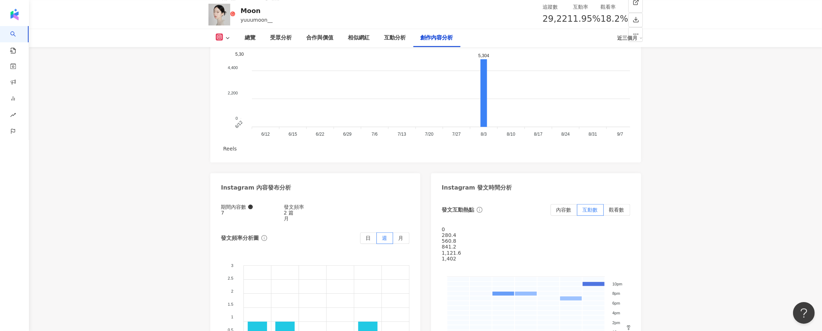
type input "*"
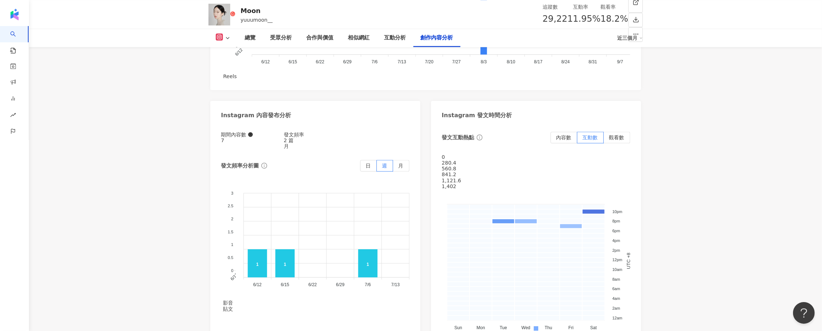
scroll to position [2139, 0]
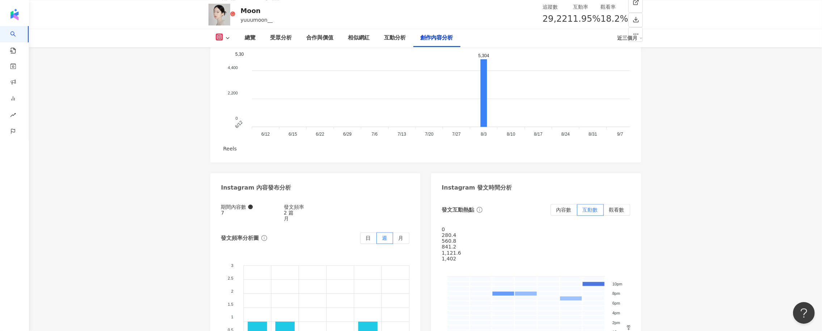
type input "**"
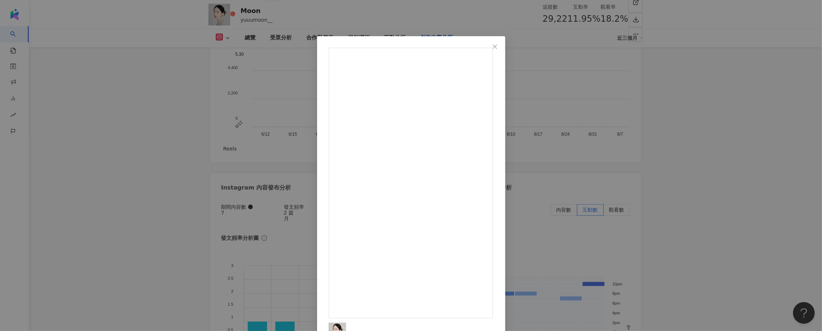
click at [583, 188] on div "Moon 2024/12/2 拍攝拍到一半 廠商突然送上蛋糕 說是要幫我慶生跟餞別🥹 話不多的我 其實跟很多廠商都沒有太熟 這個從菜鳥時期就合作到現在的廠商 …" at bounding box center [411, 165] width 822 height 331
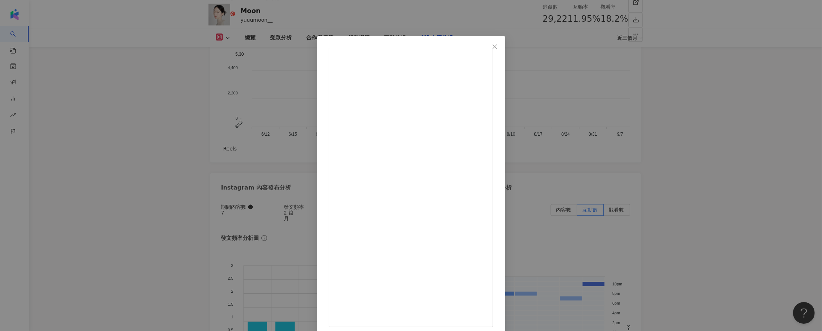
click at [653, 186] on div "Moon 2024/11/9 想了很久⋯生日要發什麼 果然還是發一下自己喜歡的 幸福的小時刻 分享給大家🫶🏻 （還有最後耍寶的我😀 願大家也都幸福快樂👼🏻 #…" at bounding box center [411, 165] width 822 height 331
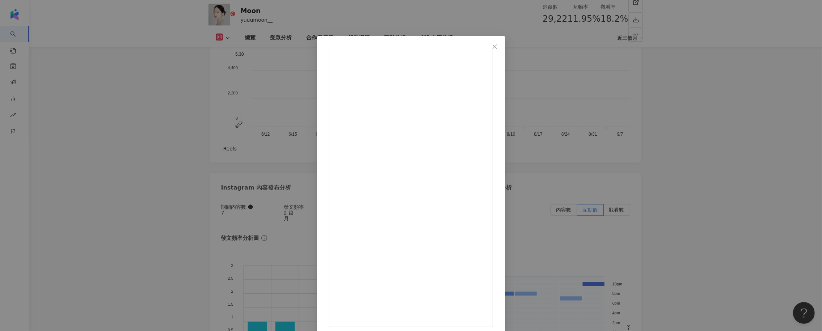
click at [674, 214] on div "Moon 2024/11/9 想了很久⋯生日要發什麼 果然還是發一下自己喜歡的 幸福的小時刻 分享給大家🫶🏻 （還有最後耍寶的我😀 願大家也都幸福快樂👼🏻 #…" at bounding box center [411, 165] width 822 height 331
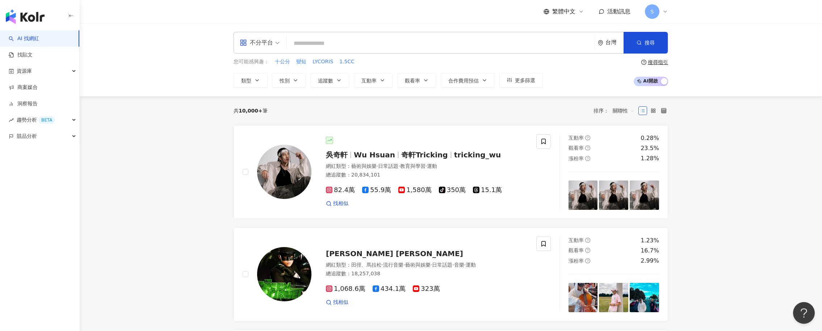
click at [322, 35] on div "不分平台 台灣 搜尋 searchOperator 插入語法 完全符合 "" 聯集 OR 交集 AND 排除 - 群組 {} [PERSON_NAME] 41…" at bounding box center [451, 43] width 435 height 22
click at [335, 26] on div "不分平台 台灣 搜尋 searchOperator 插入語法 完全符合 "" 聯集 OR 交集 AND 排除 - 群組 {} [PERSON_NAME] 41…" at bounding box center [451, 59] width 742 height 73
click at [334, 38] on input "search" at bounding box center [441, 44] width 302 height 14
paste input "***"
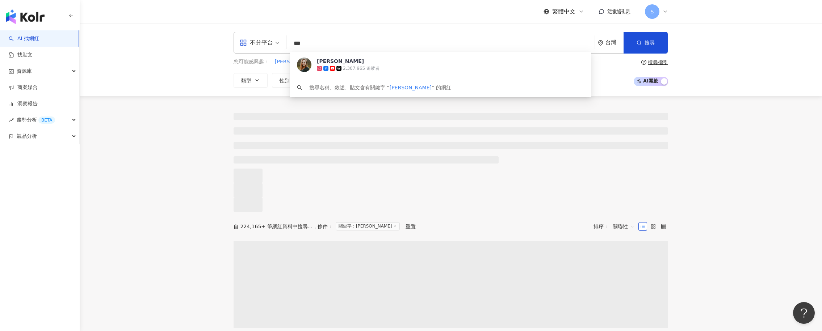
type input "***"
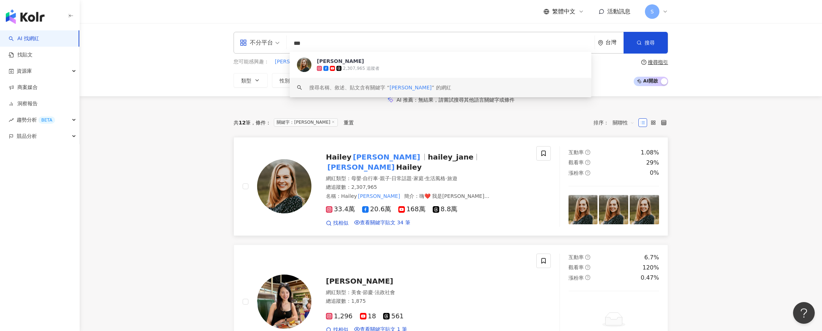
click at [380, 187] on div "[PERSON_NAME] [PERSON_NAME] 網紅類型 ： 母嬰 · 自行車 · 親子 · 日常話題 · 家庭 · 生活風格 · 旅遊 總追蹤數 ：…" at bounding box center [419, 186] width 216 height 81
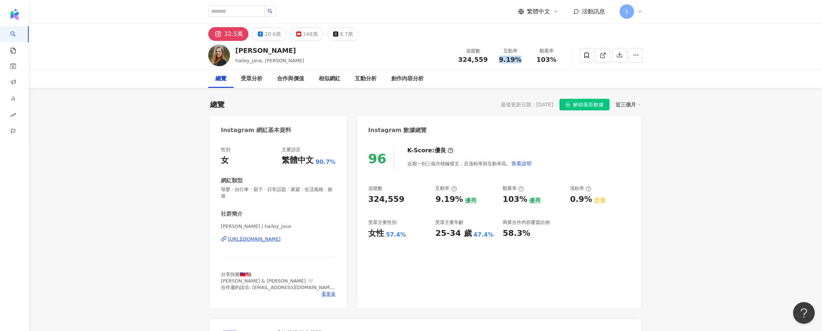
drag, startPoint x: 514, startPoint y: 60, endPoint x: 525, endPoint y: 60, distance: 11.2
click at [525, 60] on div "互動率 9.19%" at bounding box center [510, 55] width 36 height 16
copy span "9.19%"
click at [272, 34] on div "20.6萬" at bounding box center [273, 34] width 16 height 10
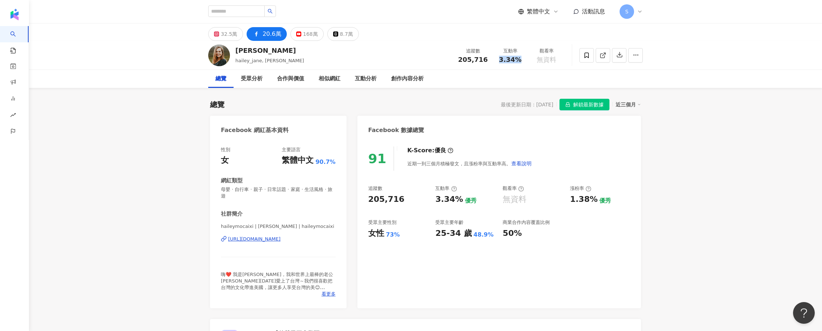
drag, startPoint x: 520, startPoint y: 62, endPoint x: 480, endPoint y: 66, distance: 40.1
click at [520, 62] on div "3.34%" at bounding box center [510, 59] width 28 height 7
copy span "3.34%"
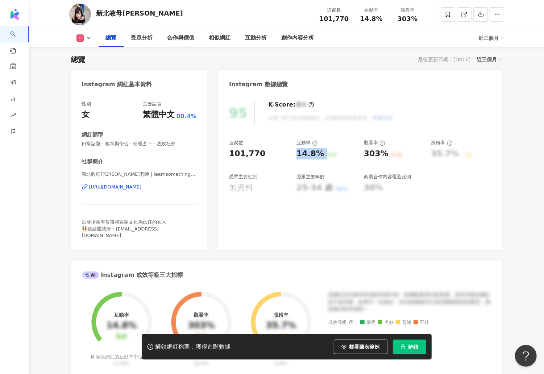
drag, startPoint x: 293, startPoint y: 154, endPoint x: 326, endPoint y: 151, distance: 33.2
click at [326, 151] on div "追蹤數 101,770 互動率 14.8% 良好 觀看率 303% 不佳 漲粉率 35.7% 一般 受眾主要性別 無資料 受眾主要年齡 25-34 歲 76%…" at bounding box center [360, 166] width 262 height 54
click at [89, 37] on icon at bounding box center [88, 38] width 6 height 6
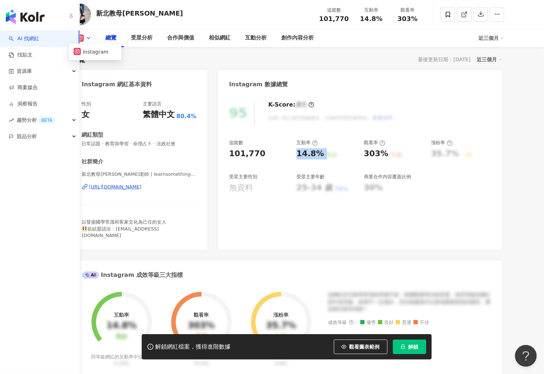
click at [0, 153] on div "AI 找網紅 找貼文 資源庫 商案媒合 洞察報告 趨勢分析 BETA 競品分析" at bounding box center [40, 201] width 80 height 343
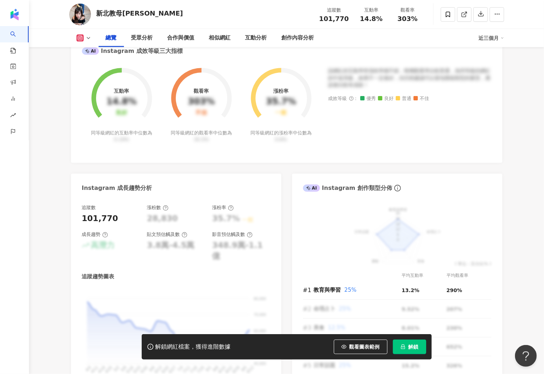
scroll to position [271, 0]
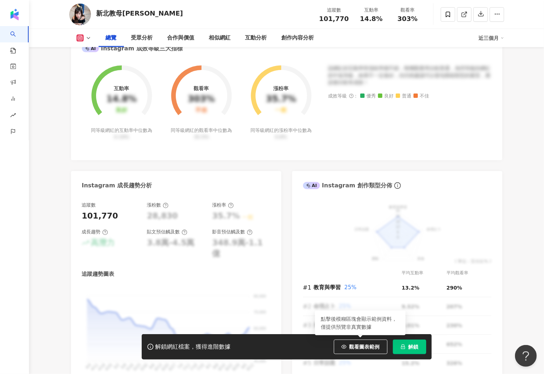
click at [412, 346] on span "解鎖" at bounding box center [413, 347] width 10 height 6
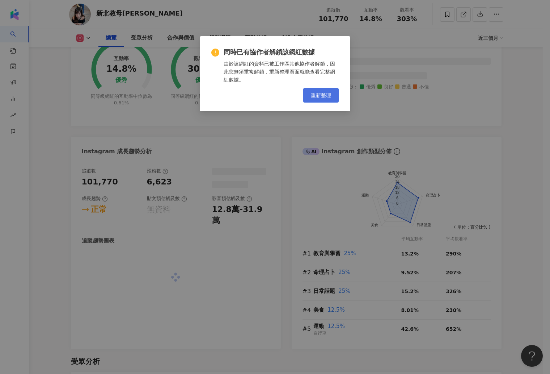
click at [325, 92] on span "重新整理" at bounding box center [321, 95] width 20 height 6
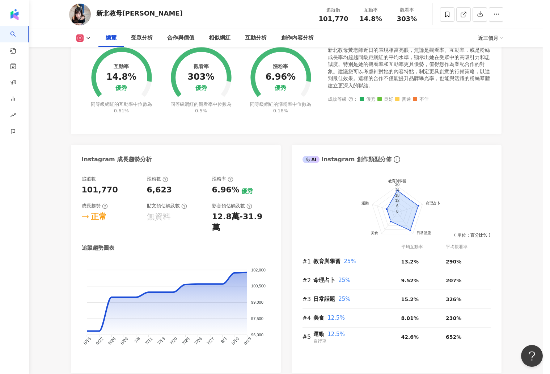
click at [325, 92] on div "同時已有協作者解鎖該網紅數據 由於該網紅的資料已被工作區其他協作者解鎖，因此您無須重複解鎖，重新整理頁面就能查看完整網紅數據。 重新整理" at bounding box center [275, 187] width 550 height 374
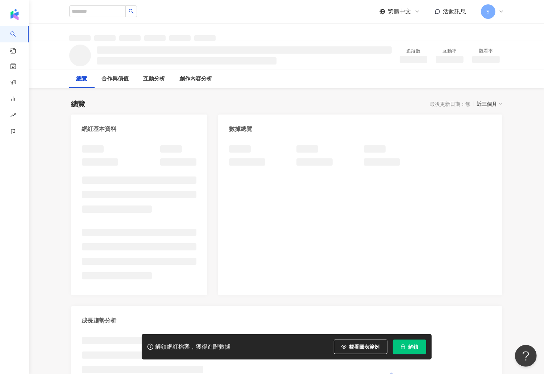
click at [411, 345] on span "解鎖" at bounding box center [413, 347] width 10 height 6
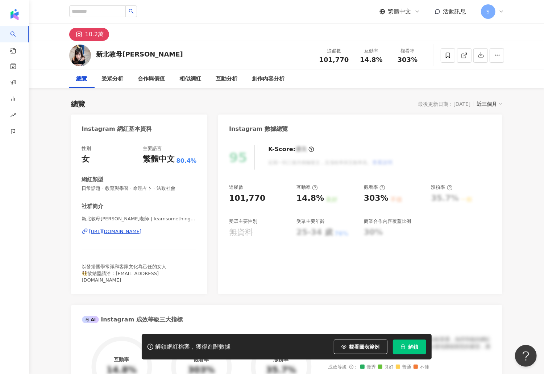
click at [411, 345] on span "解鎖" at bounding box center [413, 347] width 10 height 6
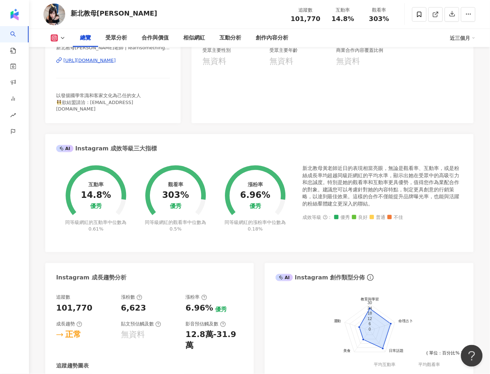
scroll to position [297, 0]
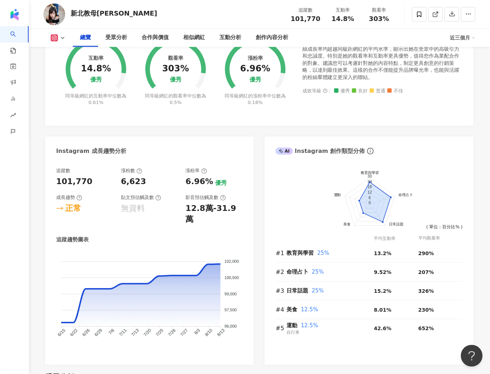
click at [175, 214] on div "追蹤數 101,770 漲粉數 6,623 漲粉率 6.96% 優秀 成長趨勢 正常 貼文預估觸及數 無資料 影音預估觸及數 12.8萬-31.9萬 追蹤趨勢…" at bounding box center [149, 260] width 187 height 186
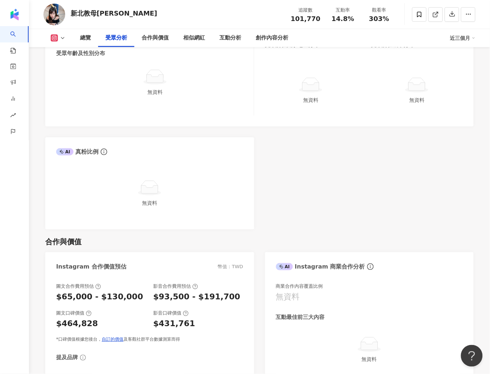
scroll to position [569, 0]
